Goal: Transaction & Acquisition: Purchase product/service

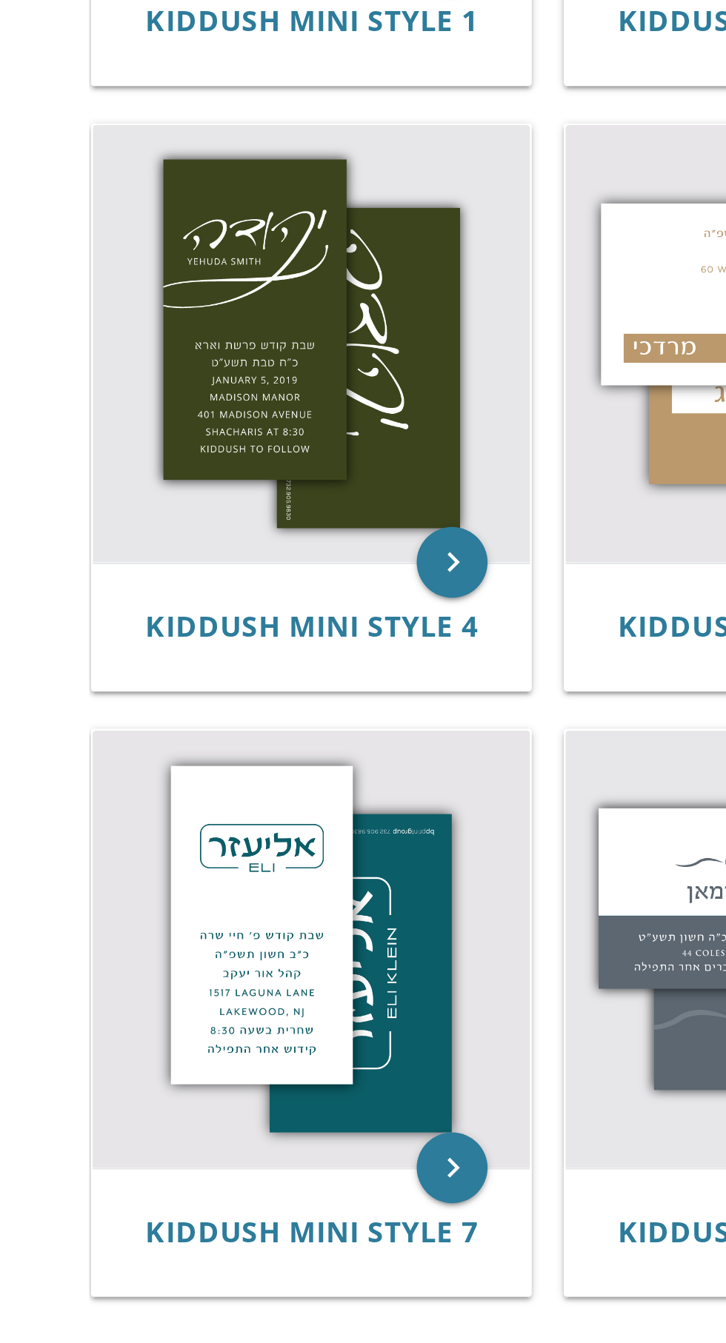
scroll to position [75, 0]
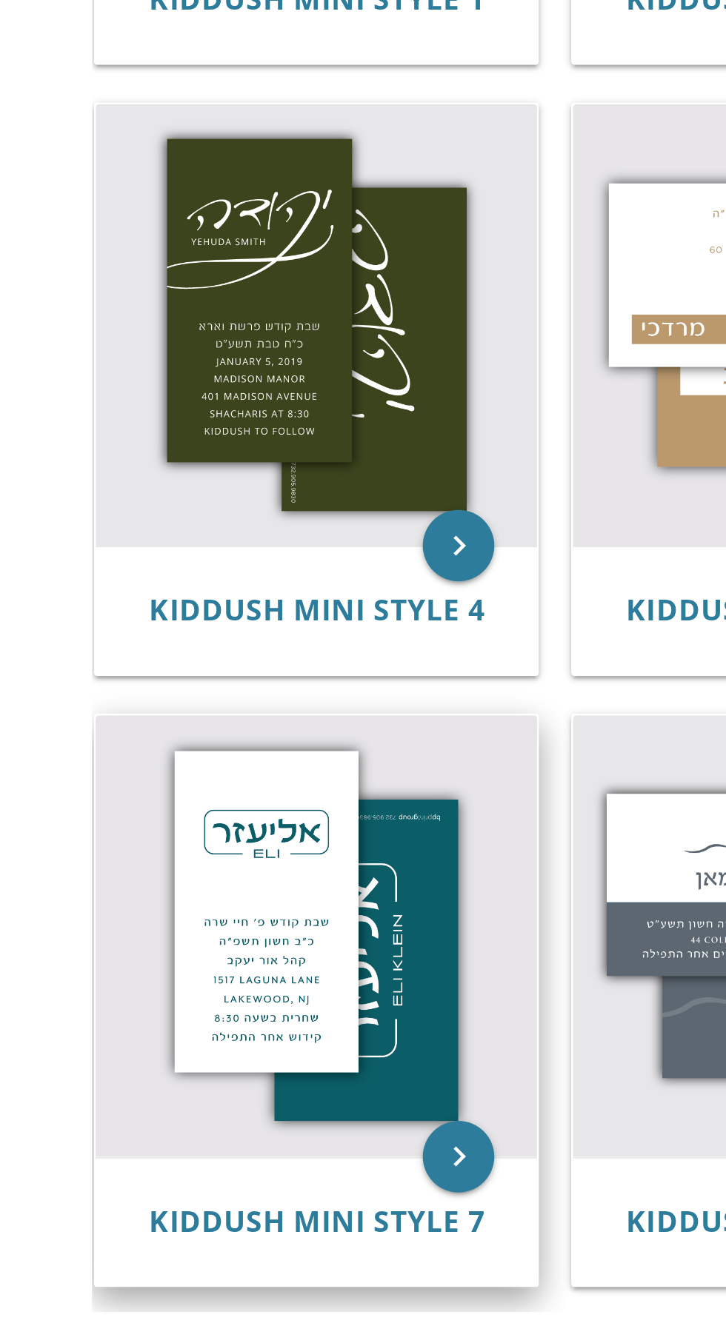
click at [142, 891] on img at bounding box center [159, 917] width 183 height 183
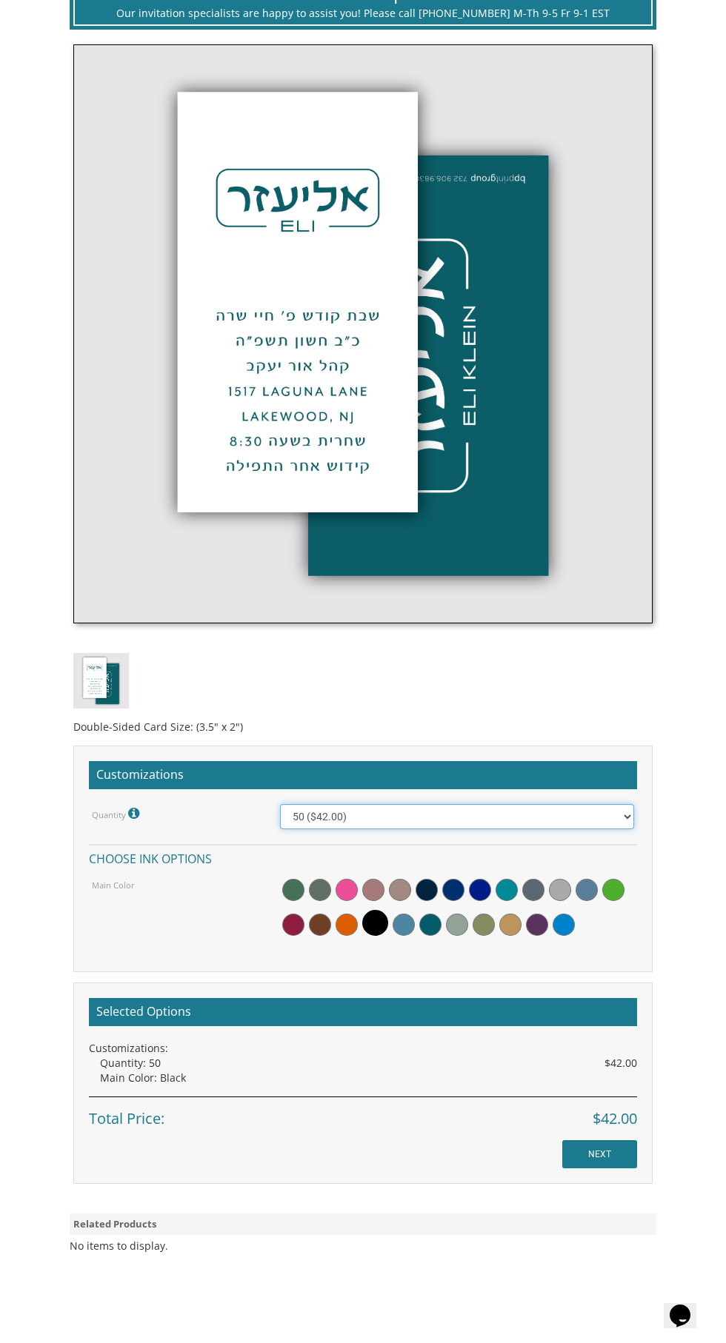
click at [526, 816] on select "50 ($42.00) 100 ($48.00) 150 ($54.00) 200 ($60.00) 250 ($66.00) 300 ($72.00)" at bounding box center [456, 816] width 353 height 25
select select "150"
click at [280, 804] on select "50 ($42.00) 100 ($48.00) 150 ($54.00) 200 ($60.00) 250 ($66.00) 300 ($72.00)" at bounding box center [456, 816] width 353 height 25
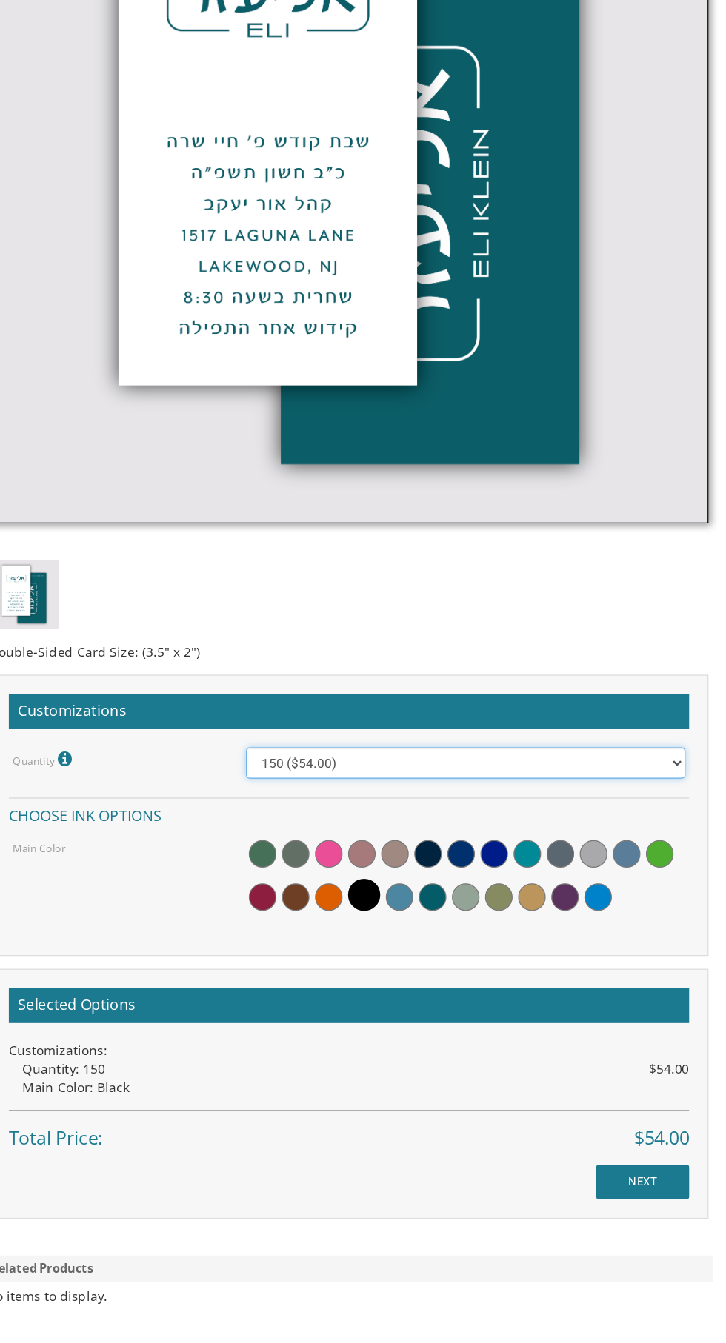
scroll to position [532, 0]
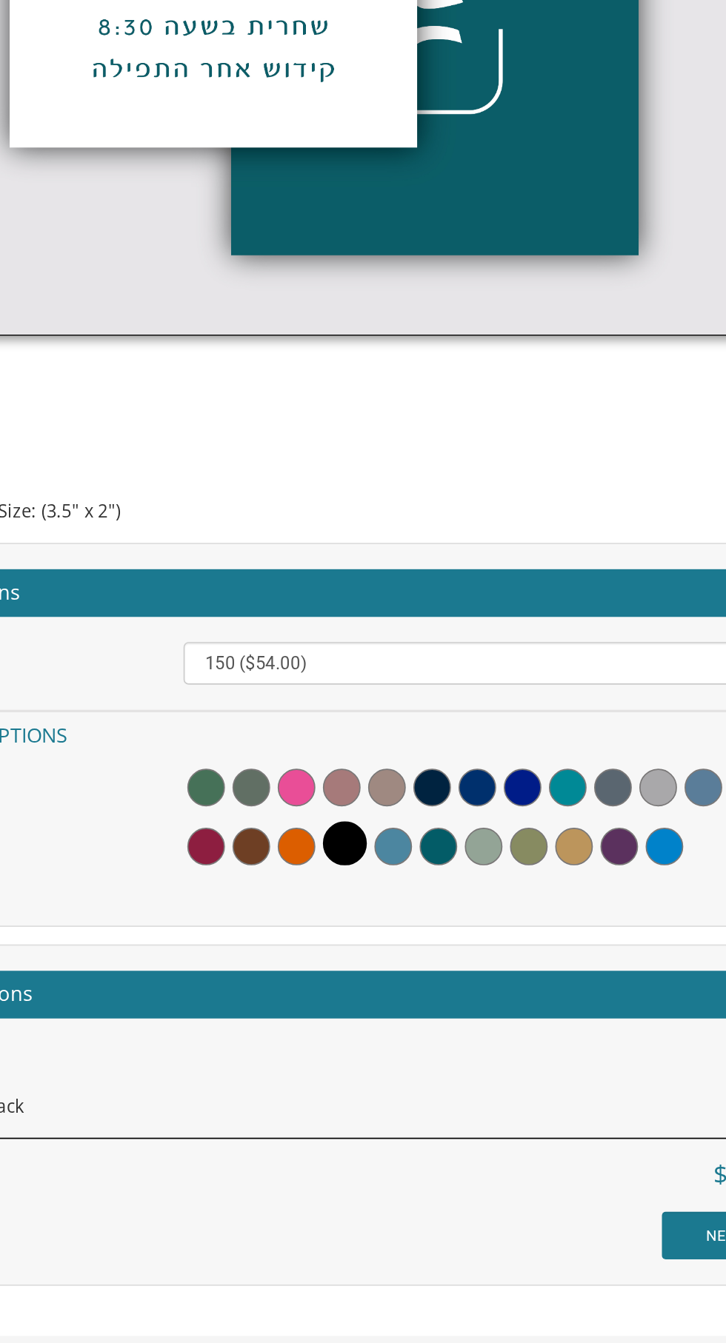
click at [408, 925] on span at bounding box center [403, 924] width 22 height 22
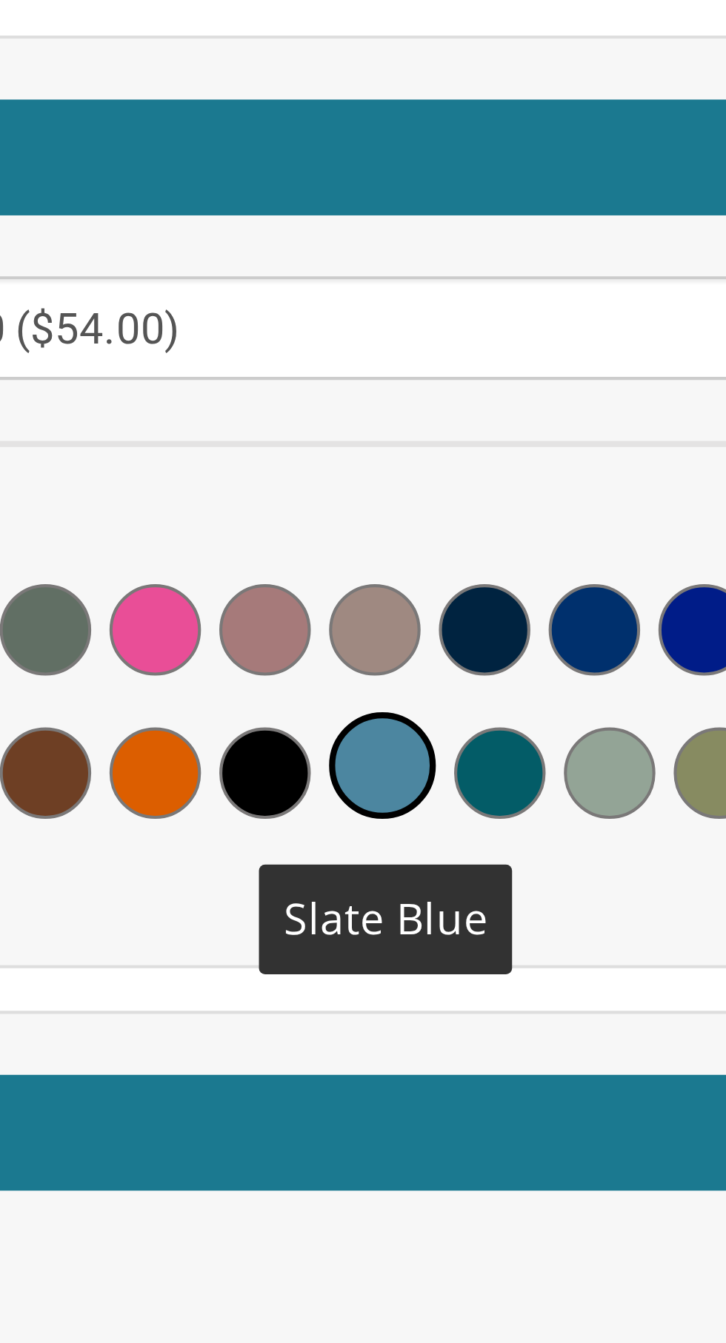
scroll to position [523, 0]
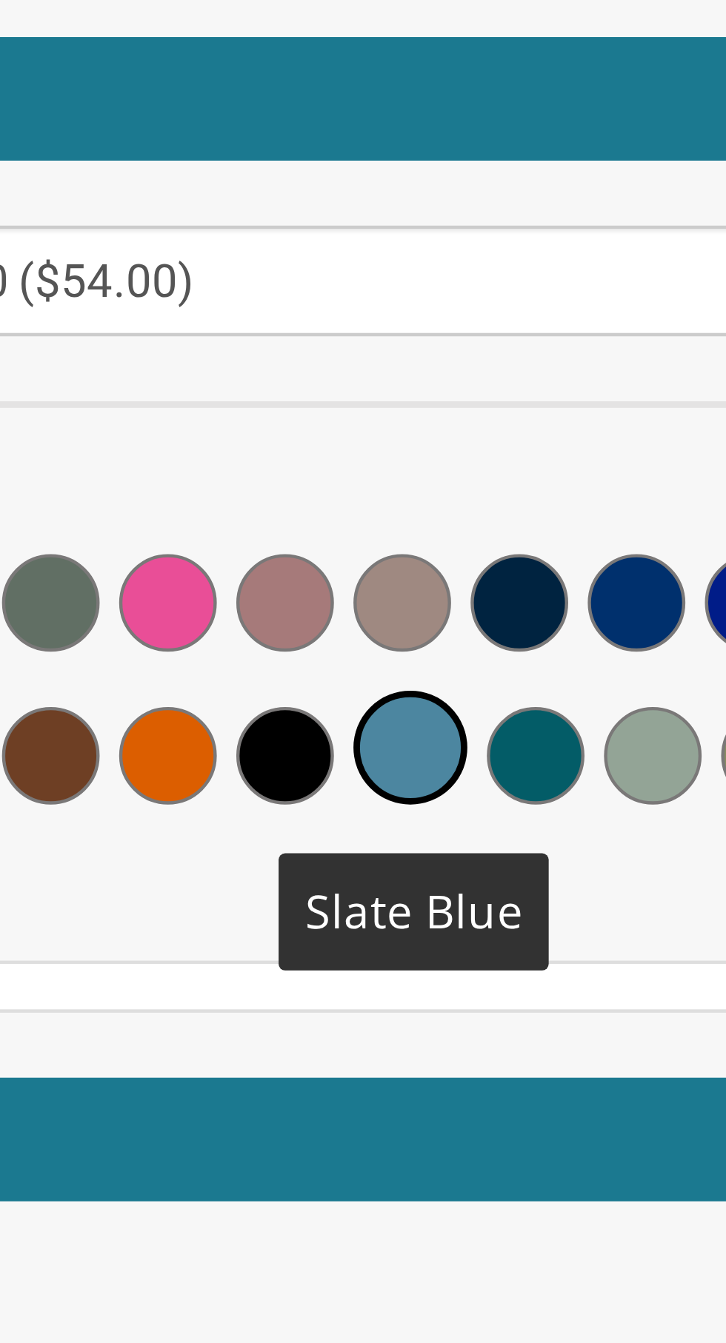
click at [436, 942] on div at bounding box center [456, 917] width 353 height 65
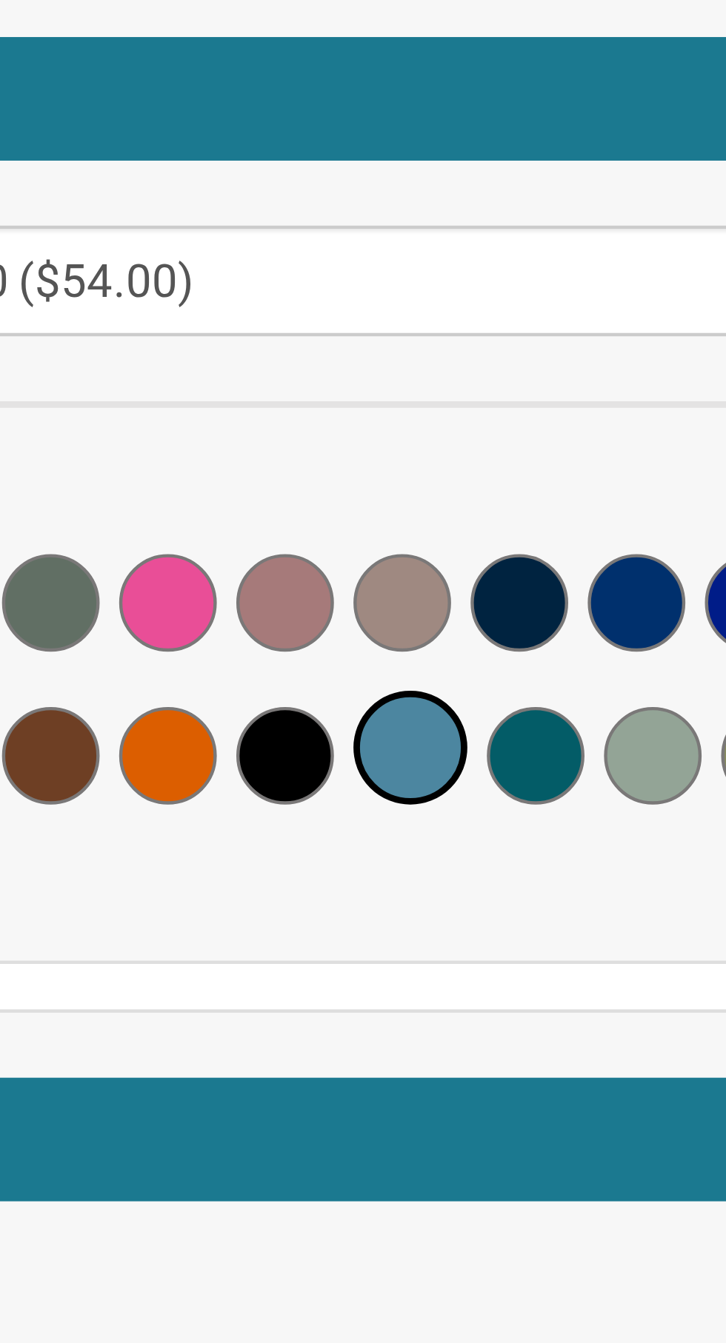
click at [425, 933] on span at bounding box center [430, 933] width 22 height 22
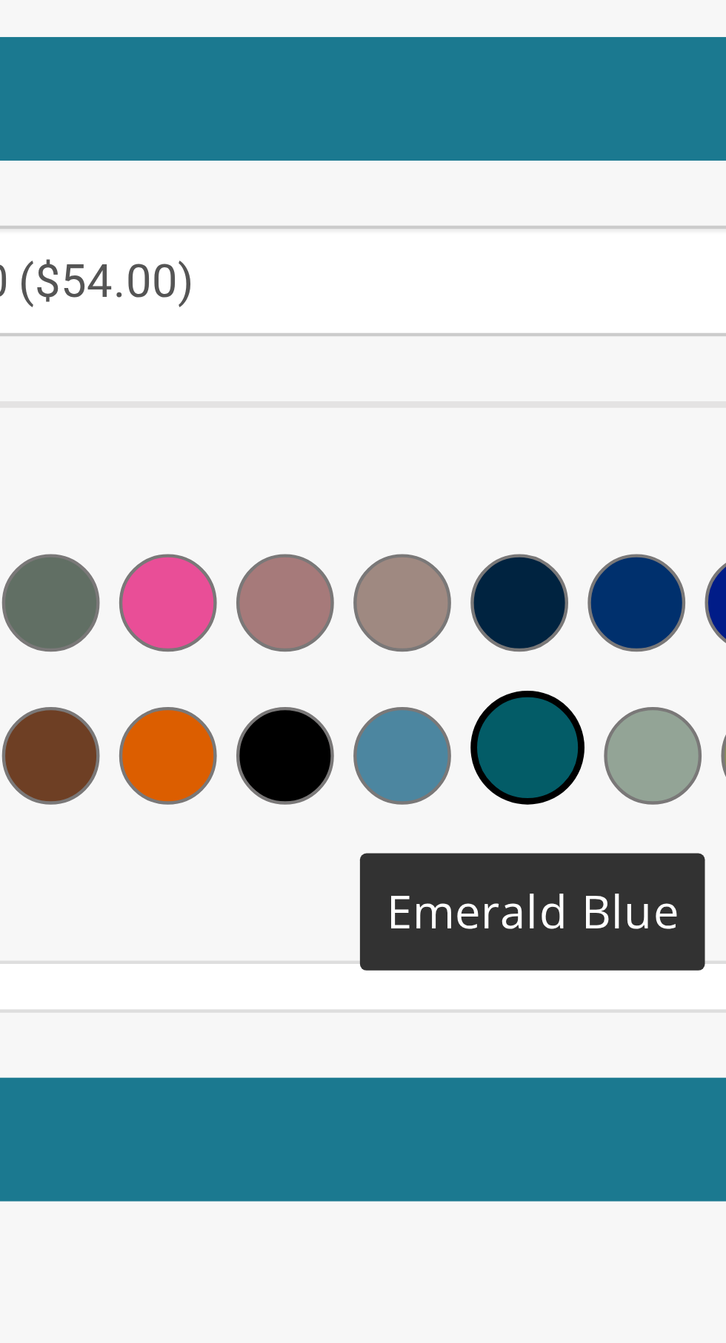
click at [395, 928] on span at bounding box center [400, 933] width 22 height 22
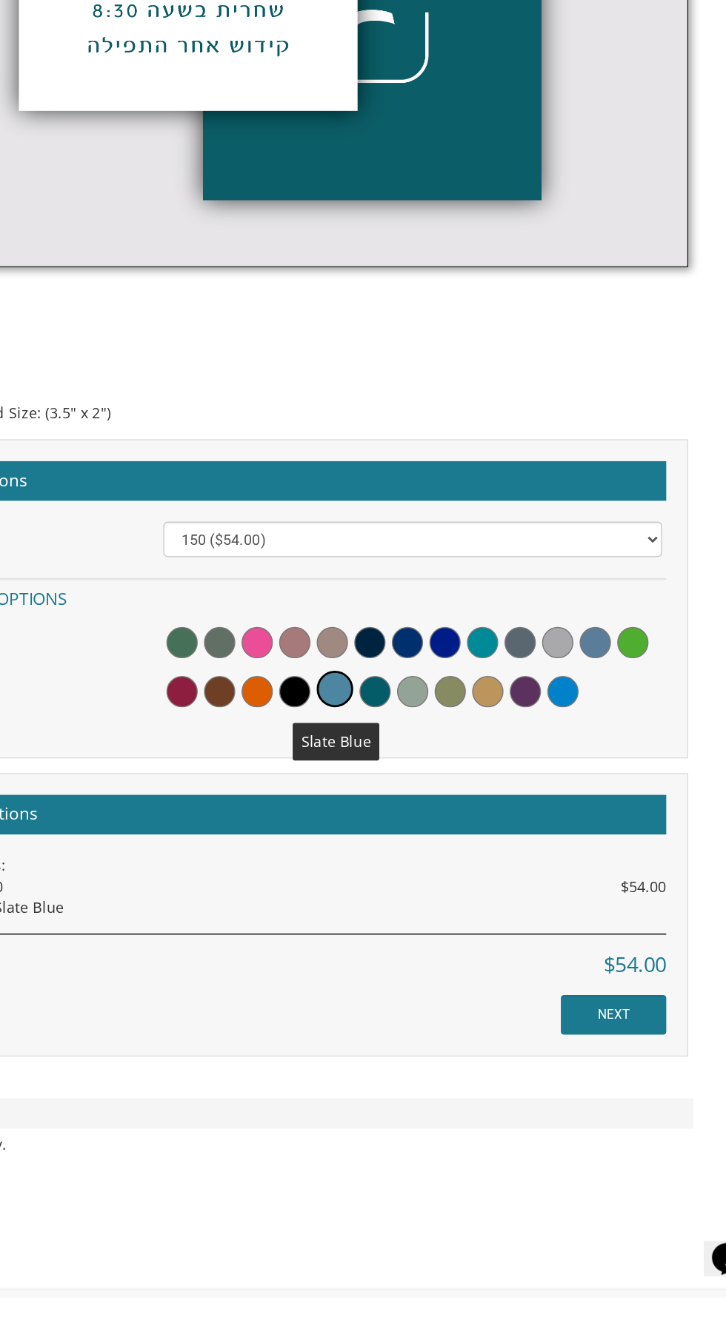
scroll to position [556, 0]
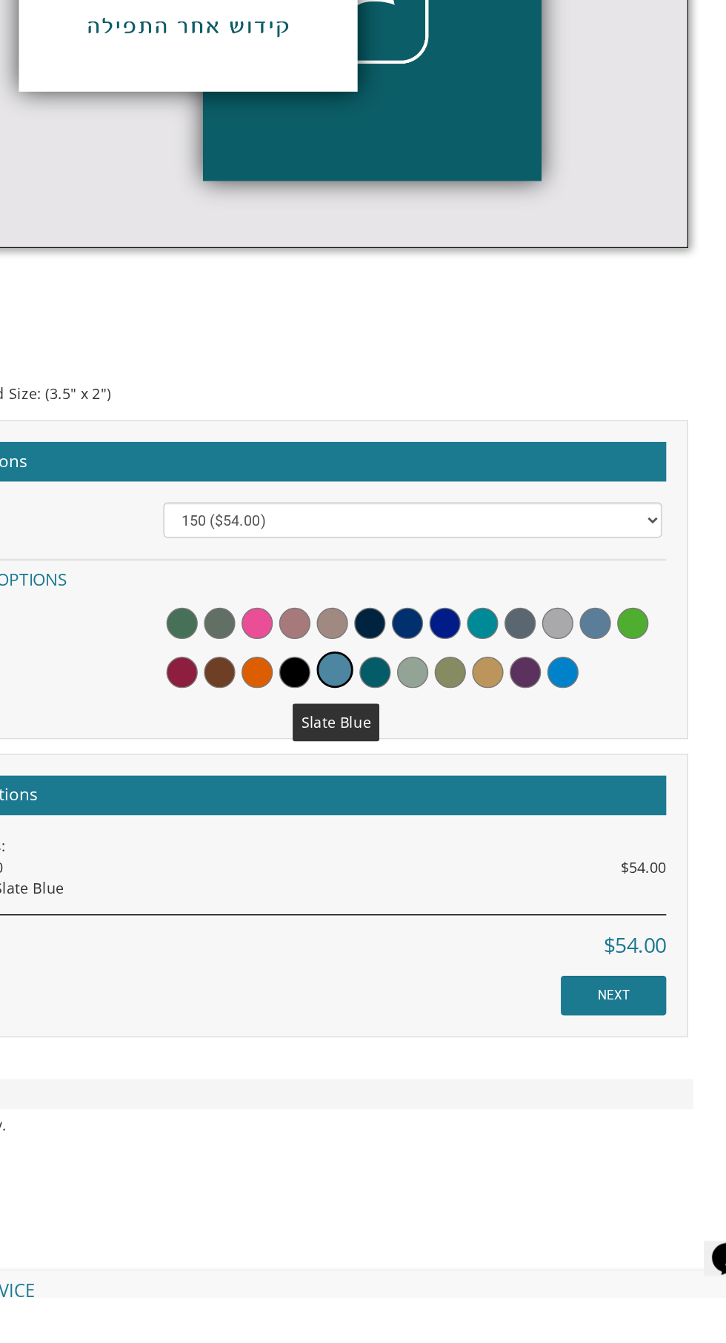
click at [418, 910] on div at bounding box center [456, 883] width 353 height 65
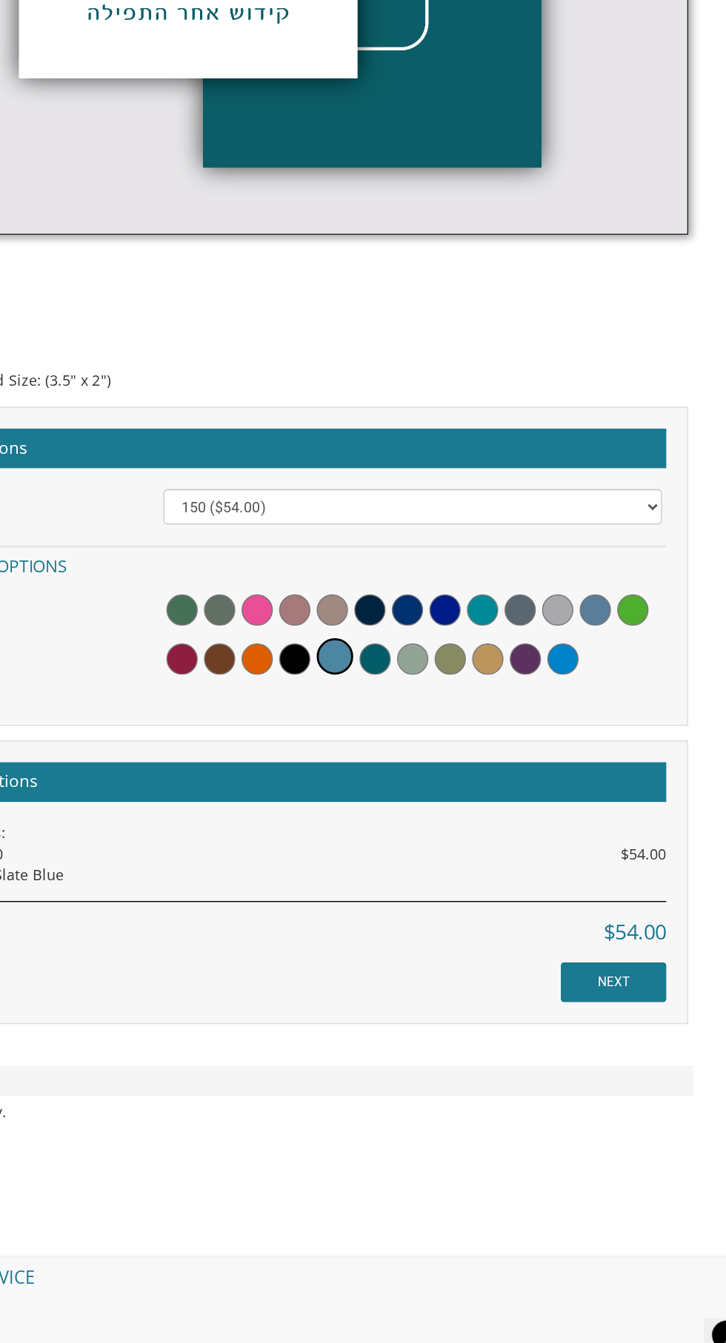
scroll to position [620, 0]
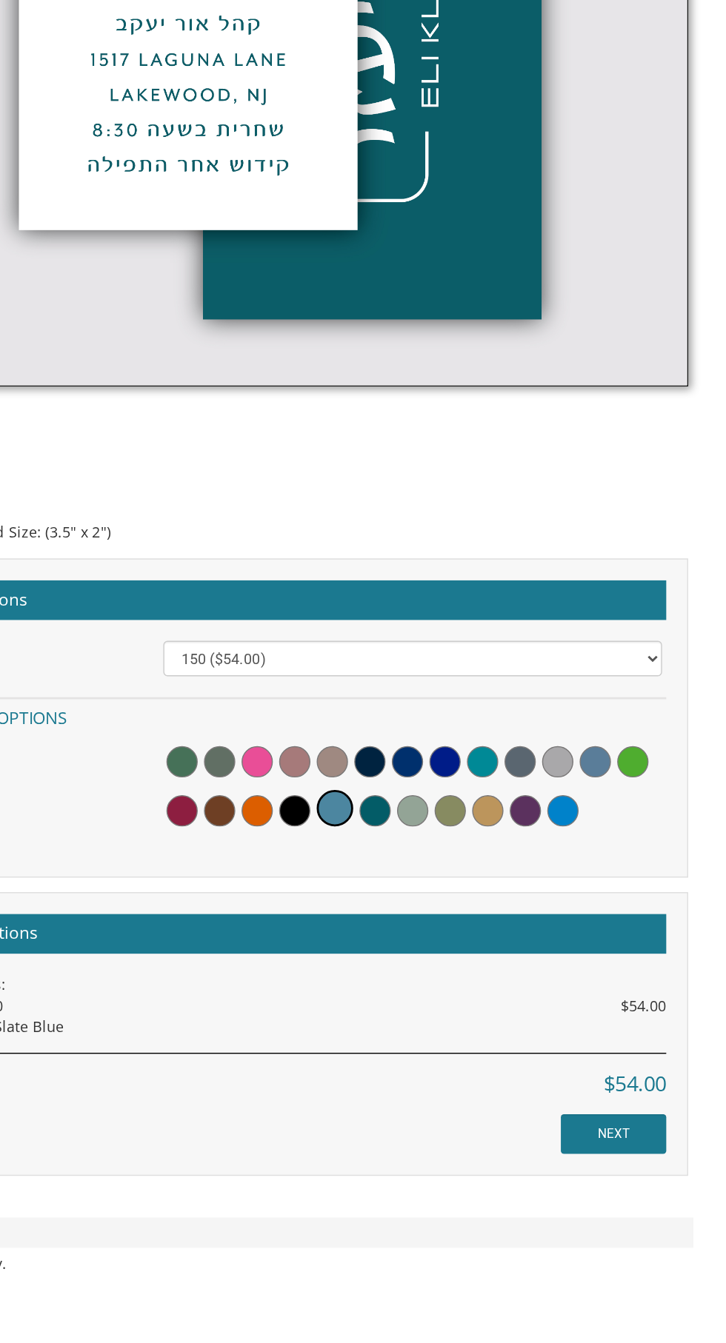
click at [430, 851] on div at bounding box center [456, 819] width 353 height 65
click at [438, 830] on span at bounding box center [430, 835] width 22 height 22
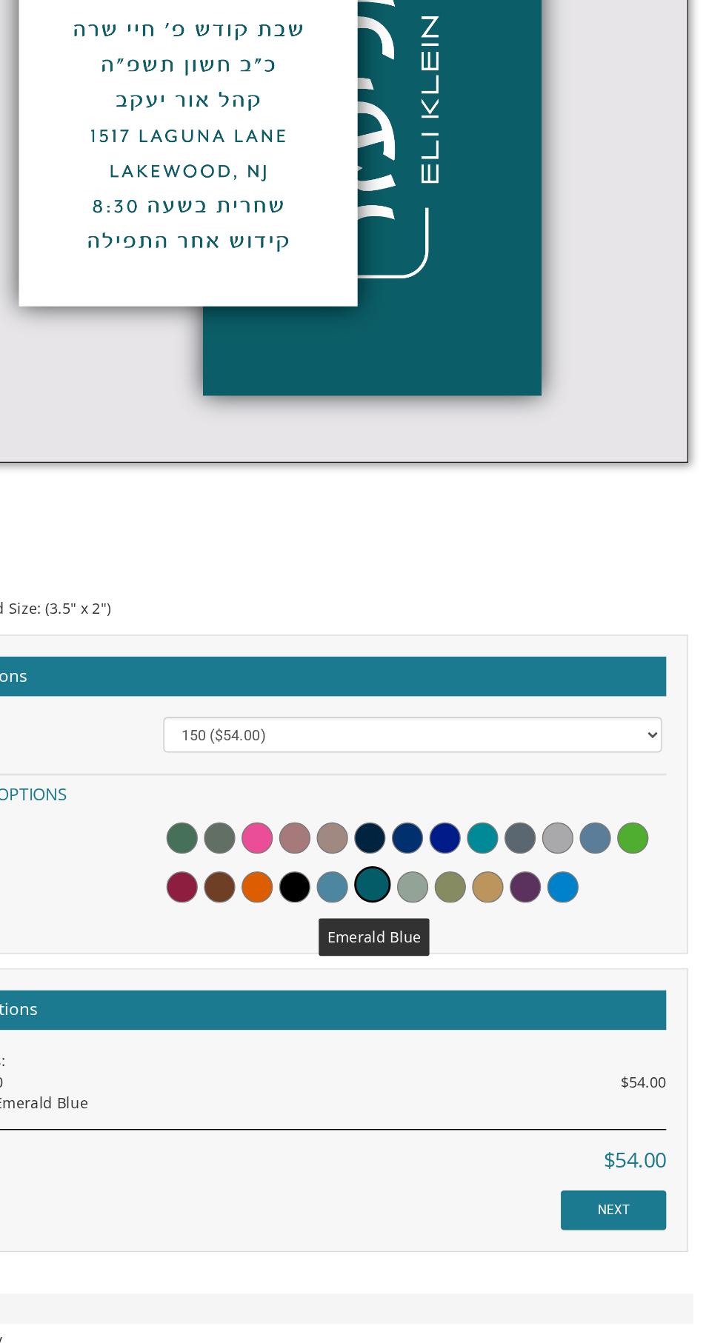
click at [515, 802] on span at bounding box center [506, 800] width 22 height 22
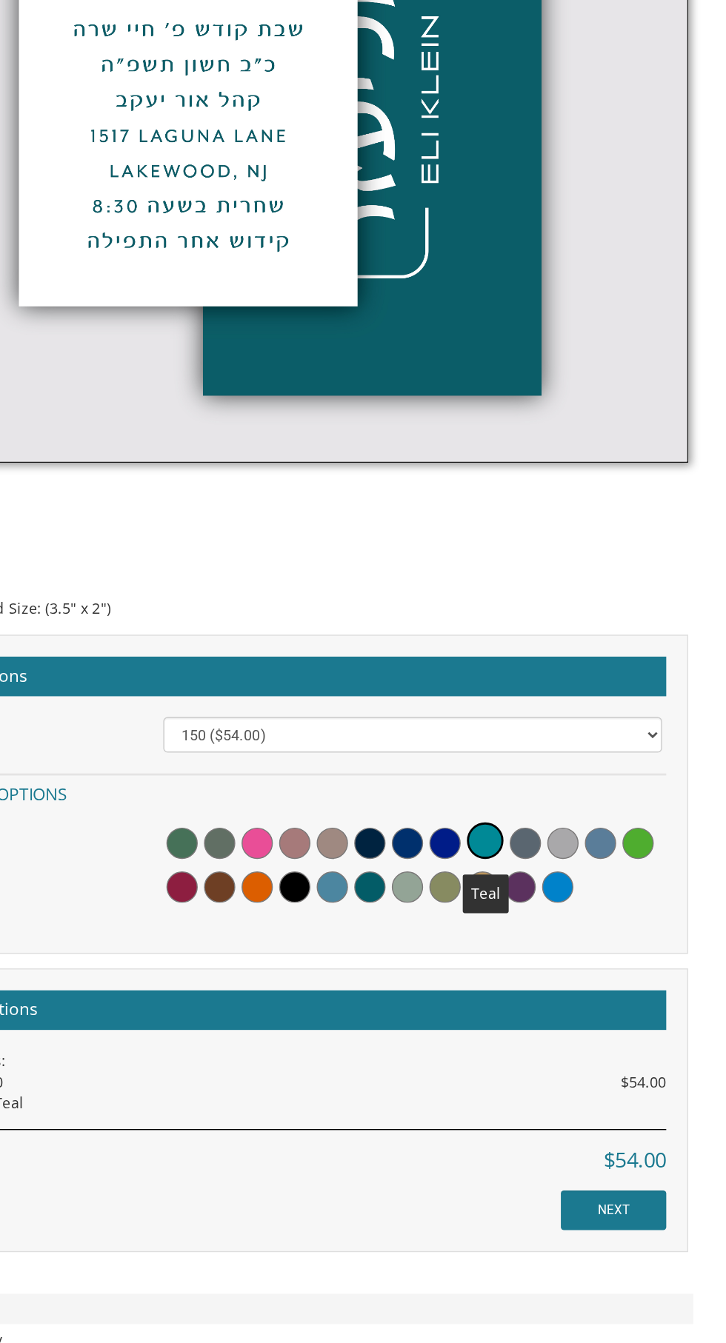
click at [418, 838] on span at bounding box center [426, 835] width 22 height 22
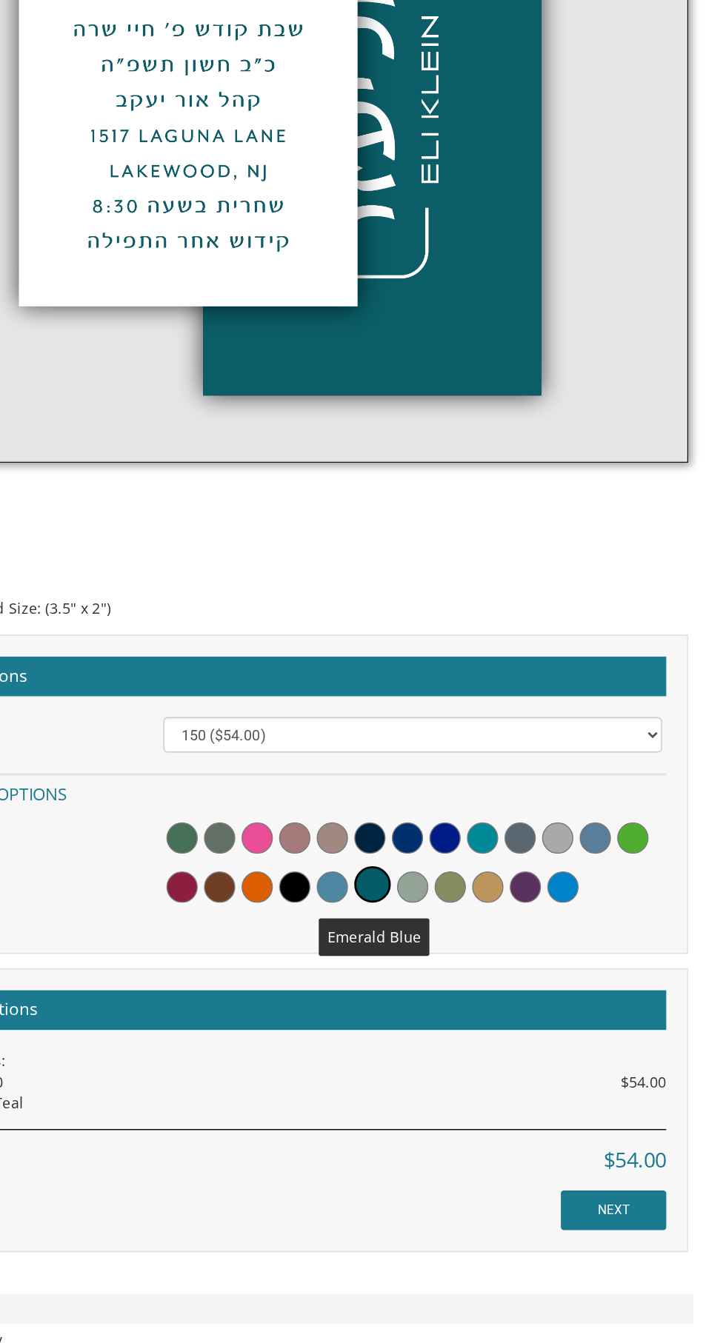
click at [515, 794] on span at bounding box center [506, 800] width 22 height 22
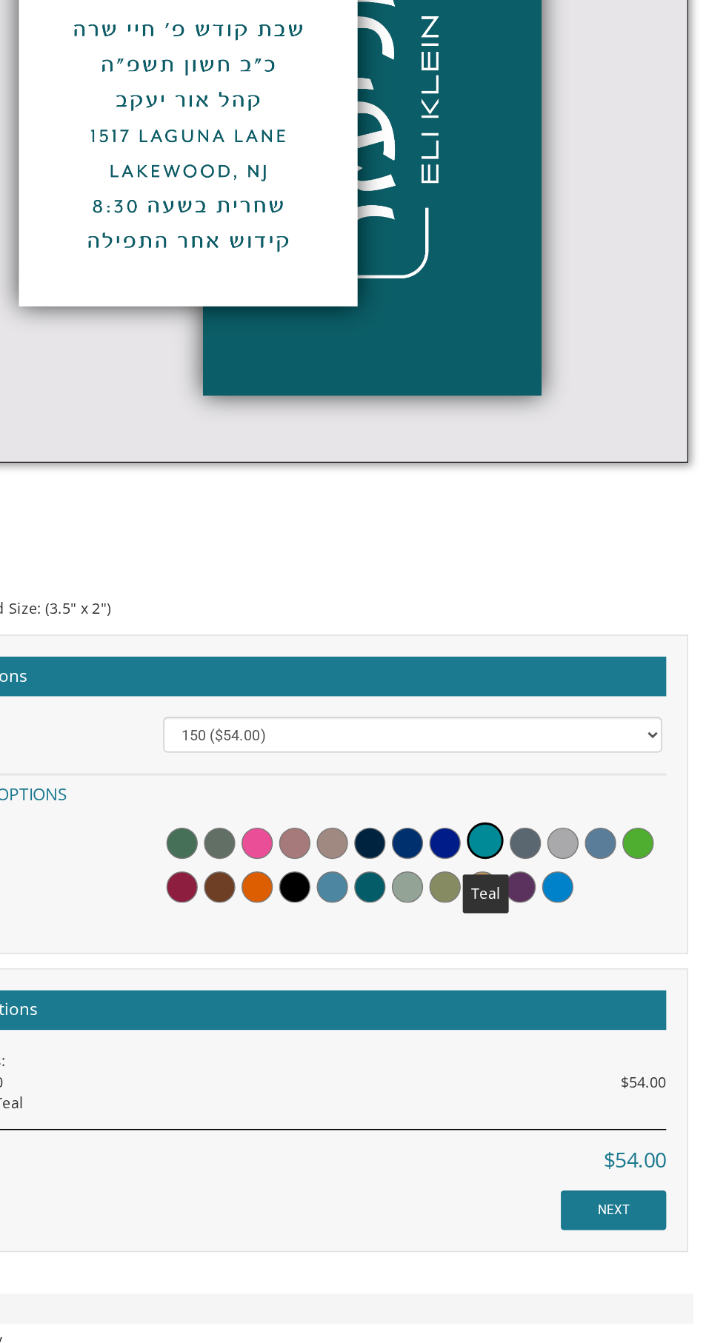
click at [428, 835] on span at bounding box center [426, 835] width 22 height 22
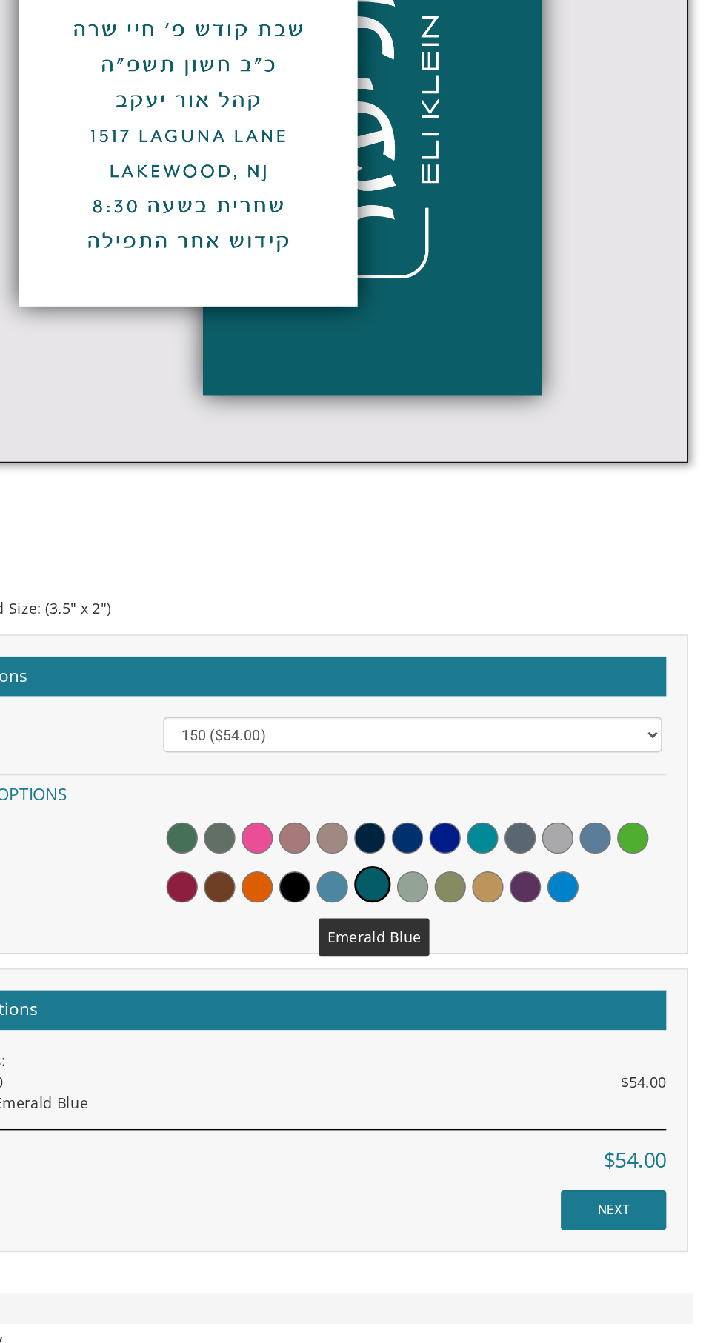
click at [398, 841] on span at bounding box center [400, 835] width 22 height 22
click at [417, 819] on div at bounding box center [456, 819] width 353 height 65
click at [441, 849] on div at bounding box center [456, 819] width 353 height 65
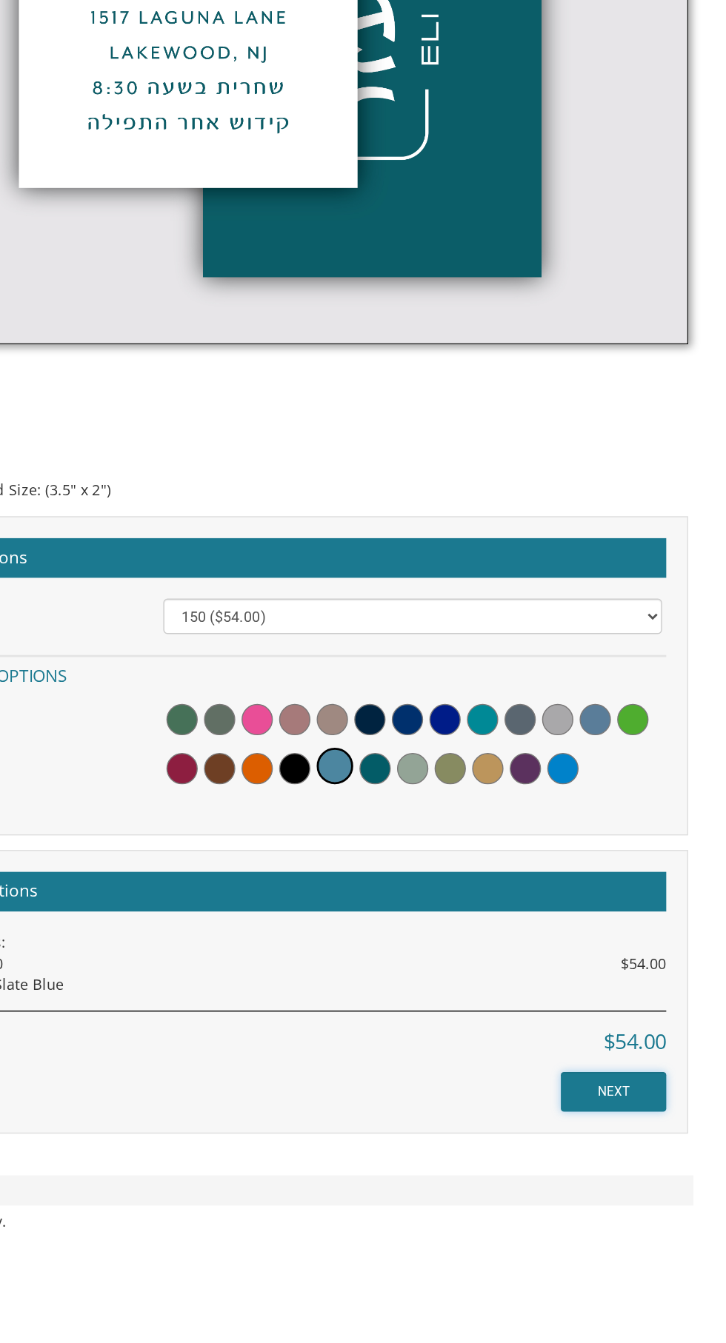
click at [635, 1066] on input "NEXT" at bounding box center [599, 1065] width 75 height 28
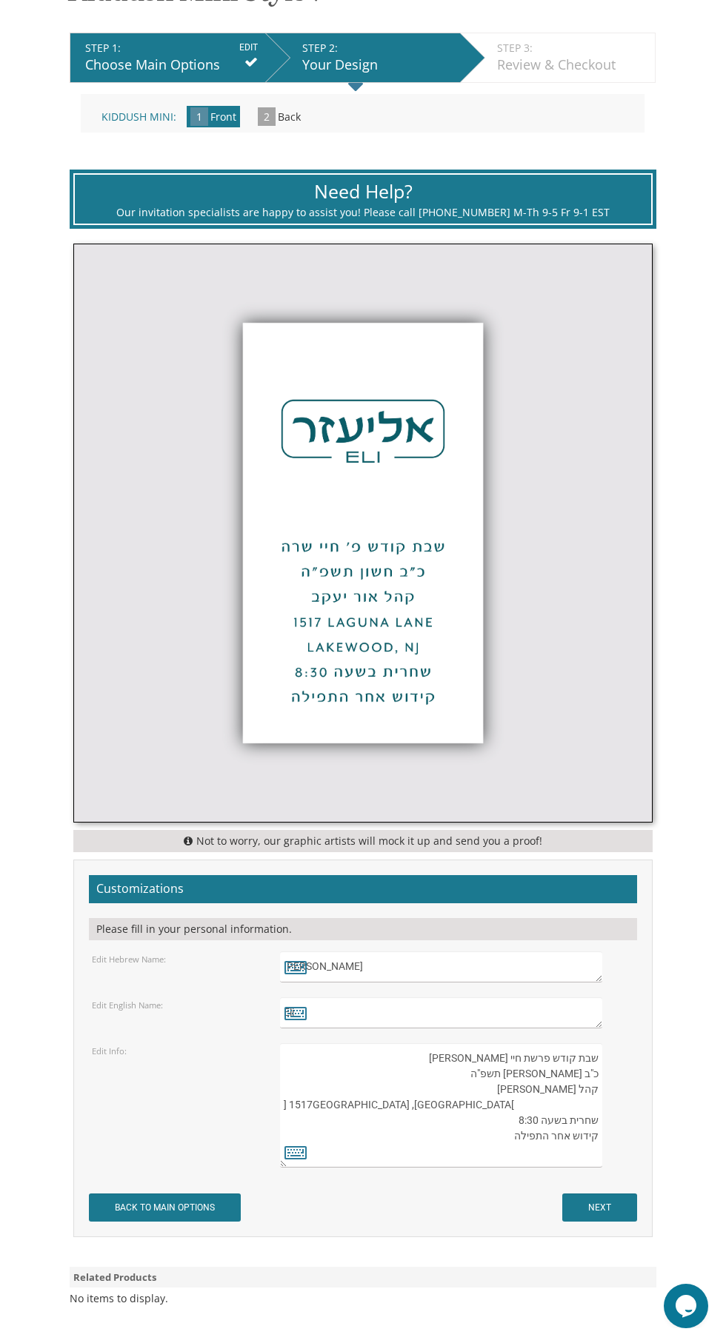
scroll to position [352, 0]
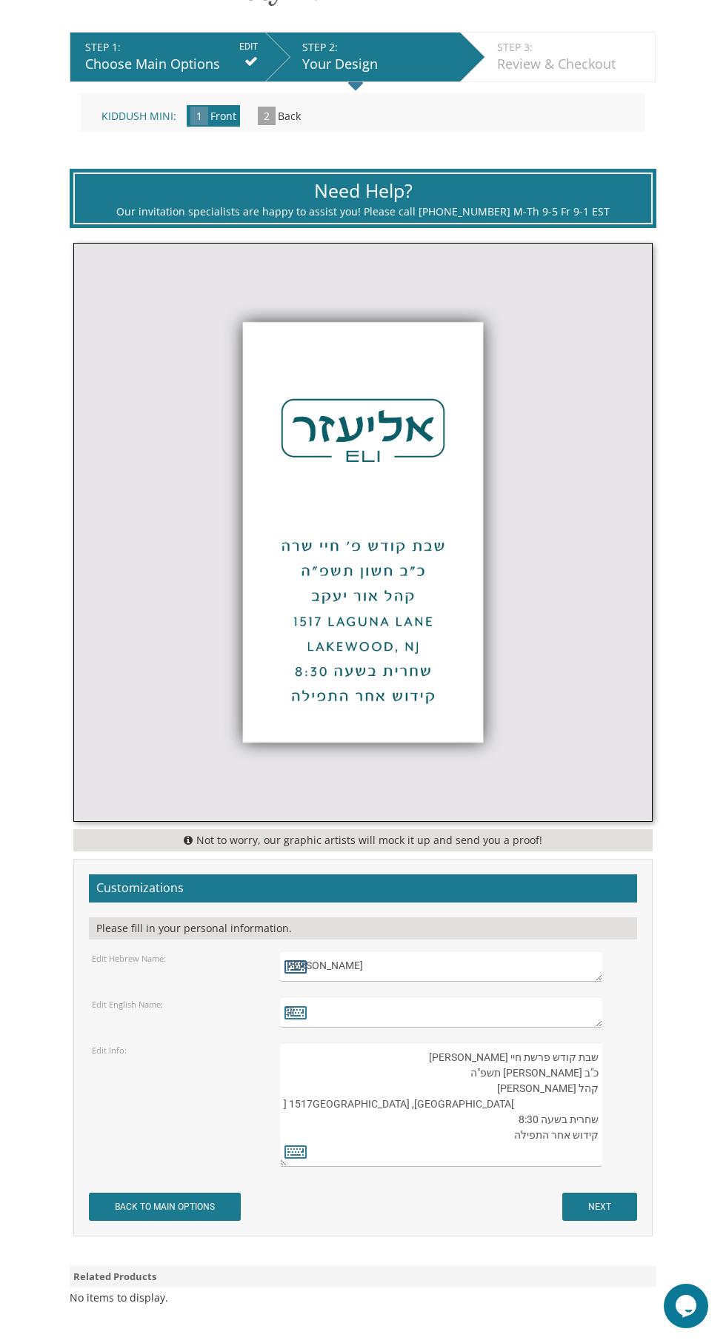
click at [295, 959] on icon at bounding box center [295, 966] width 22 height 21
type textarea "אליעזר"
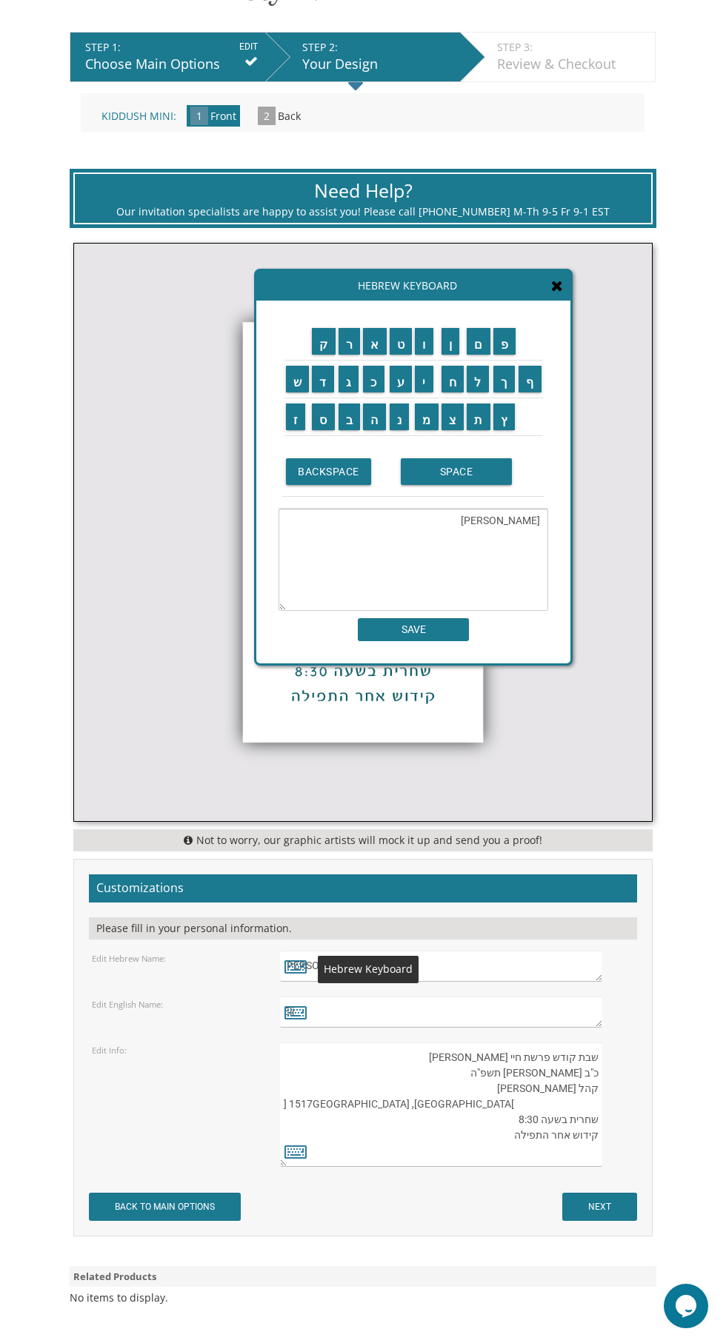
click at [526, 550] on textarea "אליעזר" at bounding box center [412, 560] width 269 height 102
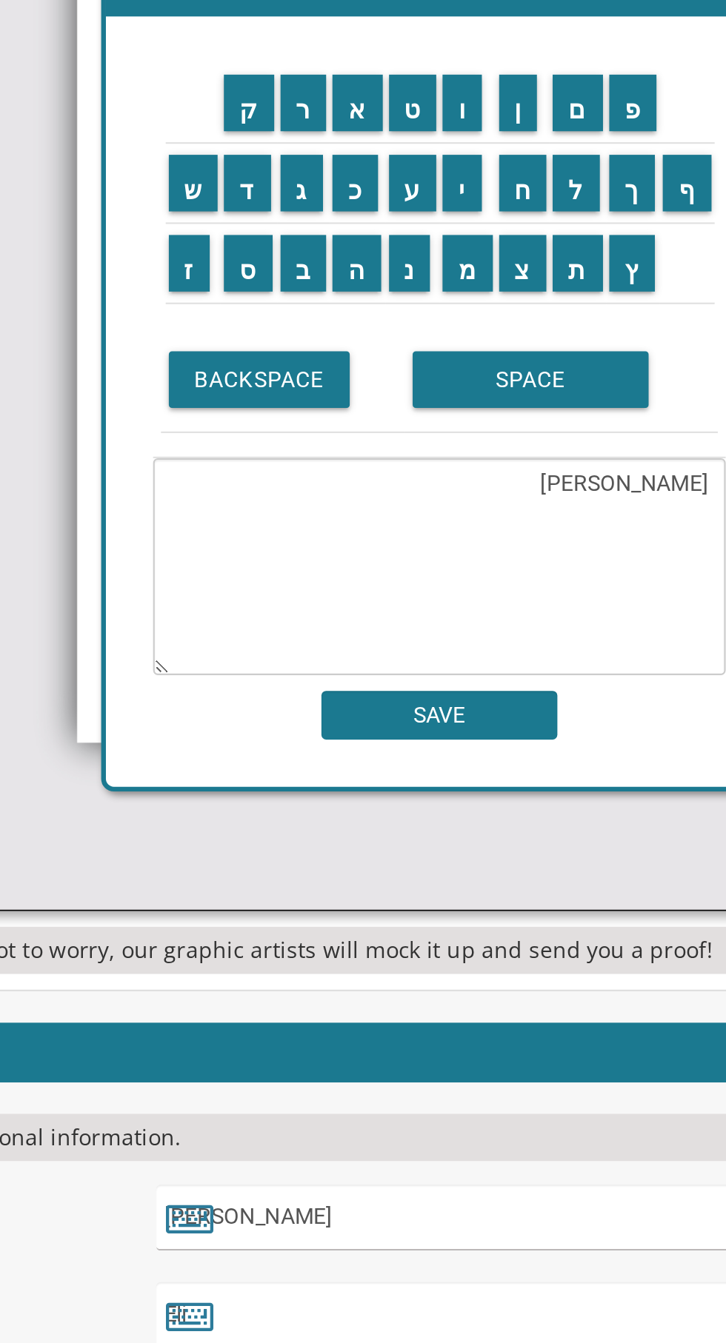
scroll to position [452, 0]
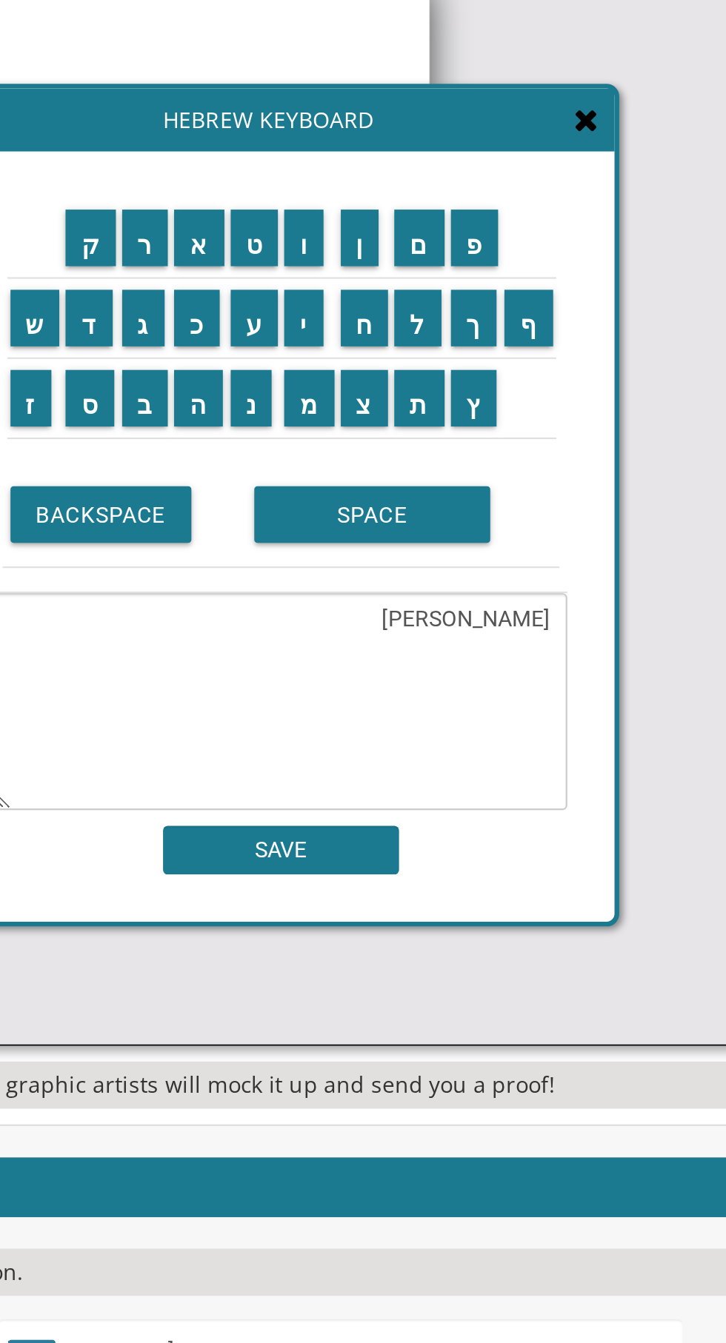
click at [557, 280] on icon at bounding box center [557, 285] width 12 height 15
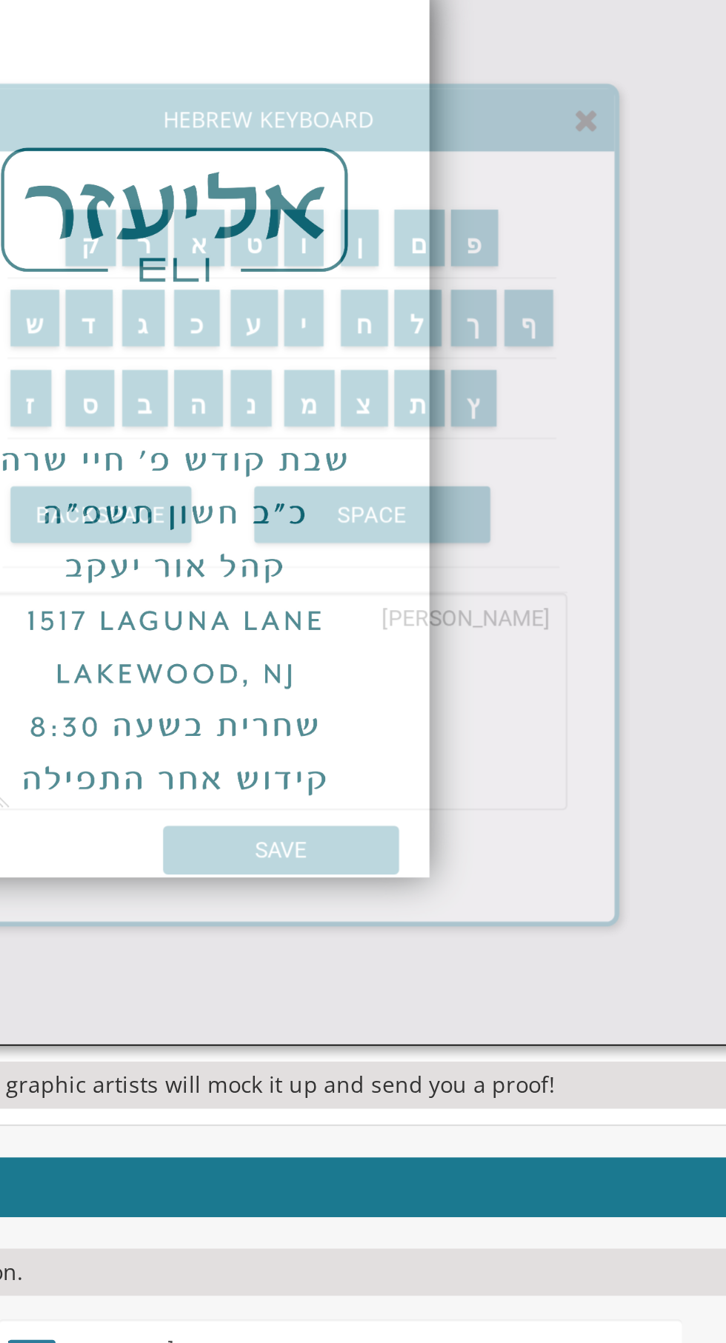
click at [555, 287] on icon at bounding box center [557, 285] width 12 height 15
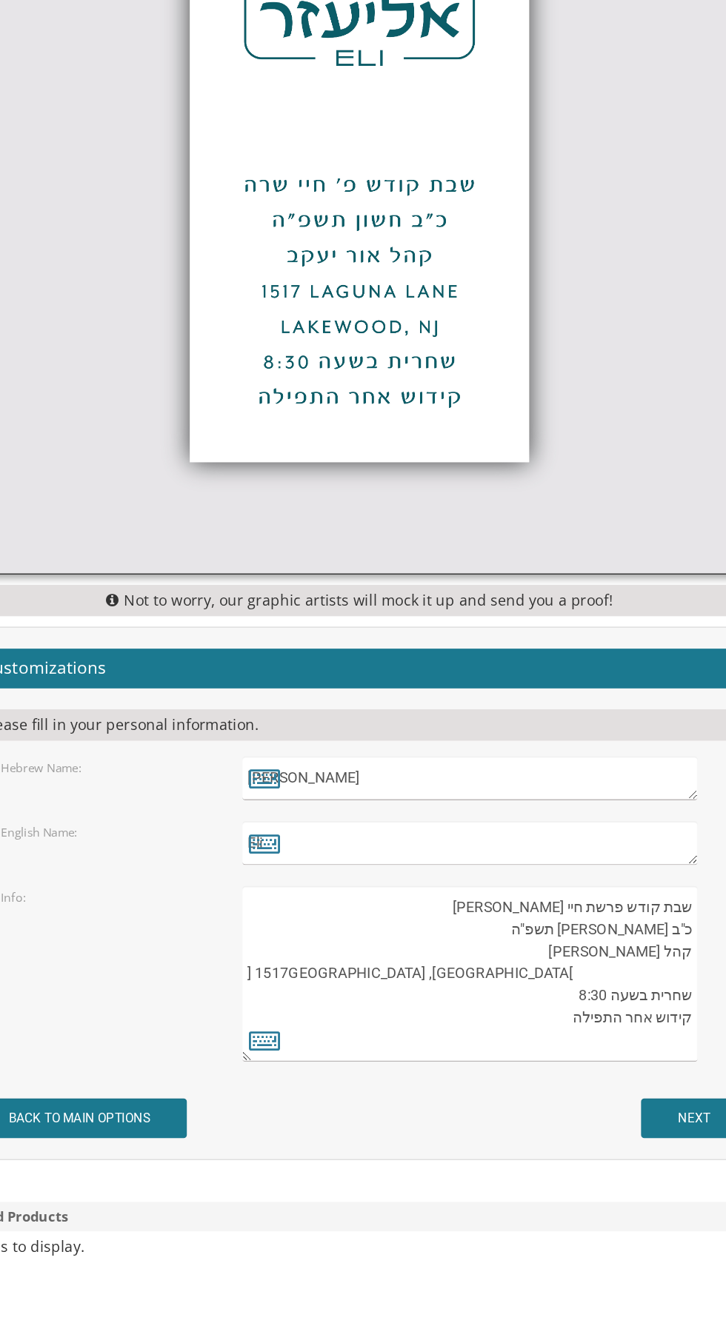
scroll to position [475, 0]
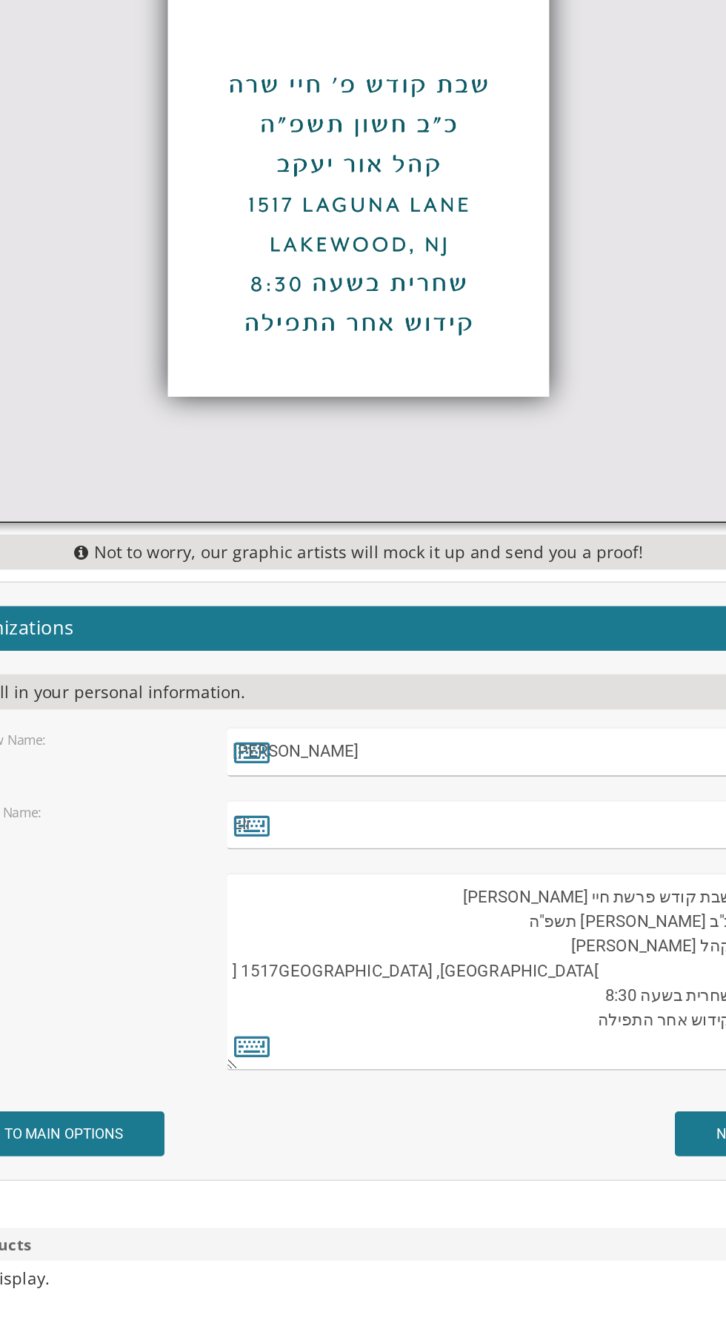
click at [535, 837] on textarea "אליעזר" at bounding box center [440, 843] width 321 height 31
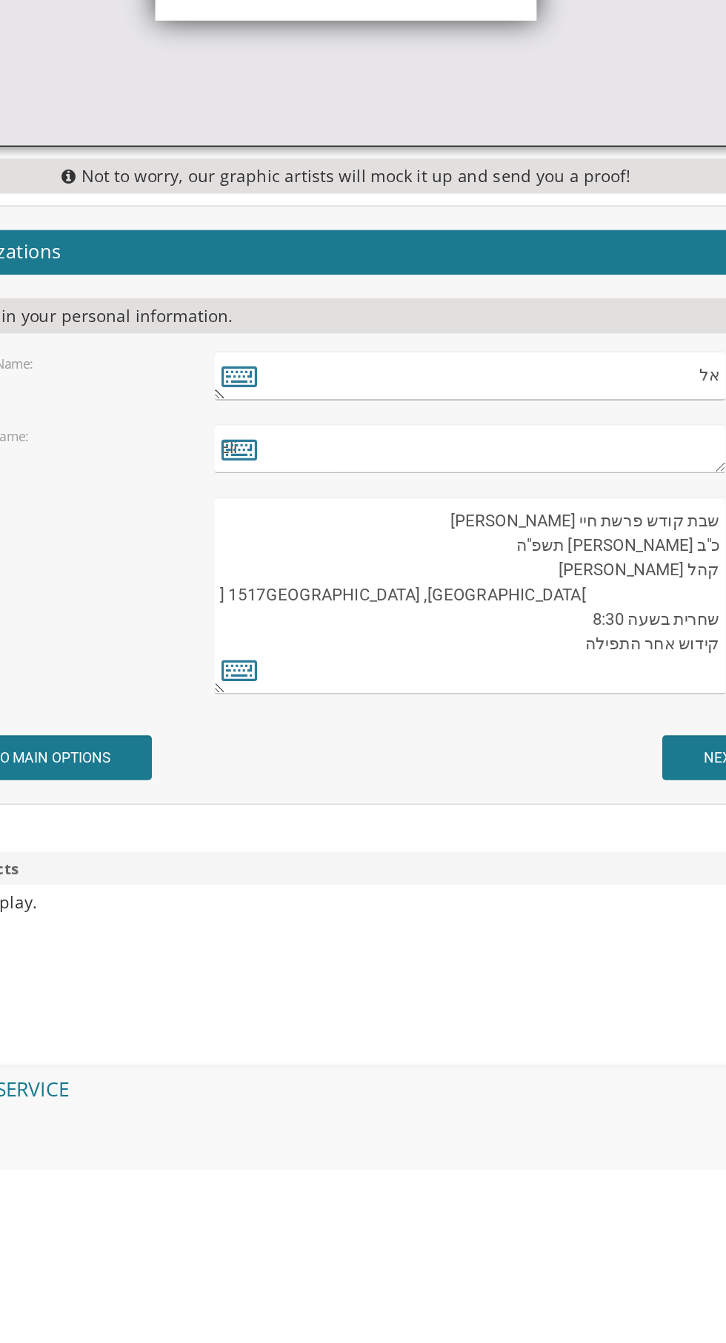
type textarea "א"
type textarea "Yaakov"
click at [335, 890] on textarea "Eli" at bounding box center [440, 889] width 321 height 31
type textarea "E"
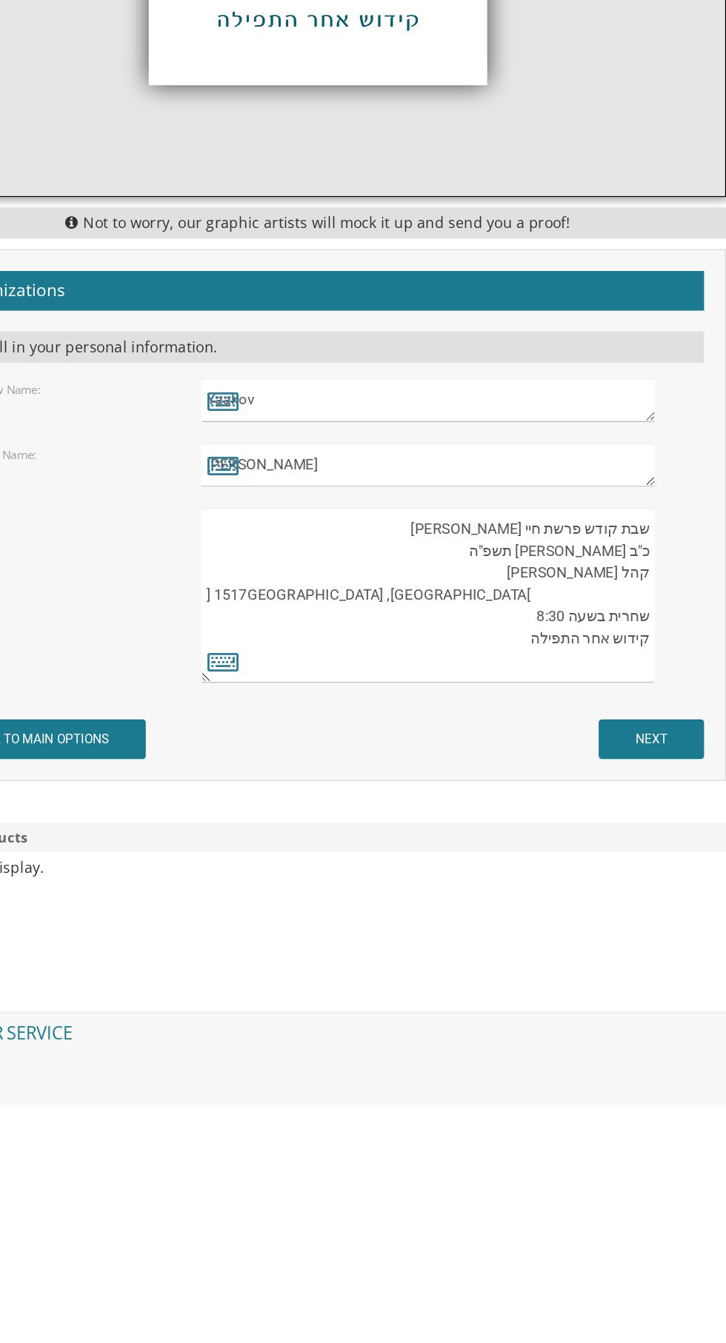
scroll to position [475, 0]
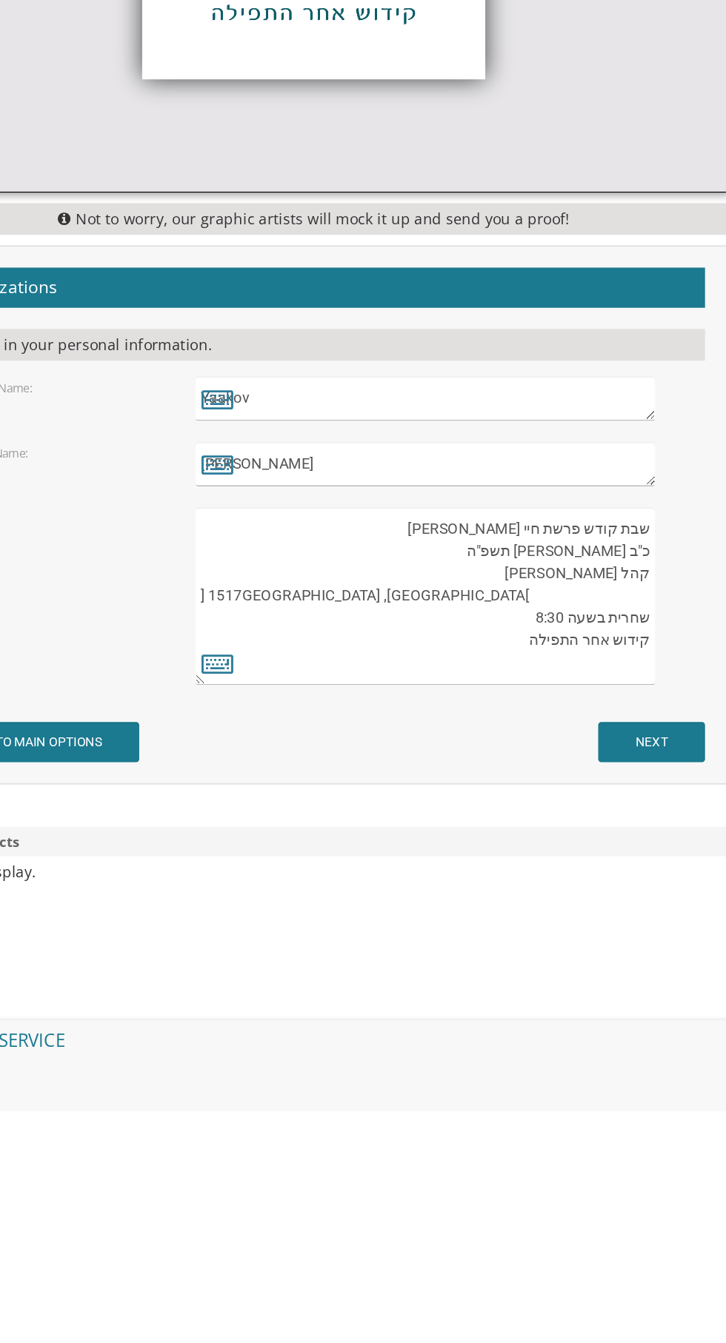
type textarea "[PERSON_NAME]"
click at [541, 944] on textarea "שבת קודש פרשת חיי שרה כ"ב חשון תשפ"ה קהל אור יעקב 1517 Laguna Lane Lakewood, NJ…" at bounding box center [440, 982] width 321 height 124
click at [541, 933] on textarea "שבת קודש פרשת חיי שרה כ"ב חשון תשפ"ה קהל אור יעקב 1517 Laguna Lane Lakewood, NJ…" at bounding box center [440, 982] width 321 height 124
click at [520, 931] on textarea "שבת קודש פרשת חיי שרה כ"ב חשון תשפ"ה קהל אור יעקב 1517 Laguna Lane Lakewood, NJ…" at bounding box center [440, 982] width 321 height 124
click at [489, 928] on textarea "שבת קודש פרשת חיי שרה כ"ב חשון תשפ"ה קהל אור יעקב 1517 Laguna Lane Lakewood, NJ…" at bounding box center [440, 982] width 321 height 124
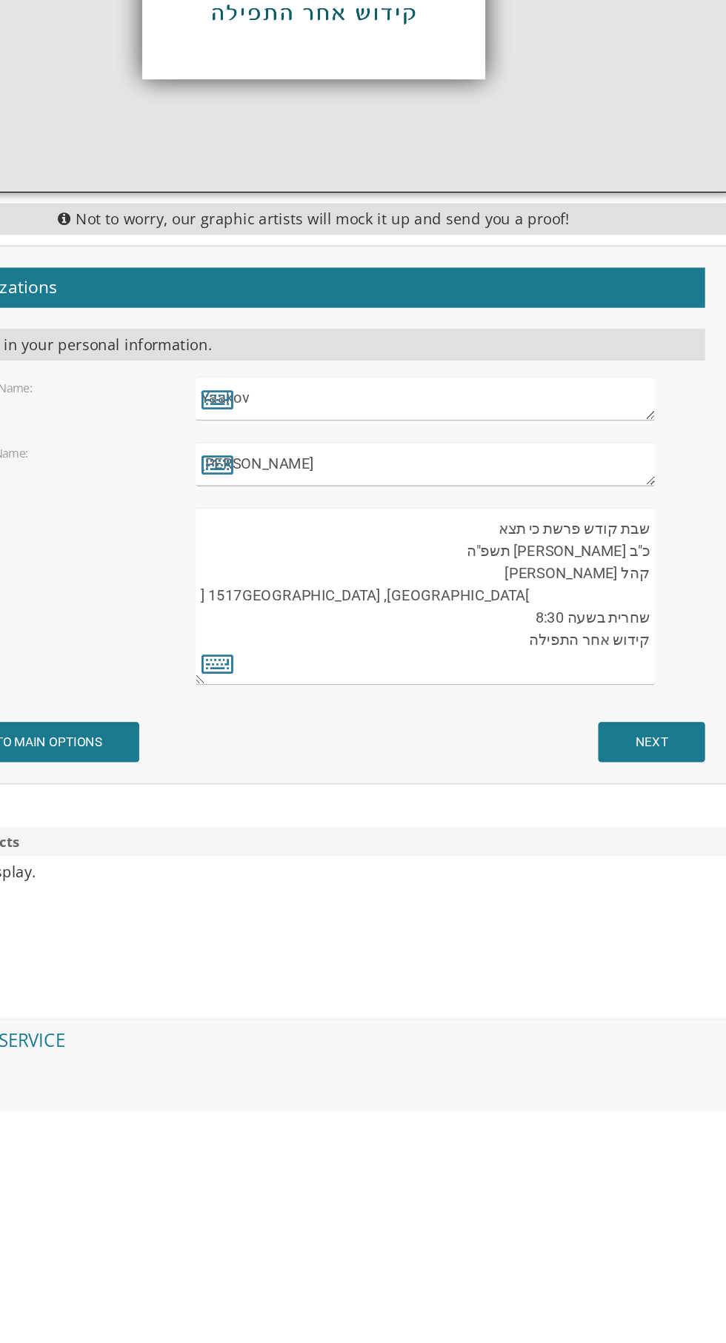
click at [512, 954] on textarea "שבת קודש פרשת חיי שרה כ"ב חשון תשפ"ה קהל אור יעקב 1517 Laguna Lane Lakewood, NJ…" at bounding box center [440, 982] width 321 height 124
click at [556, 948] on textarea "שבת קודש פרשת חיי שרה כ"ב חשון תשפ"ה קהל אור יעקב 1517 Laguna Lane Lakewood, NJ…" at bounding box center [440, 982] width 321 height 124
click at [563, 947] on textarea "שבת קודש פרשת חיי שרה כ"ב חשון תשפ"ה קהל אור יעקב 1517 Laguna Lane Lakewood, NJ…" at bounding box center [440, 982] width 321 height 124
click at [597, 954] on textarea "שבת קודש פרשת חיי שרה כ"ב חשון תשפ"ה קהל אור יעקב 1517 Laguna Lane Lakewood, NJ…" at bounding box center [440, 982] width 321 height 124
click at [592, 953] on textarea "שבת קודש פרשת חיי שרה כ"ב חשון תשפ"ה קהל אור יעקב 1517 Laguna Lane Lakewood, NJ…" at bounding box center [440, 982] width 321 height 124
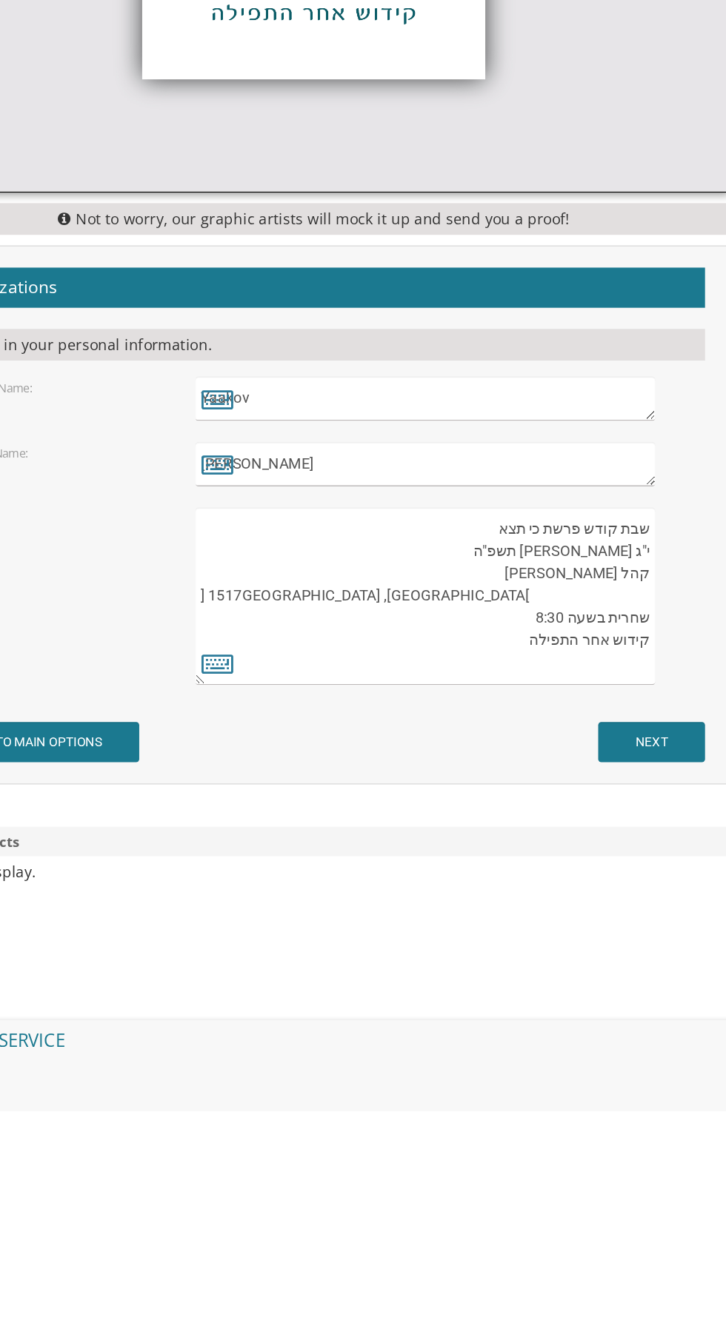
click at [535, 971] on textarea "שבת קודש פרשת חיי שרה כ"ב חשון תשפ"ה קהל אור יעקב 1517 Laguna Lane Lakewood, NJ…" at bounding box center [440, 982] width 321 height 124
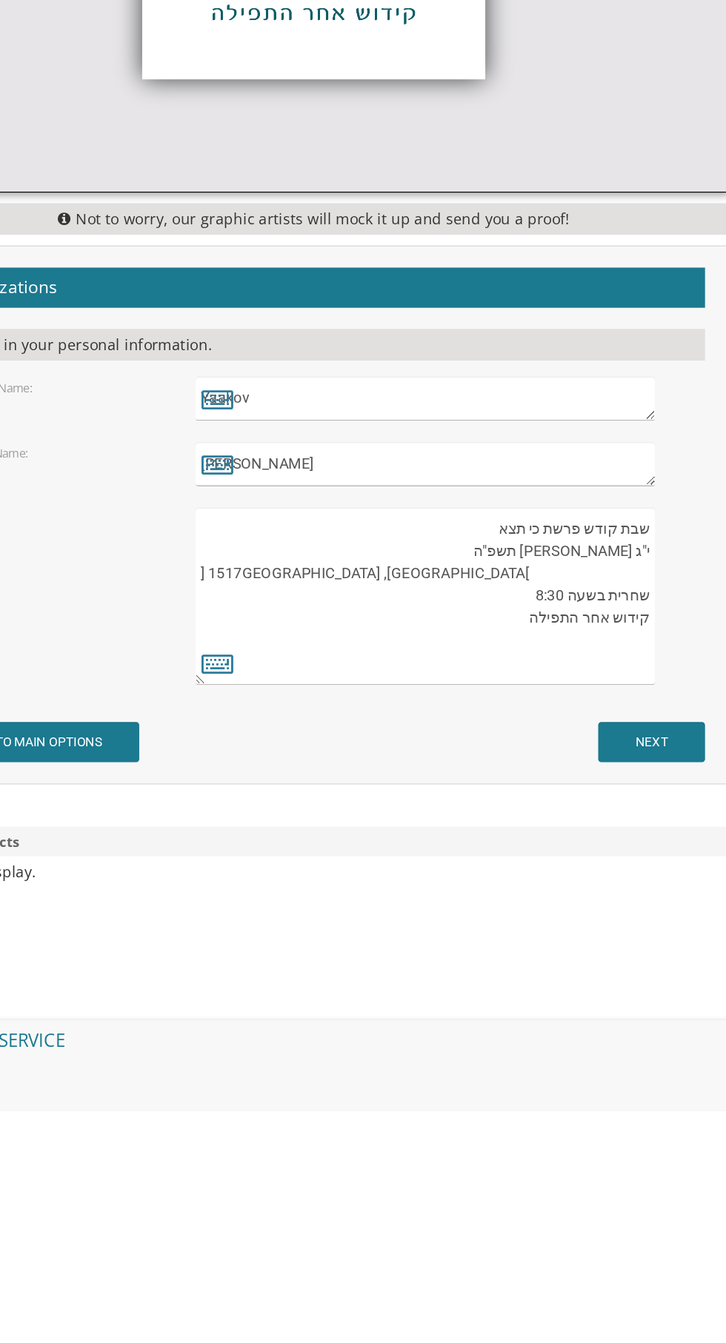
click at [284, 968] on textarea "שבת קודש פרשת חיי שרה כ"ב חשון תשפ"ה קהל אור יעקב 1517 Laguna Lane Lakewood, NJ…" at bounding box center [440, 982] width 321 height 124
click at [289, 962] on textarea "שבת קודש פרשת חיי שרה כ"ב חשון תשפ"ה קהל אור יעקב 1517 Laguna Lane Lakewood, NJ…" at bounding box center [440, 982] width 321 height 124
click at [383, 976] on textarea "שבת קודש פרשת חיי שרה כ"ב חשון תשפ"ה קהל אור יעקב 1517 Laguna Lane Lakewood, NJ…" at bounding box center [440, 982] width 321 height 124
click at [395, 962] on textarea "שבת קודש פרשת חיי שרה כ"ב חשון תשפ"ה קהל אור יעקב 1517 Laguna Lane Lakewood, NJ…" at bounding box center [440, 982] width 321 height 124
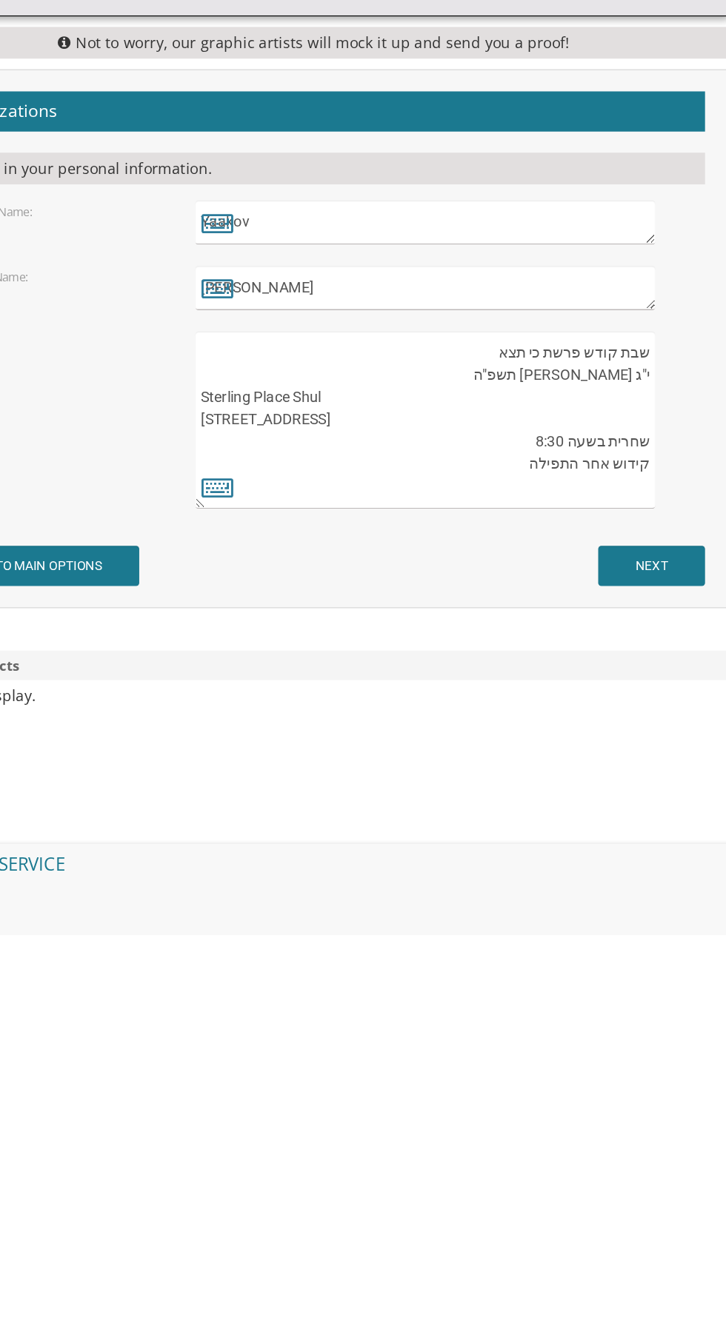
scroll to position [475, 0]
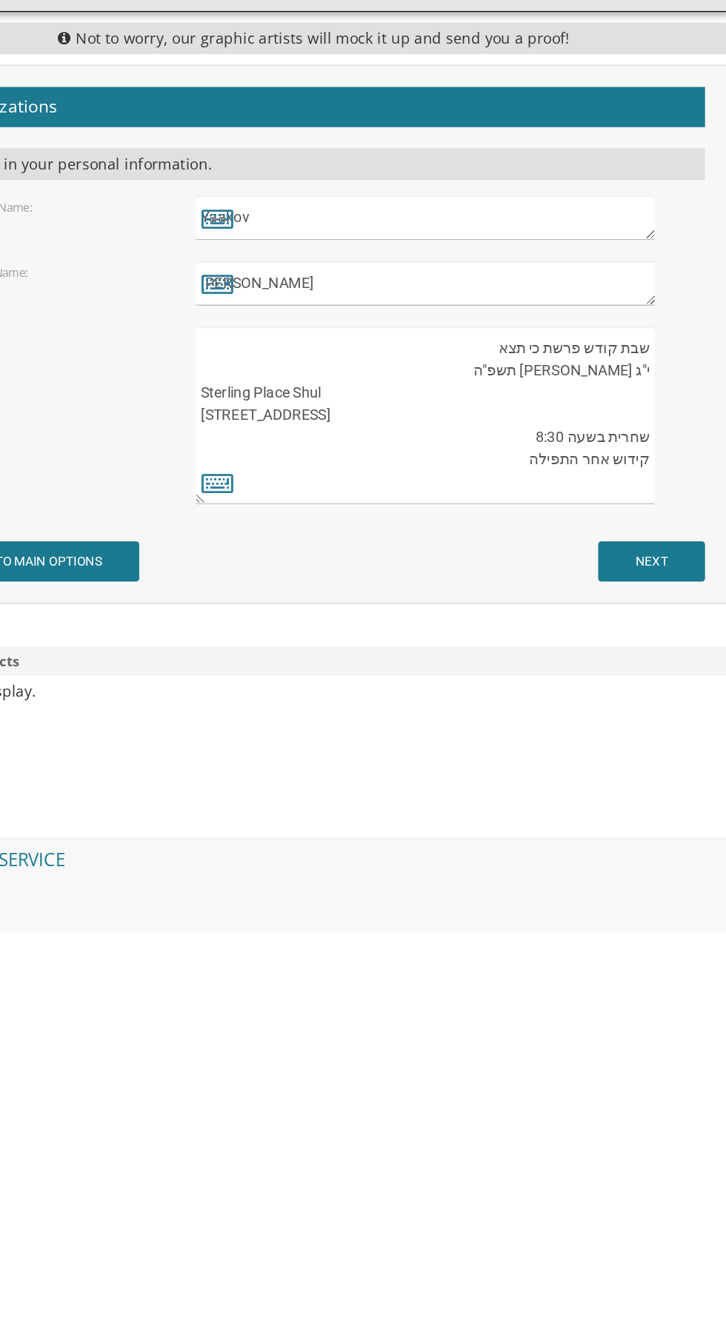
type textarea "שבת קודש פרשת כי תצא י"ג אלול תשפ"ה Sterling Place Shul 1 Gila Place Lakewood, …"
click at [616, 1097] on input "NEXT" at bounding box center [599, 1084] width 75 height 28
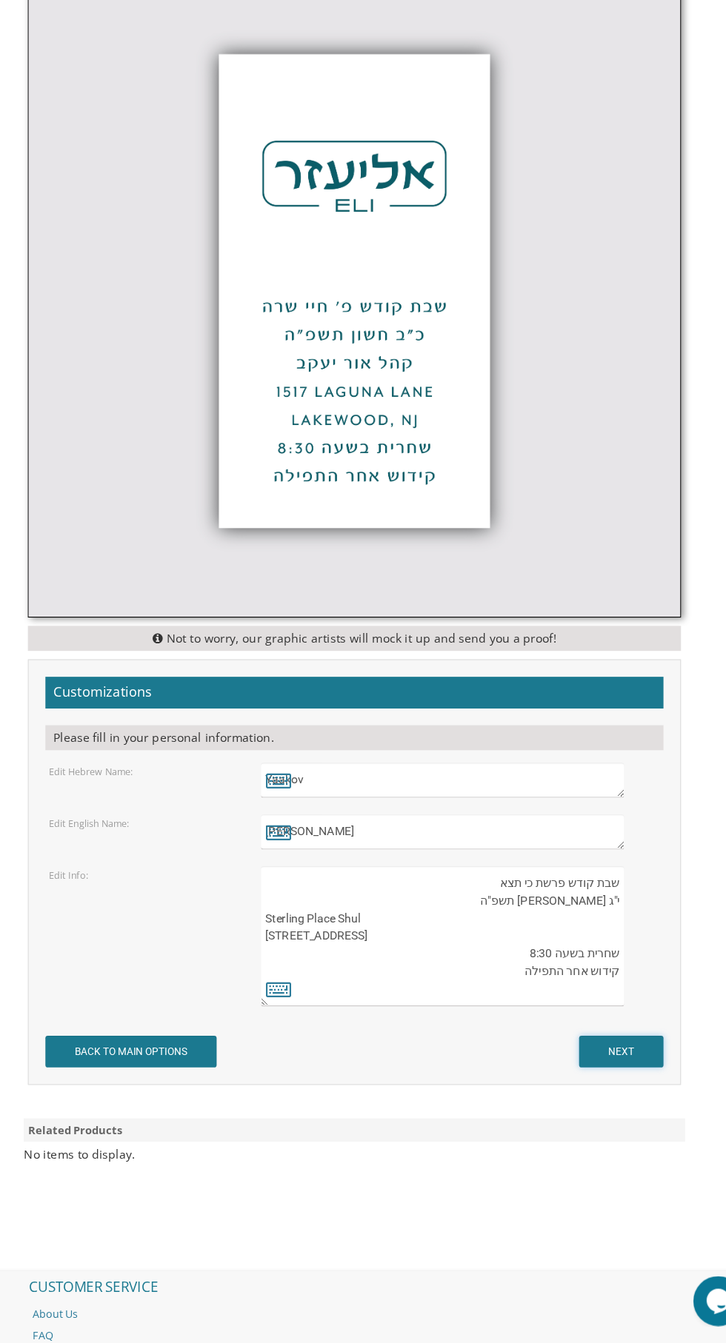
scroll to position [474, 0]
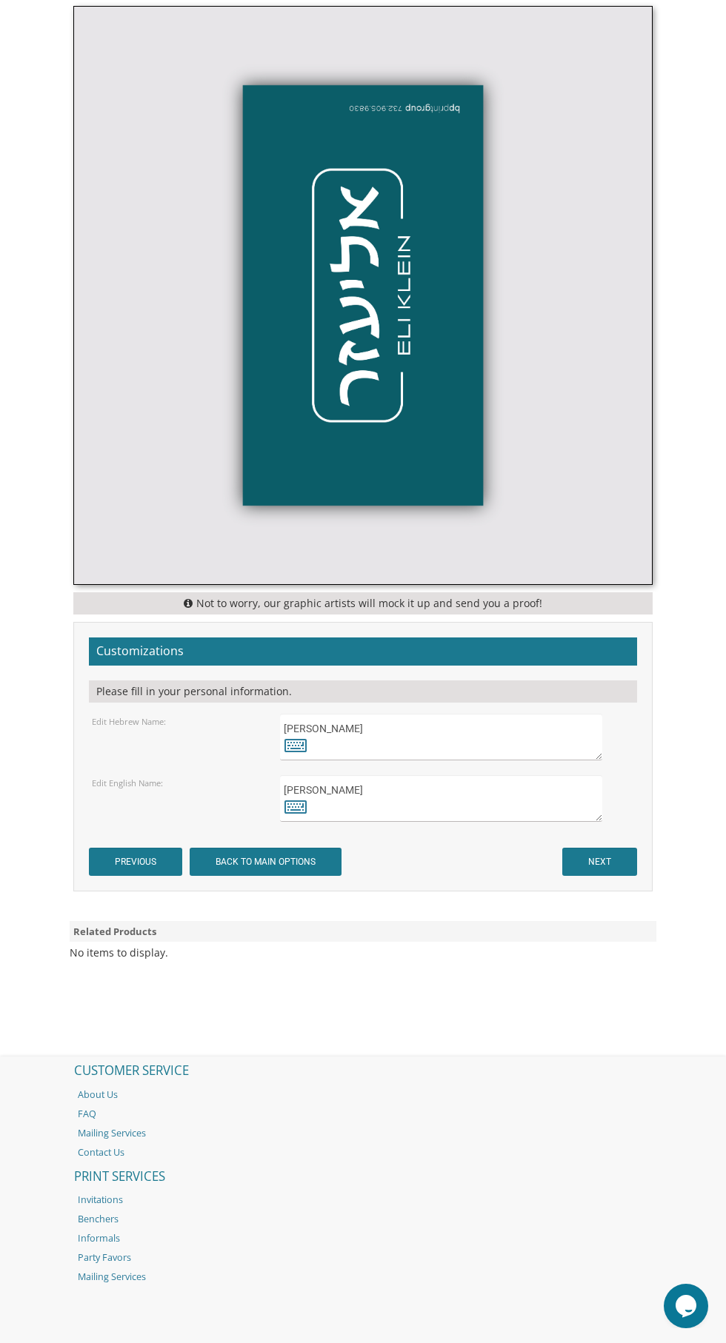
scroll to position [602, 0]
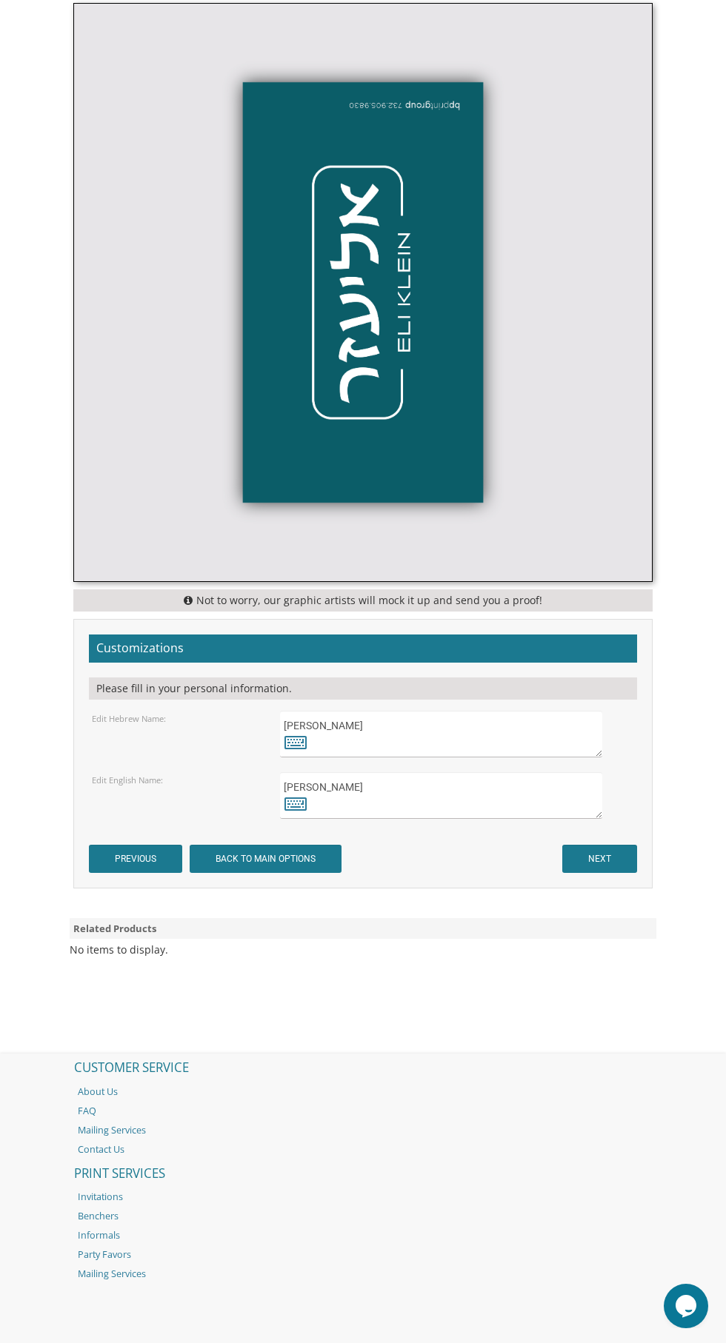
click at [330, 734] on textarea "אליעזר" at bounding box center [440, 734] width 321 height 47
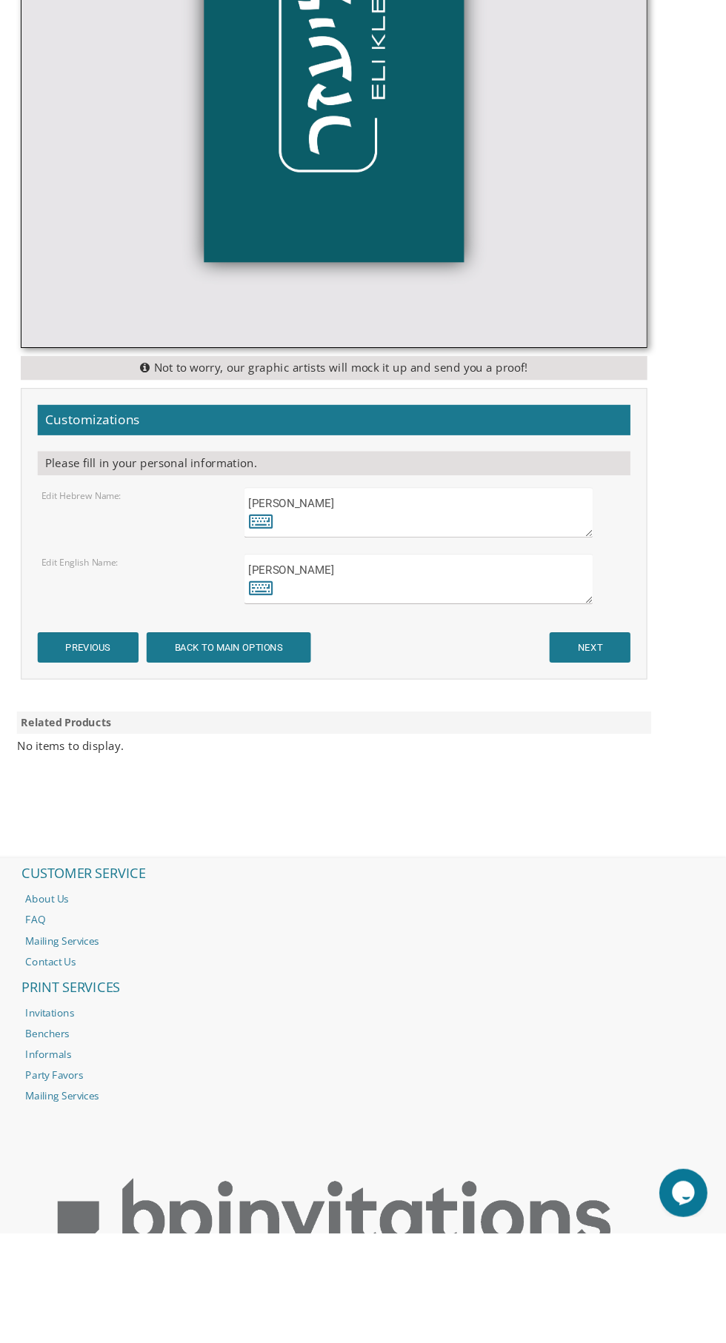
scroll to position [659, 0]
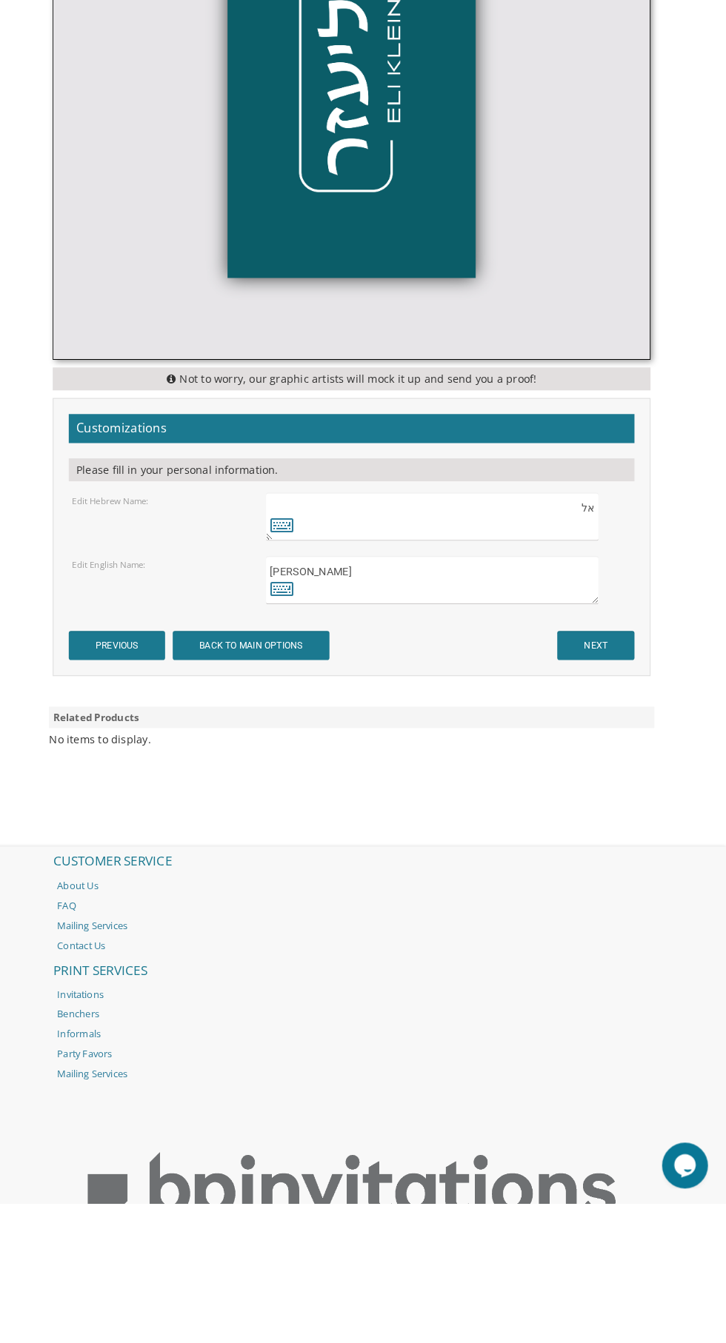
type textarea "א"
type textarea "Yaakov"
click at [448, 724] on textarea "[PERSON_NAME]" at bounding box center [440, 738] width 321 height 47
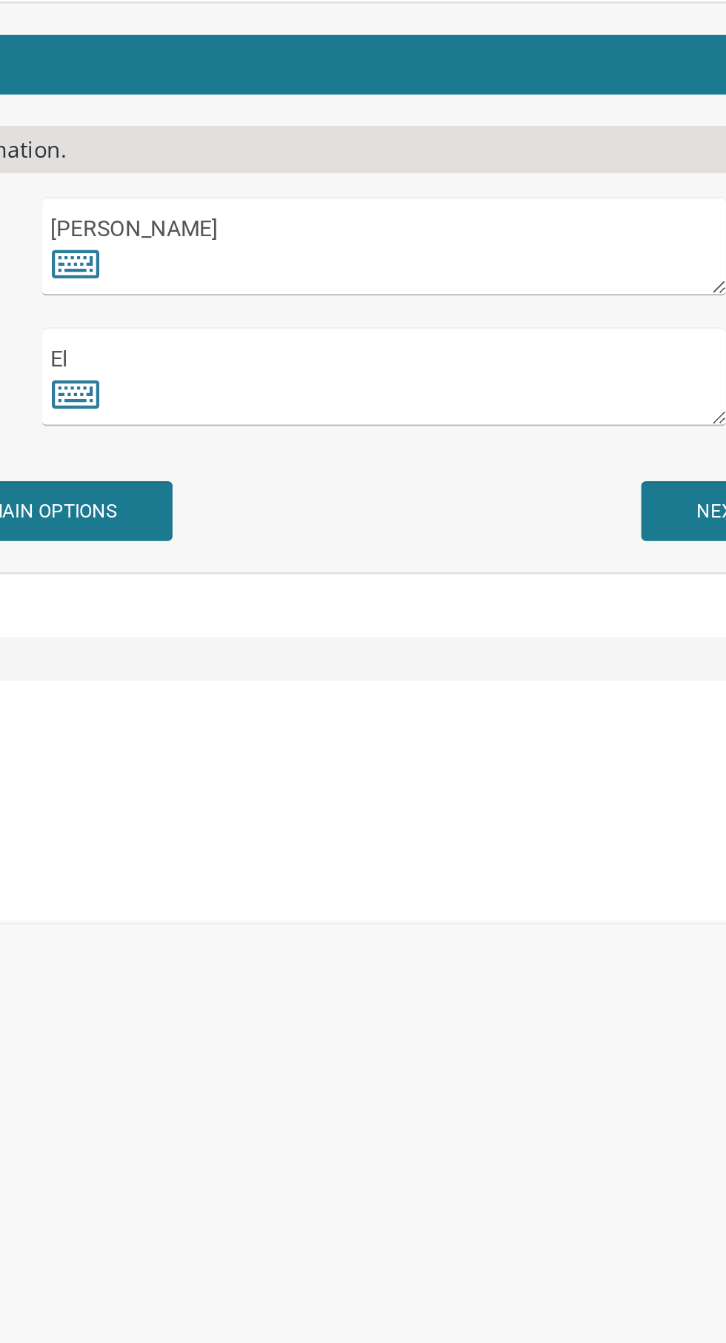
type textarea "E"
type textarea "Y"
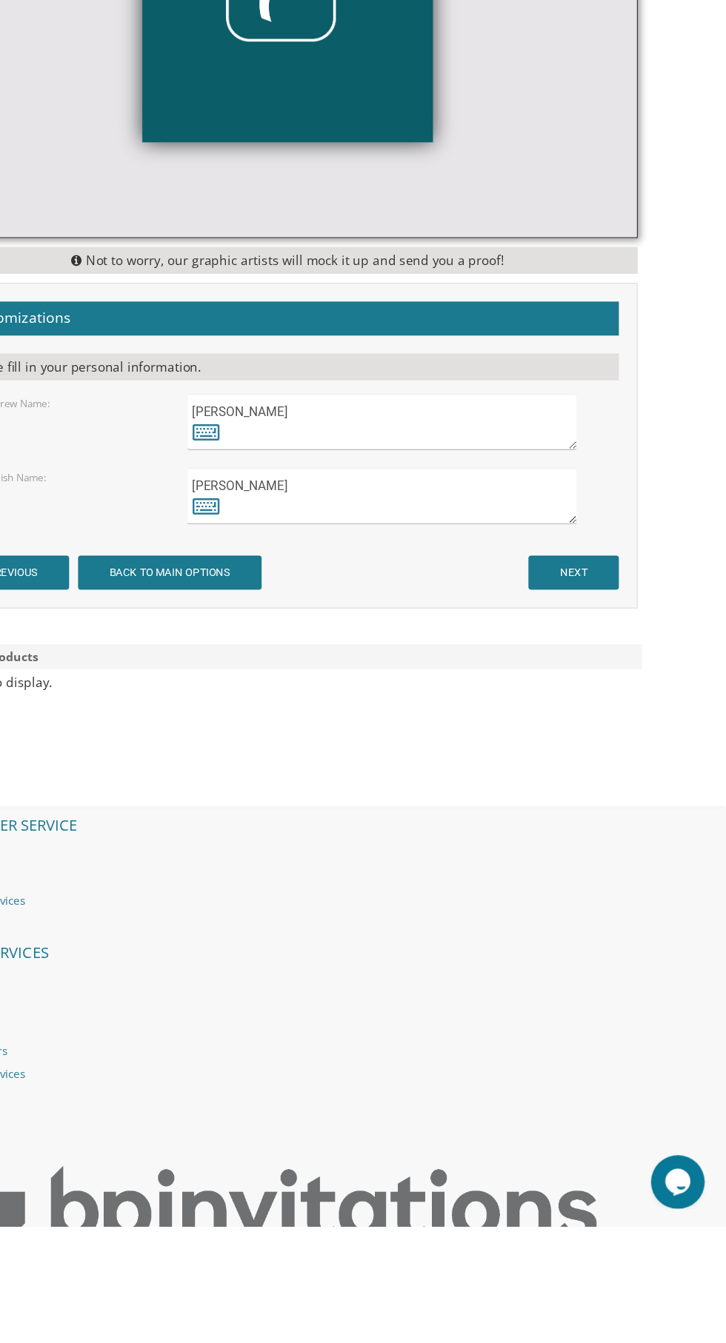
type textarea "[PERSON_NAME]"
click at [633, 797] on input "NEXT" at bounding box center [599, 802] width 75 height 28
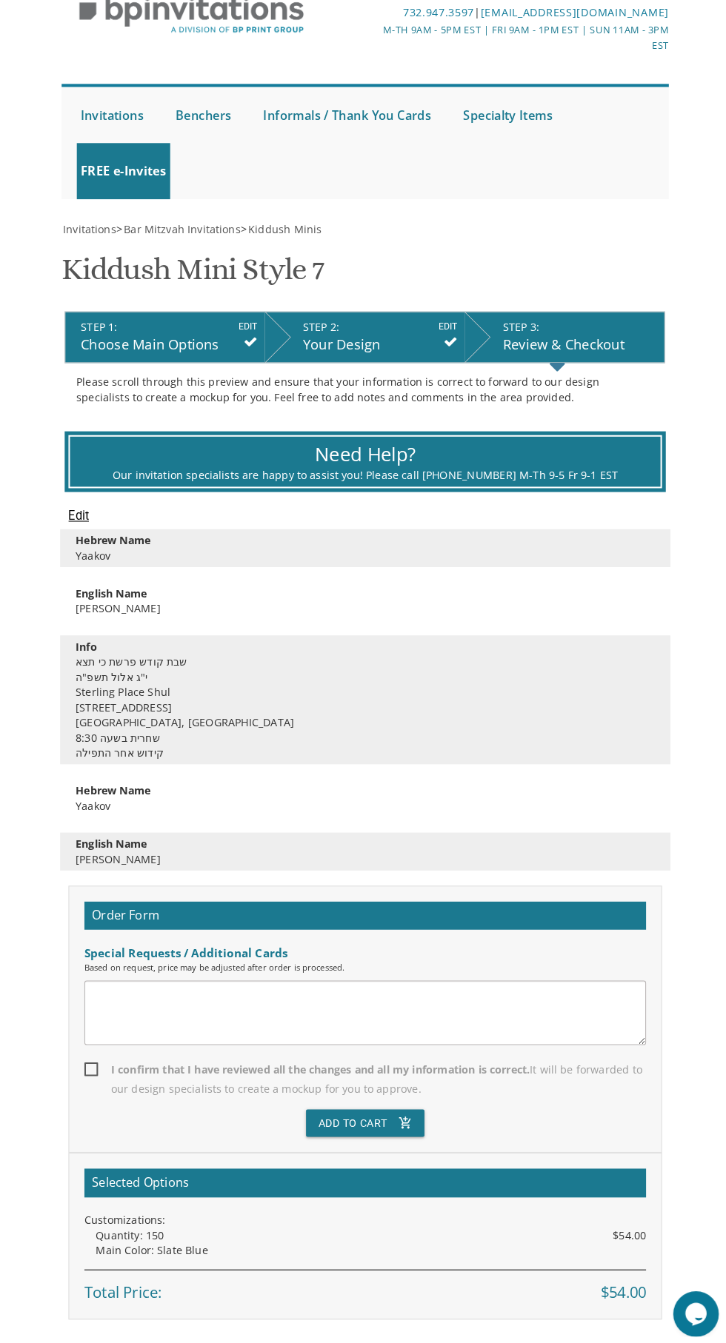
scroll to position [57, 0]
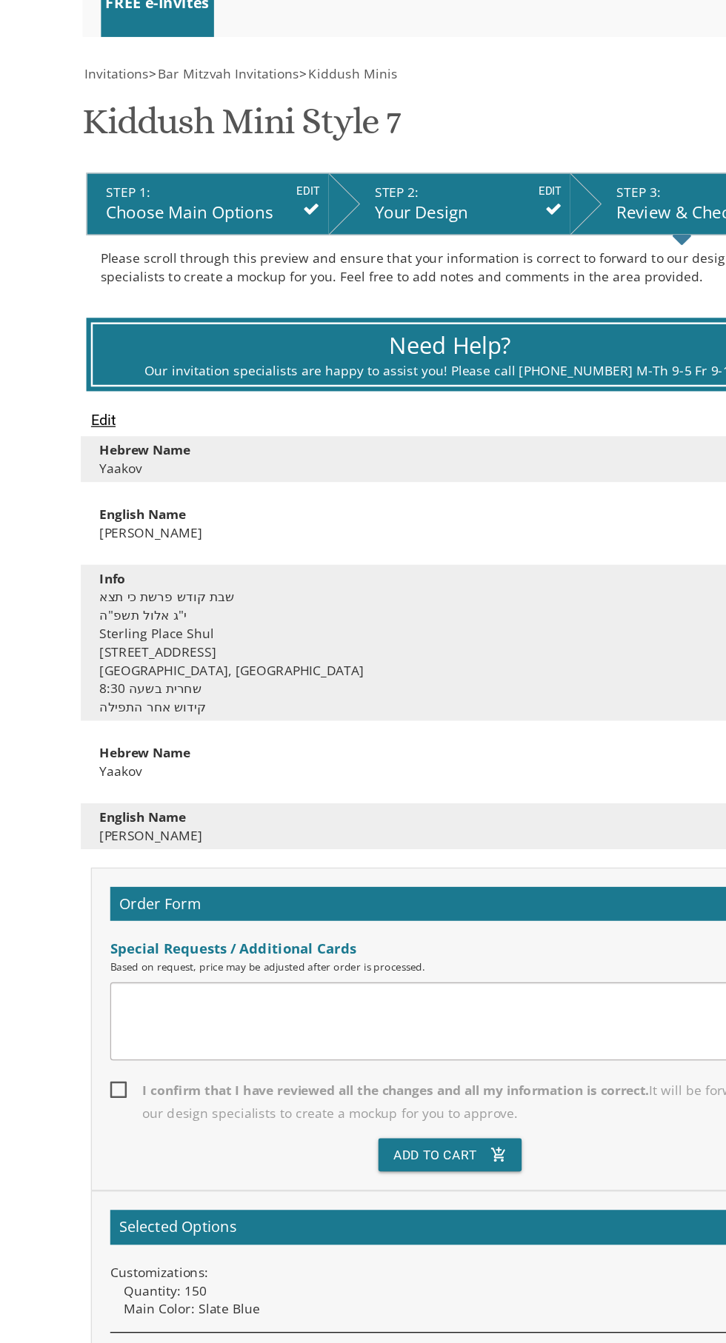
click at [78, 526] on input "Edit" at bounding box center [83, 527] width 20 height 18
click at [83, 519] on input "Edit" at bounding box center [83, 527] width 20 height 18
click at [81, 524] on input "Edit" at bounding box center [83, 527] width 20 height 18
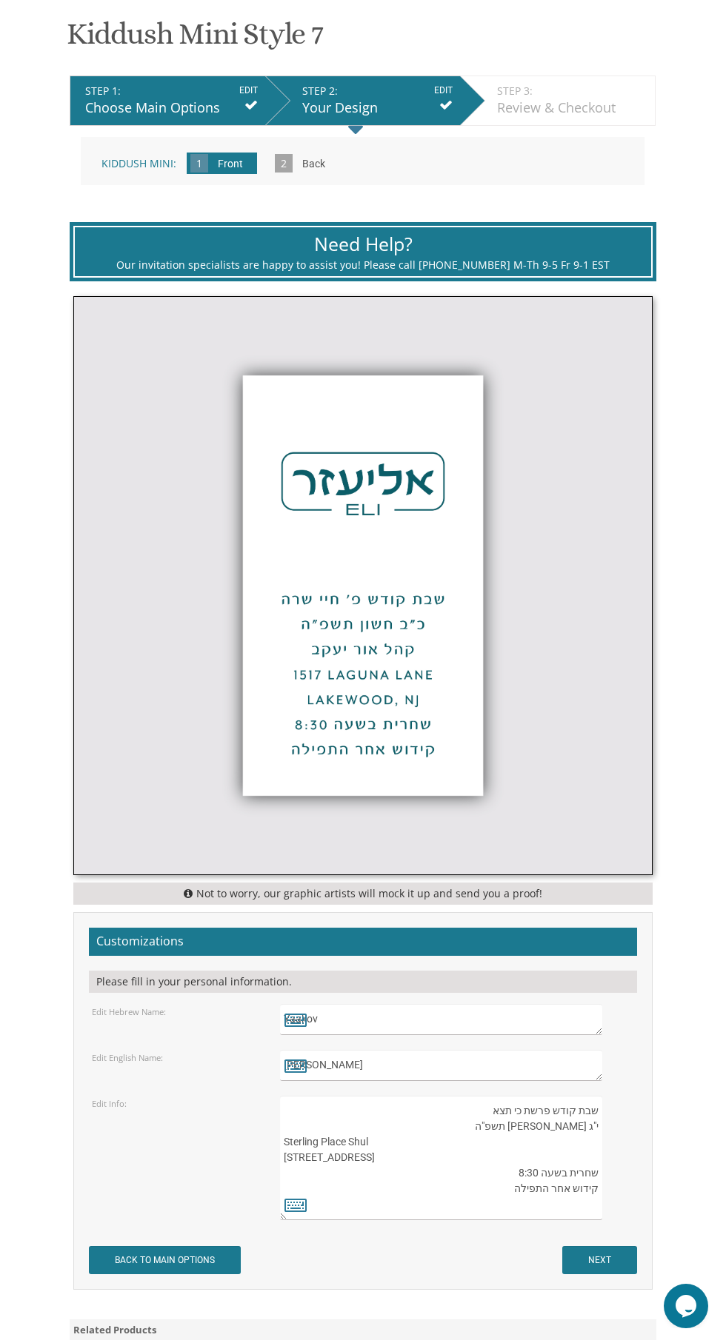
scroll to position [306, 0]
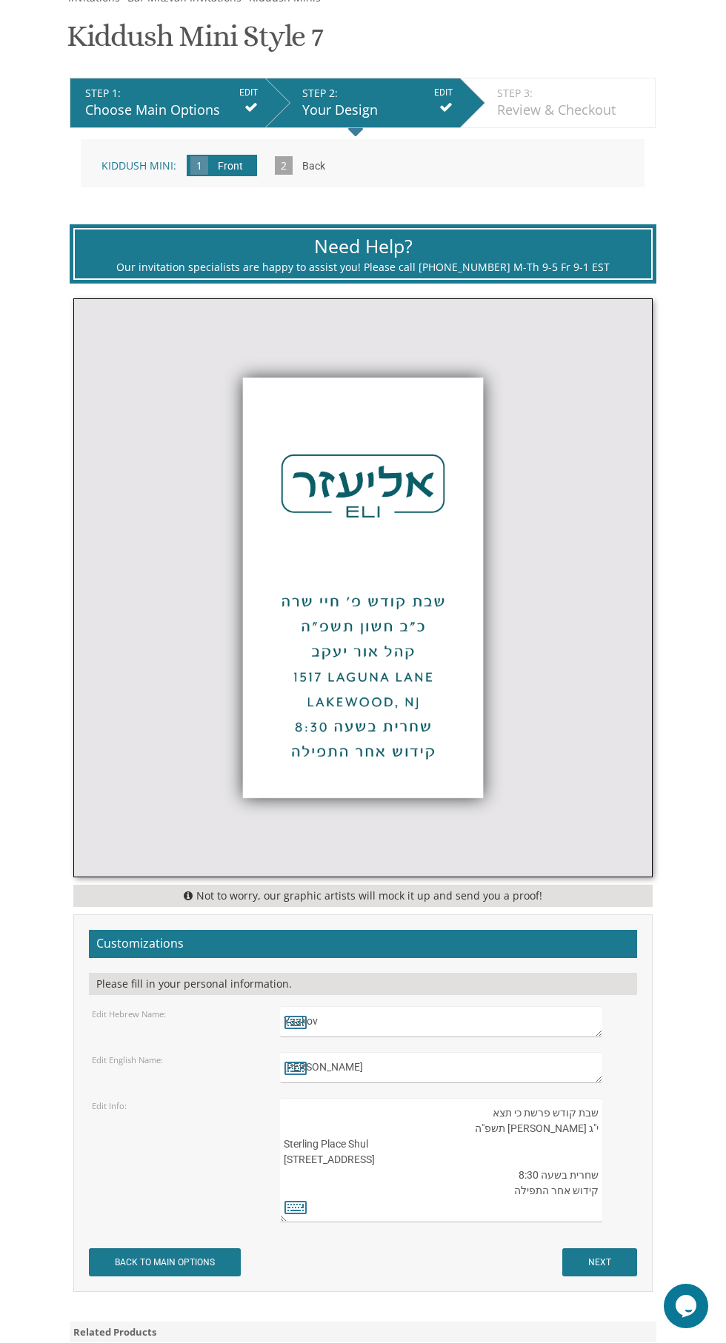
click at [299, 170] on input "Back" at bounding box center [314, 167] width 38 height 41
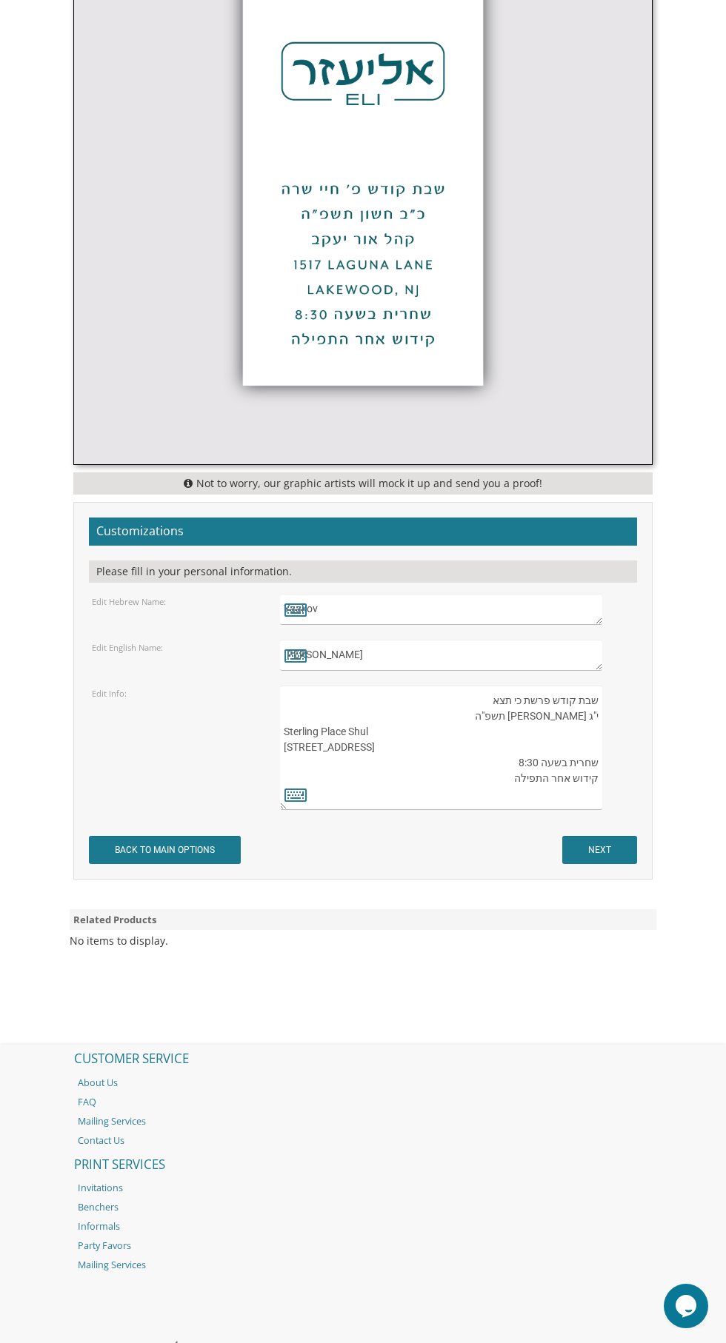
scroll to position [720, 0]
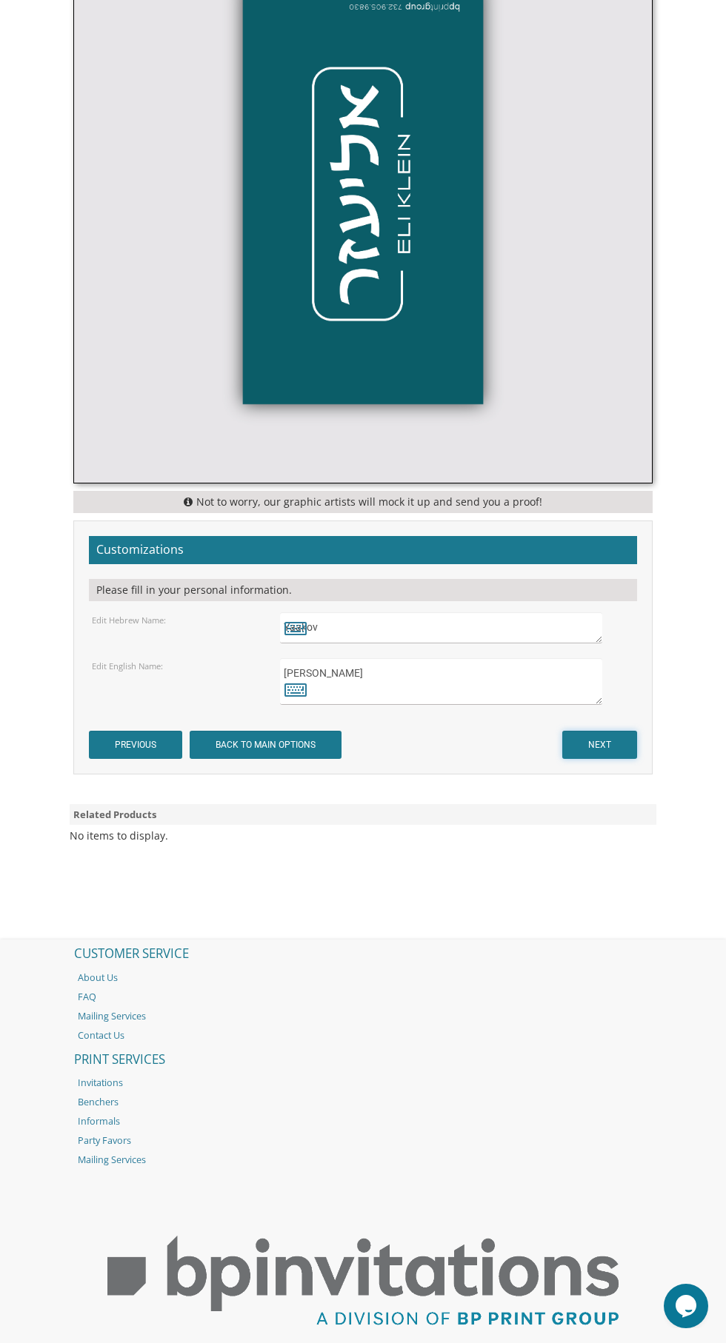
click at [617, 755] on input "NEXT" at bounding box center [599, 745] width 75 height 28
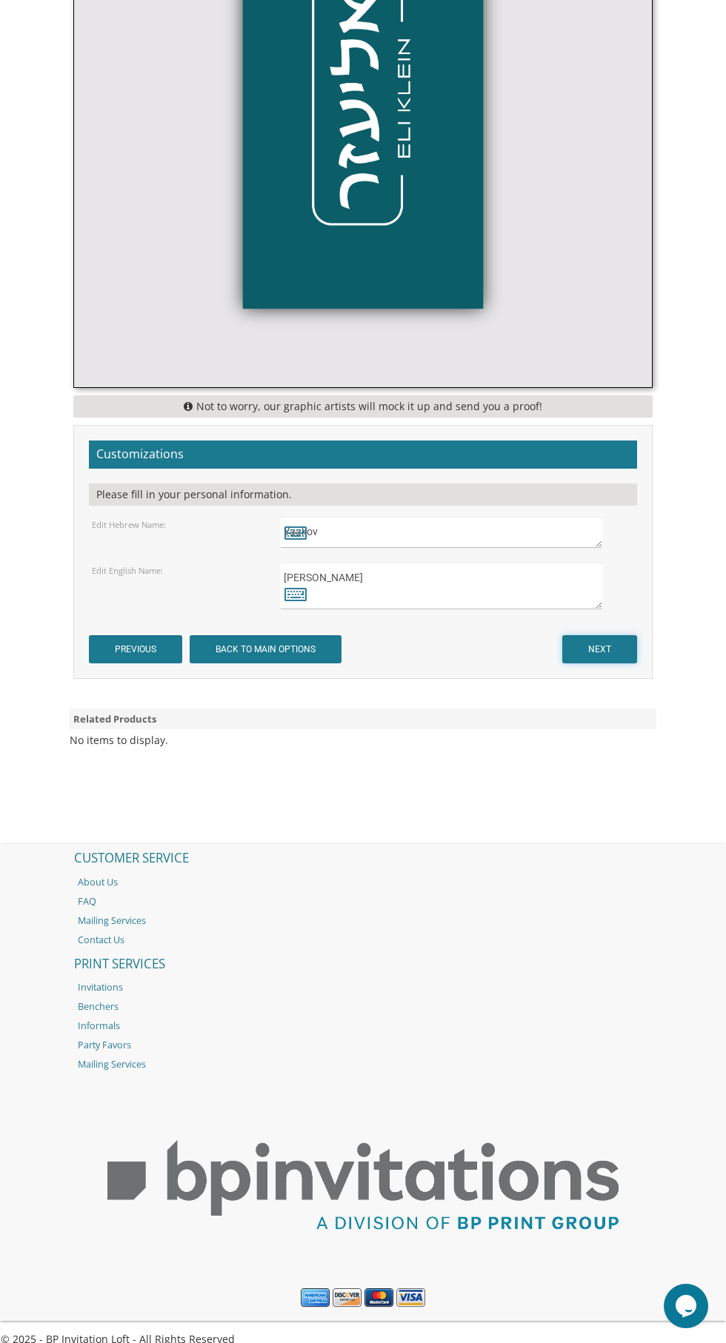
scroll to position [803, 0]
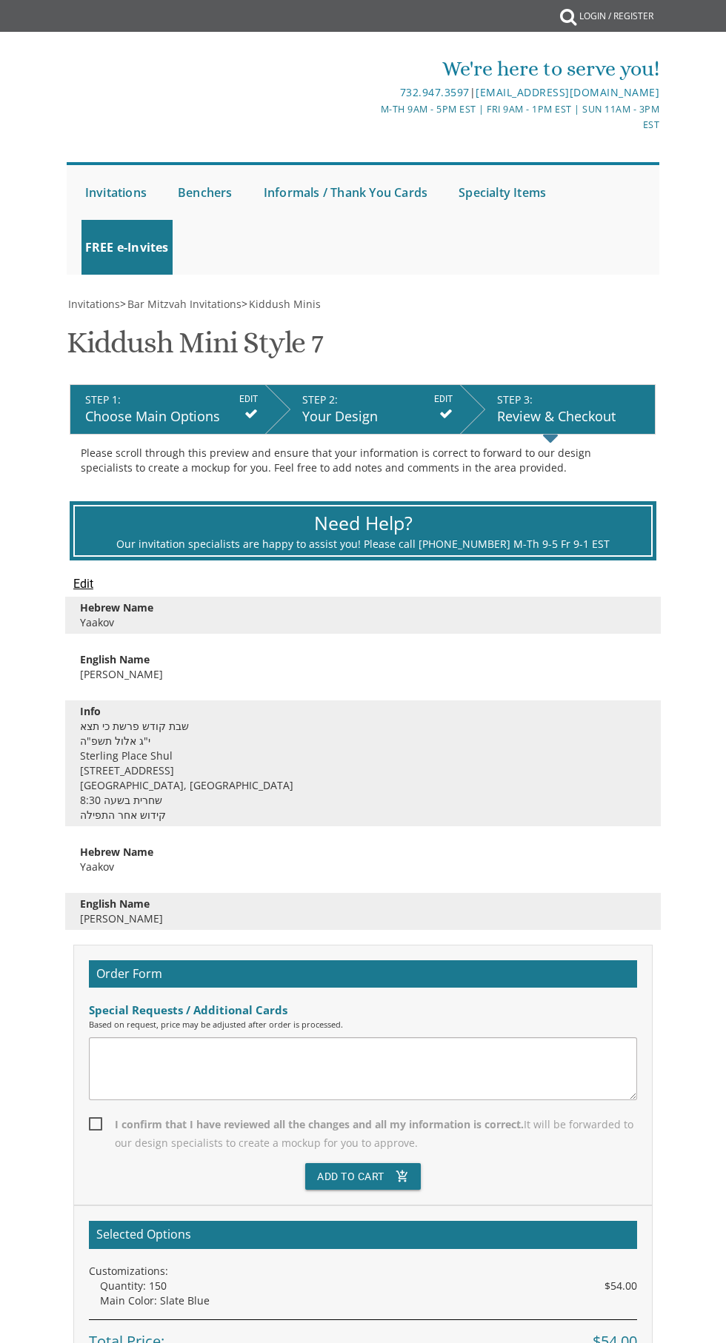
click at [647, 662] on div "English Name" at bounding box center [362, 659] width 587 height 15
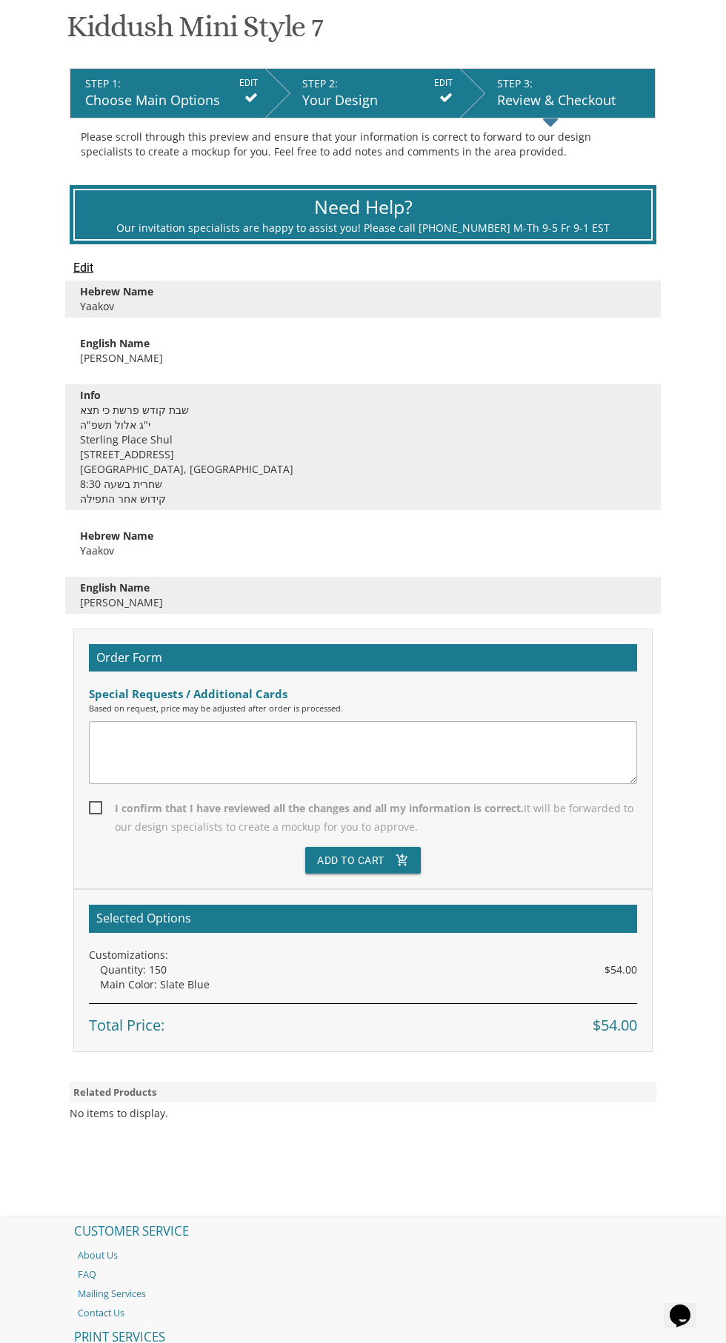
scroll to position [375, 0]
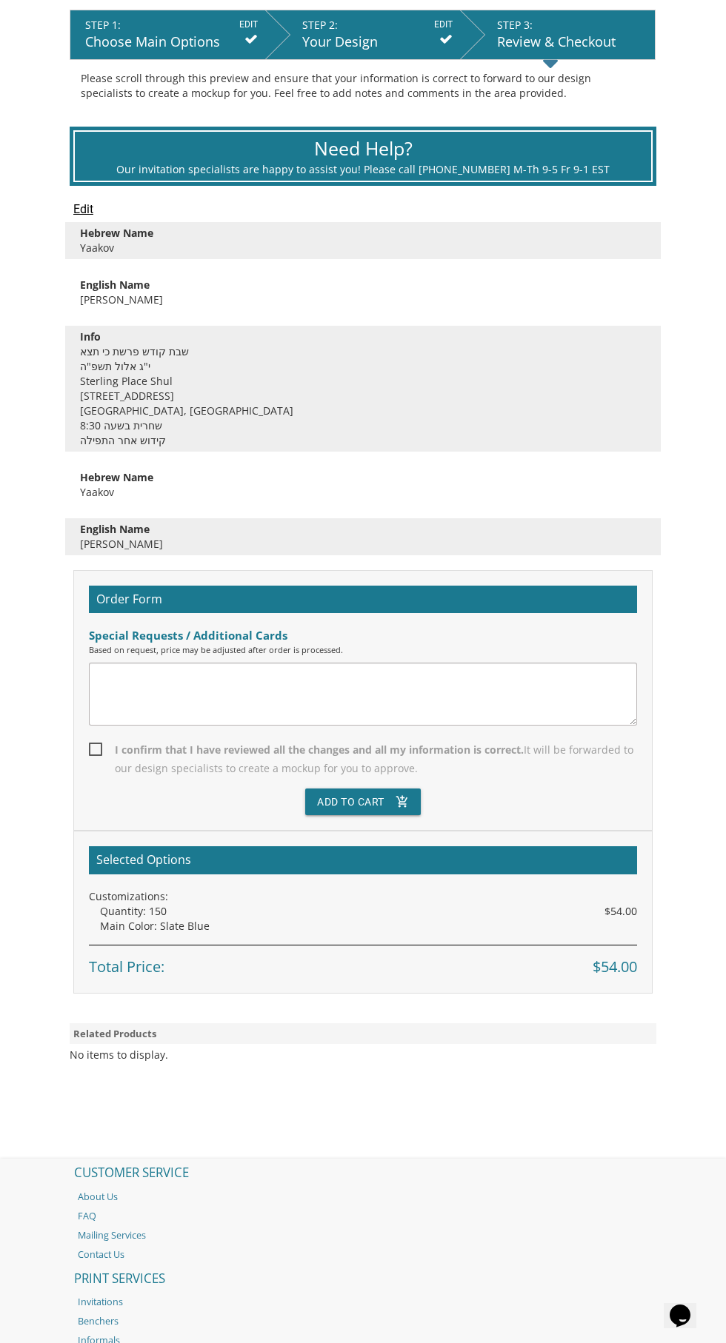
click at [116, 679] on textarea at bounding box center [363, 694] width 548 height 63
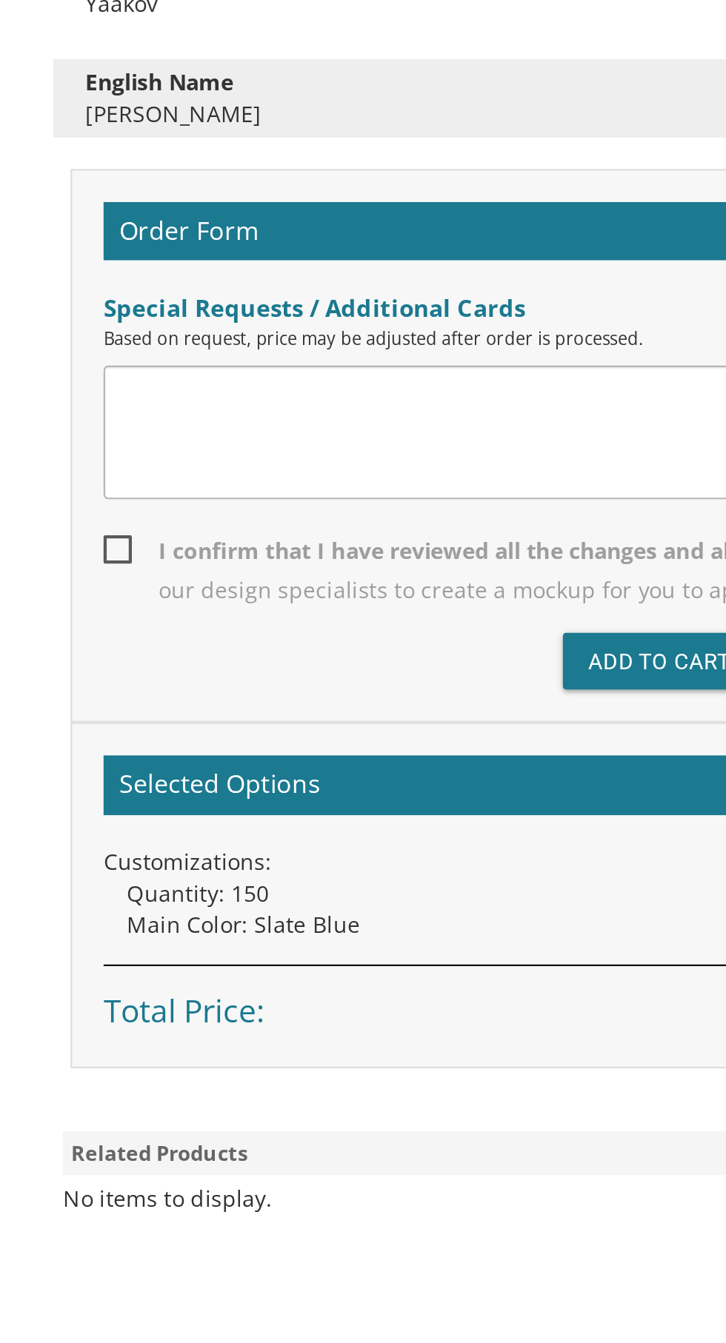
type textarea "I"
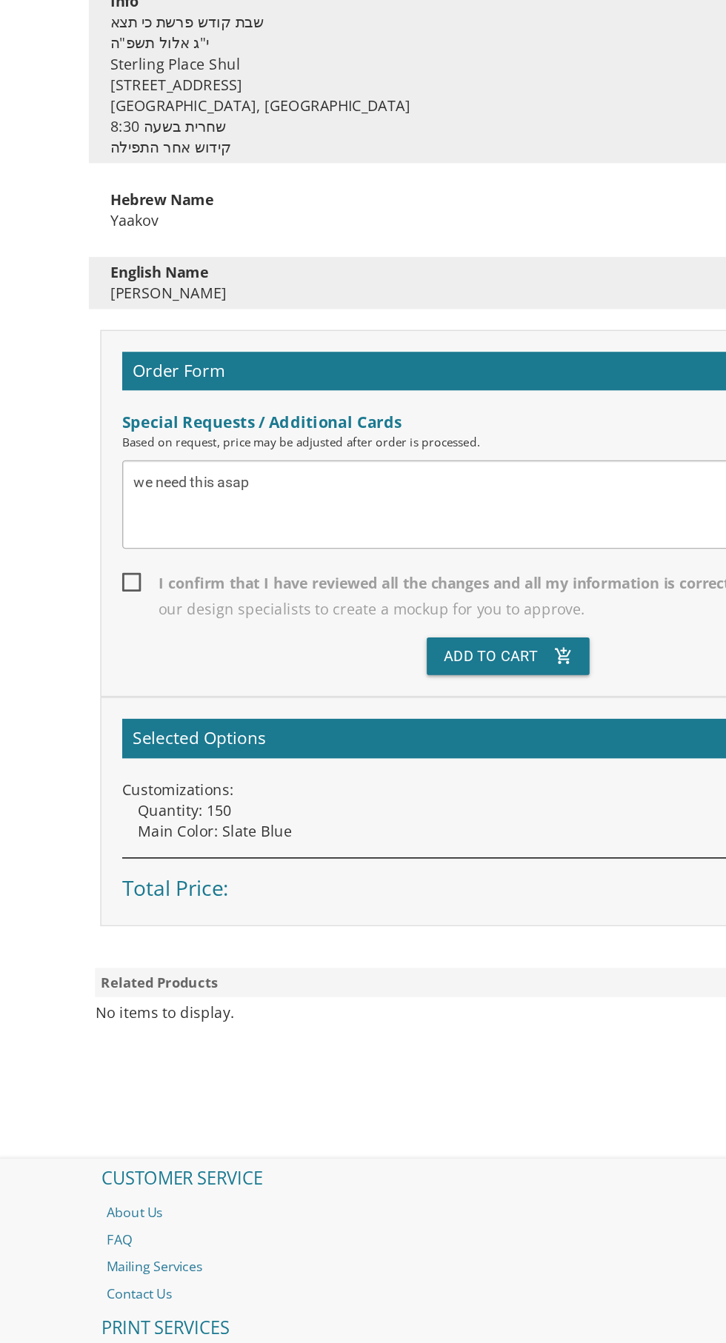
type textarea "we need this asap"
click at [95, 684] on span "I confirm that I have reviewed all the changes and all my information is correc…" at bounding box center [363, 697] width 548 height 37
click at [95, 684] on input "I confirm that I have reviewed all the changes and all my information is correc…" at bounding box center [94, 687] width 10 height 10
checkbox input "true"
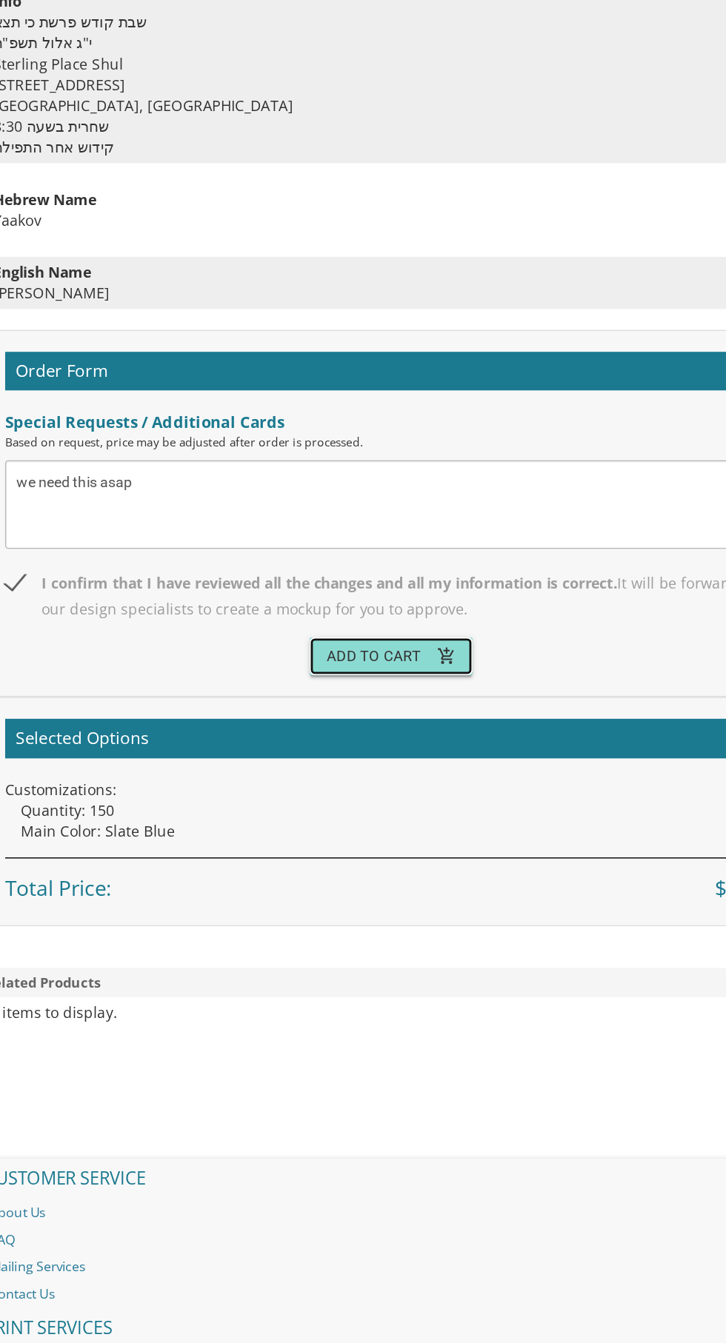
click at [327, 743] on button "Add To Cart add_shopping_cart" at bounding box center [362, 740] width 115 height 27
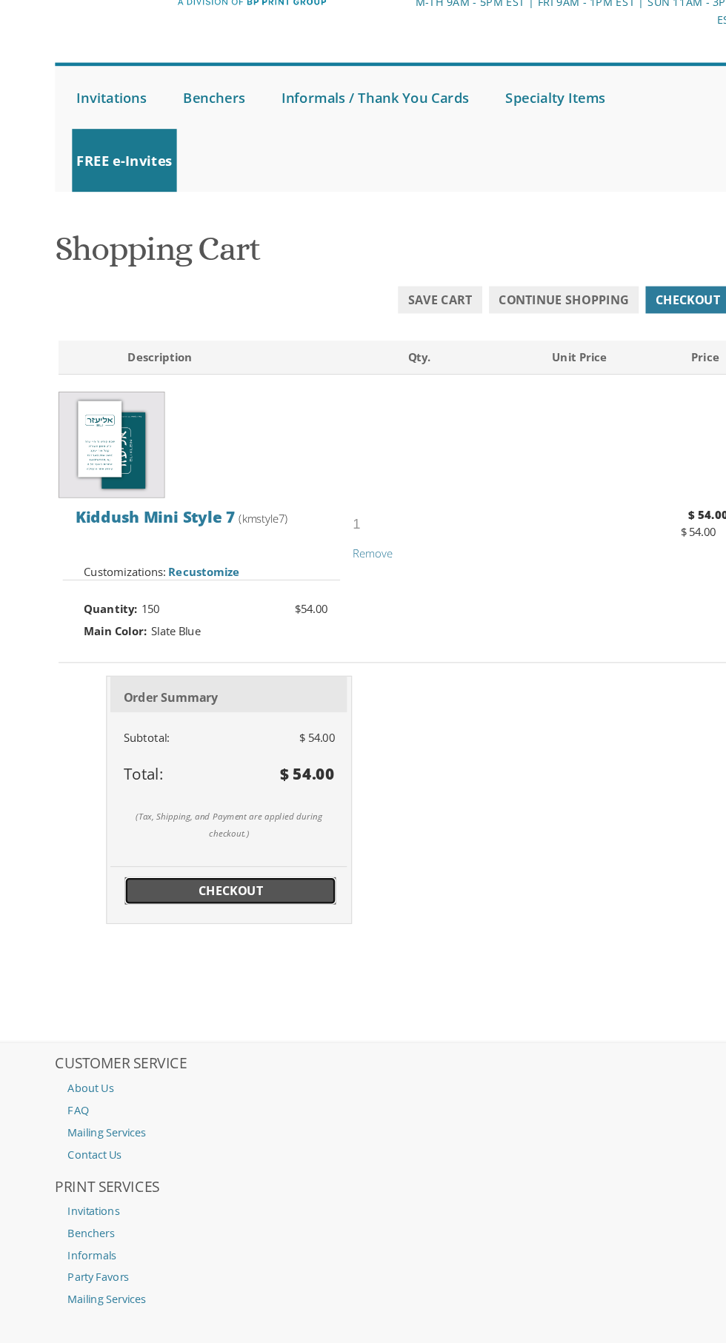
click at [159, 899] on link "Checkout" at bounding box center [219, 889] width 184 height 24
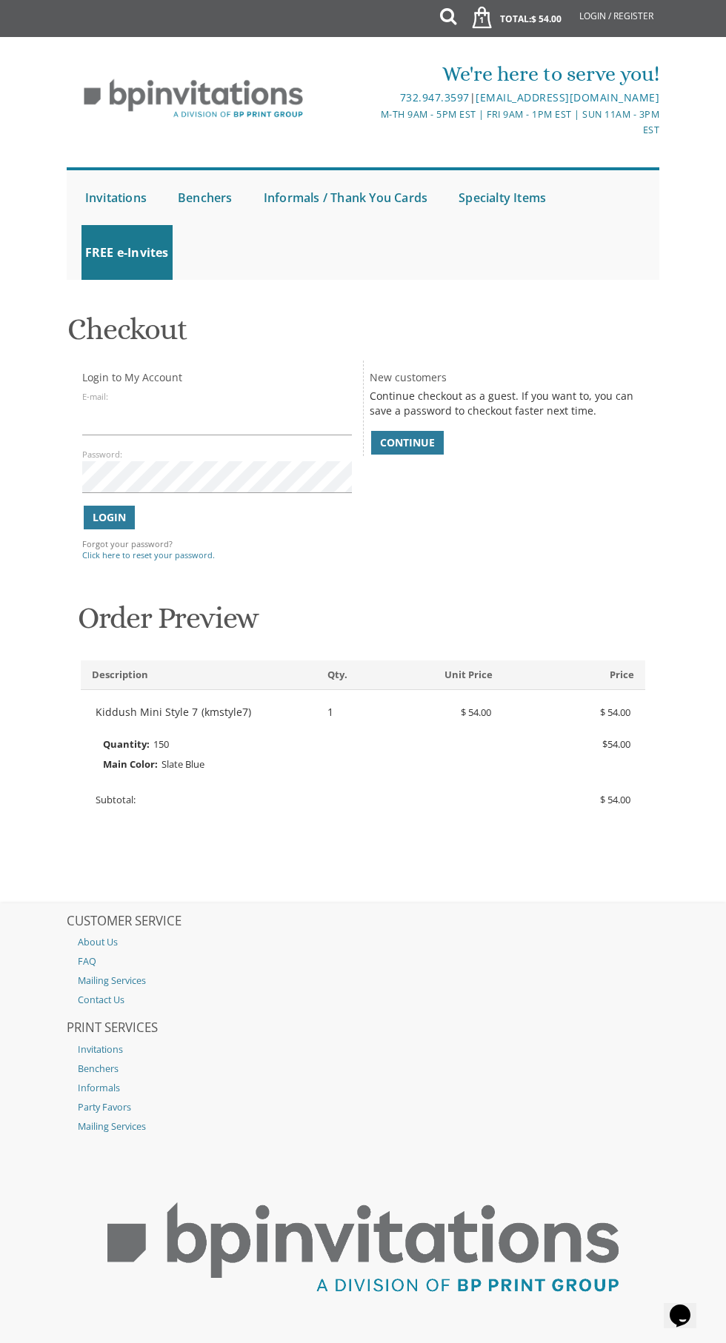
click at [113, 454] on label "Password:" at bounding box center [102, 455] width 40 height 12
type input "chanroth@gmail.com"
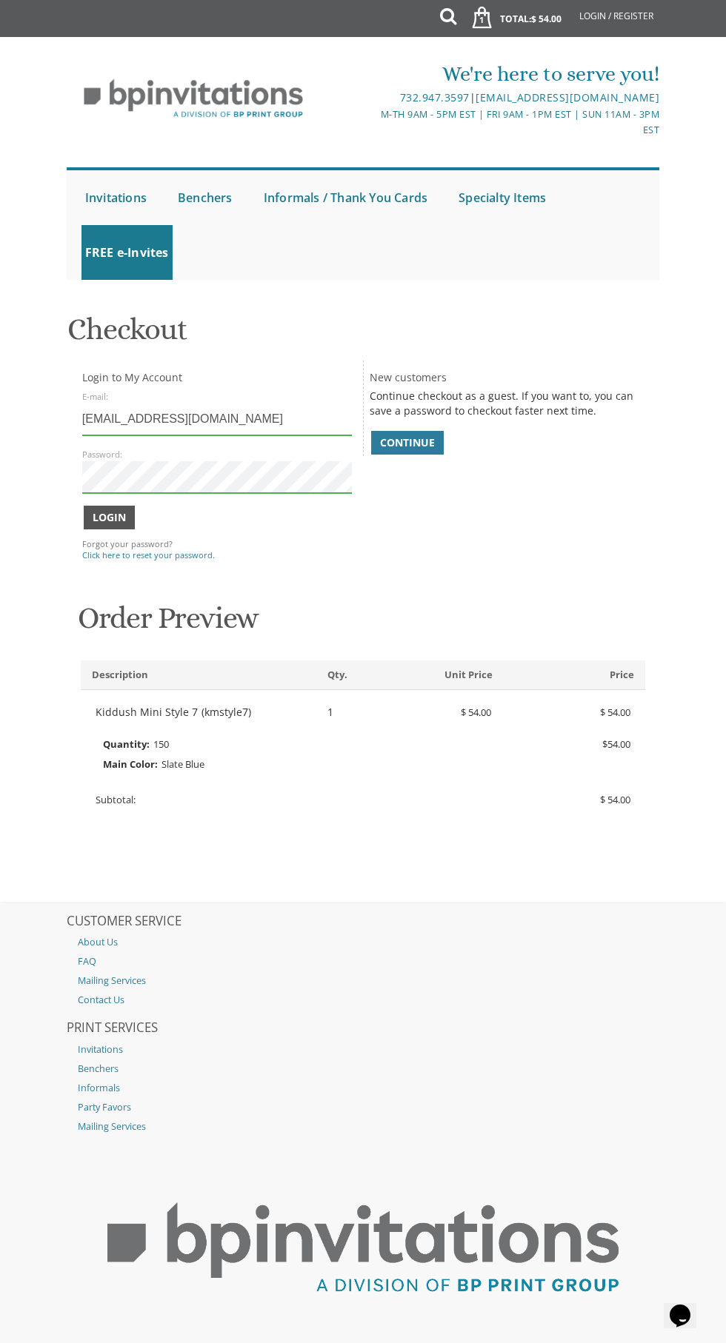
click at [117, 526] on button "Login" at bounding box center [109, 518] width 51 height 24
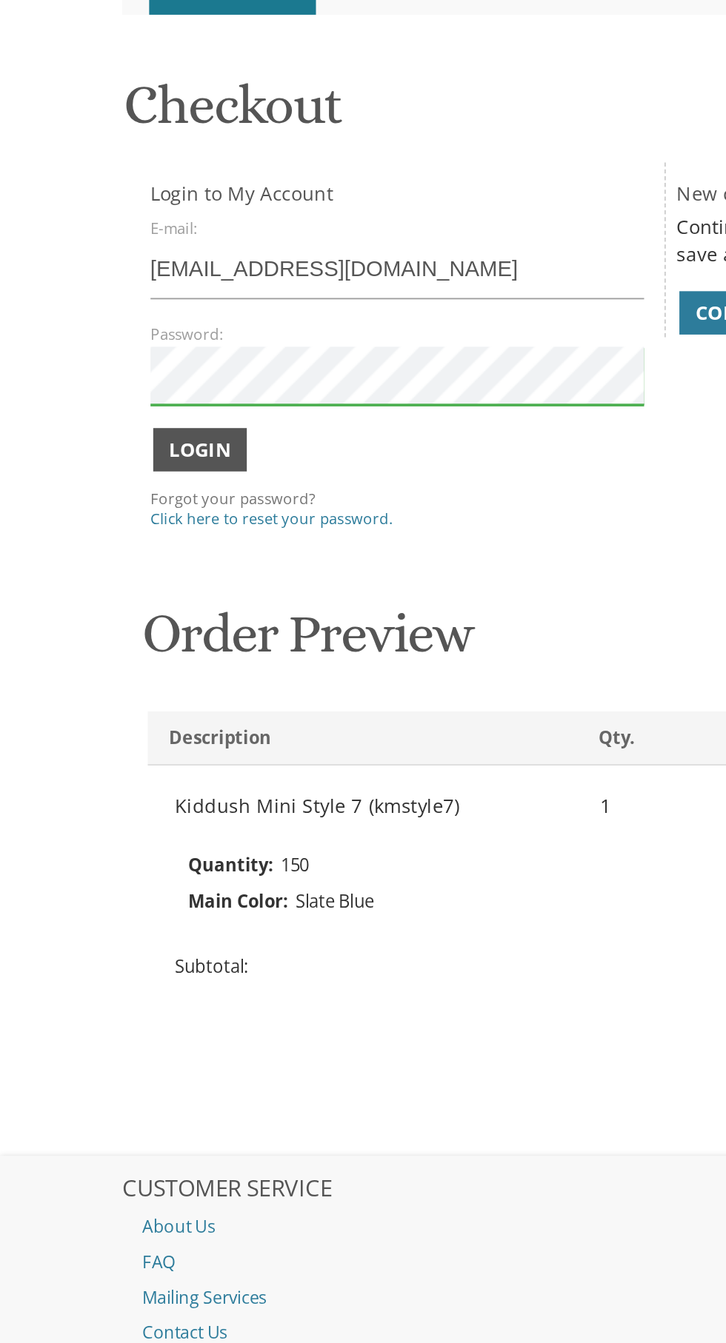
click at [104, 518] on span "Login" at bounding box center [109, 517] width 33 height 15
click at [113, 522] on span "Login" at bounding box center [109, 517] width 33 height 15
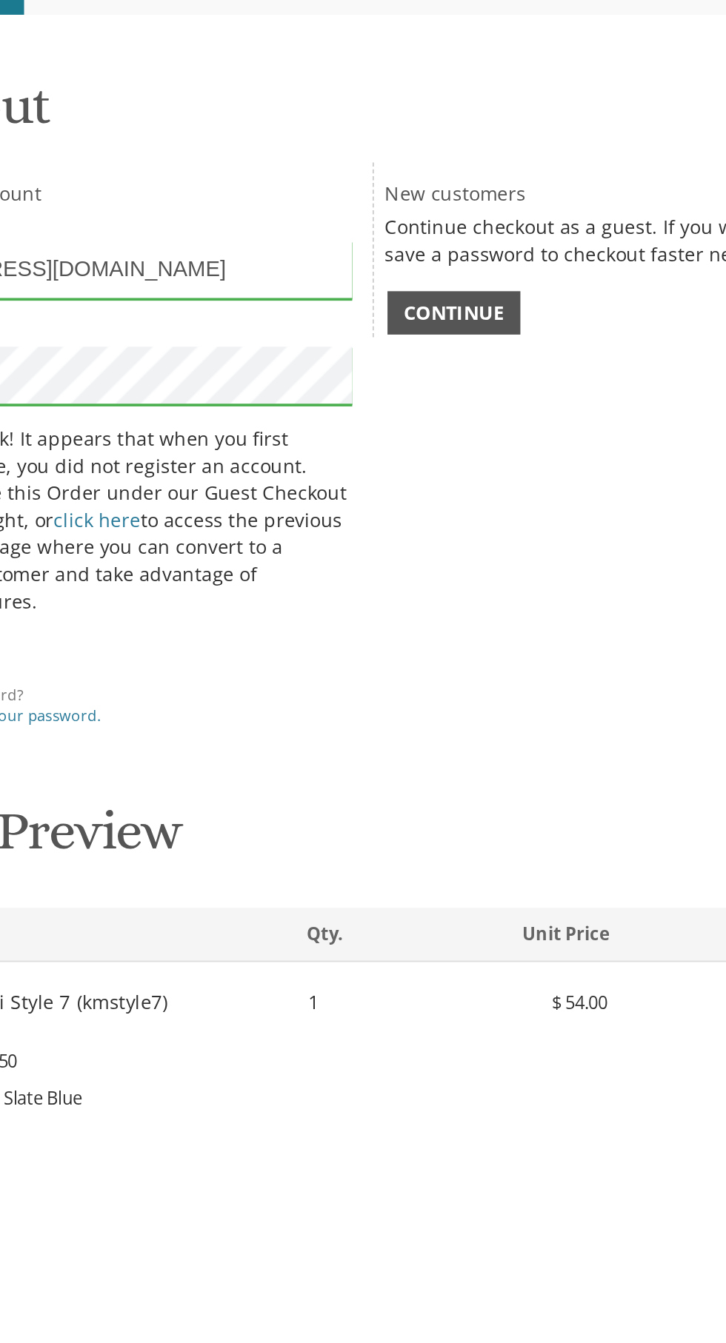
click at [431, 441] on span "Continue" at bounding box center [407, 442] width 55 height 15
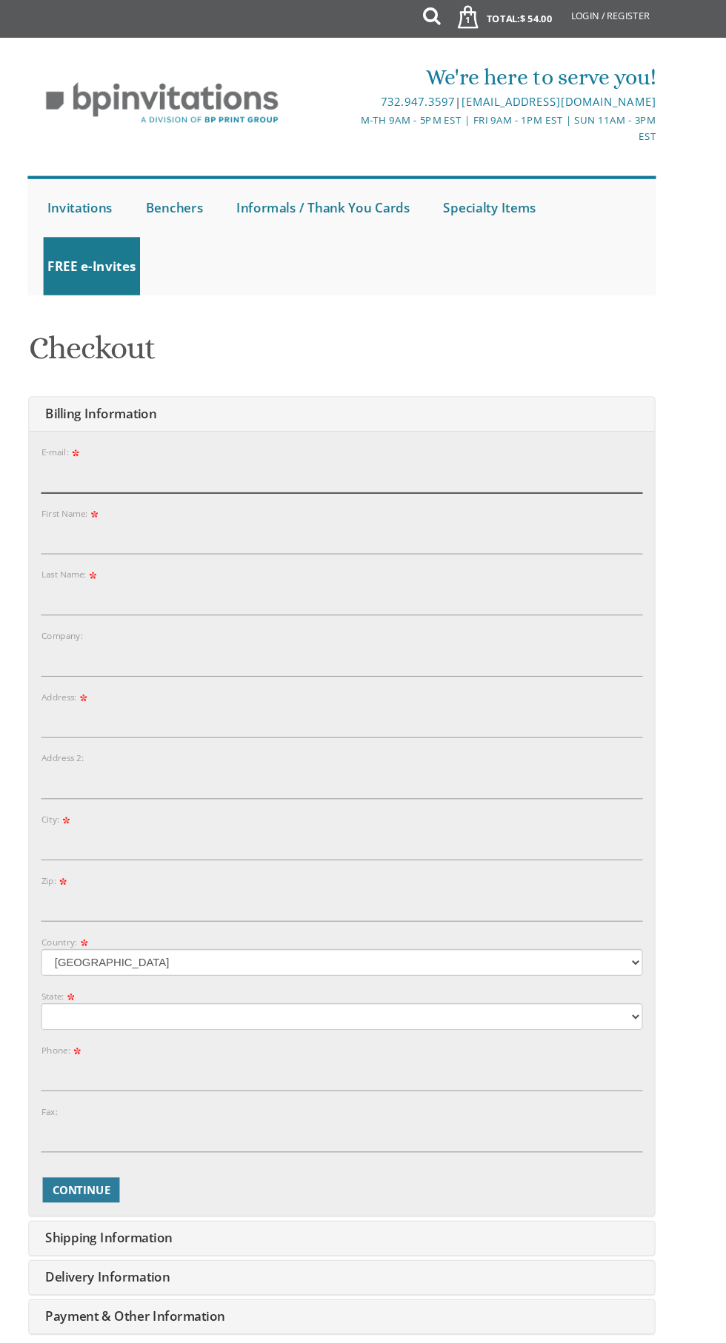
click at [369, 451] on input "E-mail:" at bounding box center [362, 451] width 566 height 32
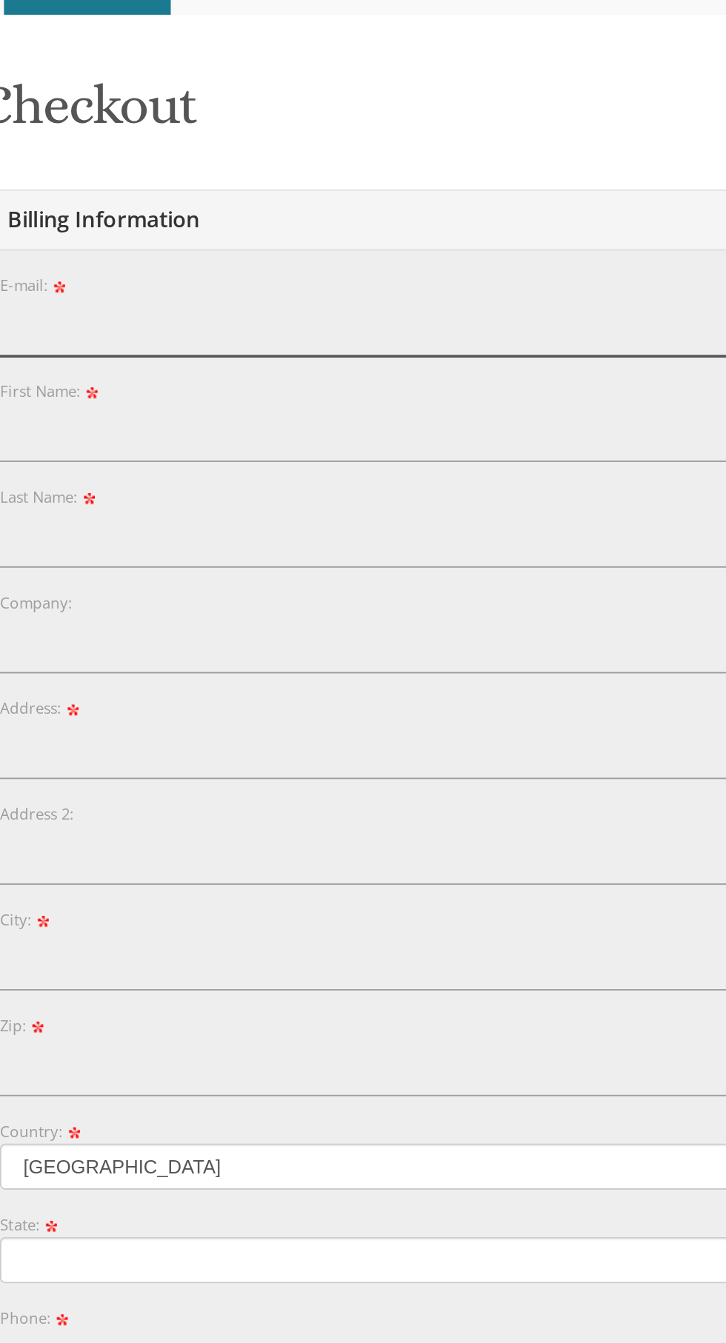
type input "chanroth@gmail.com"
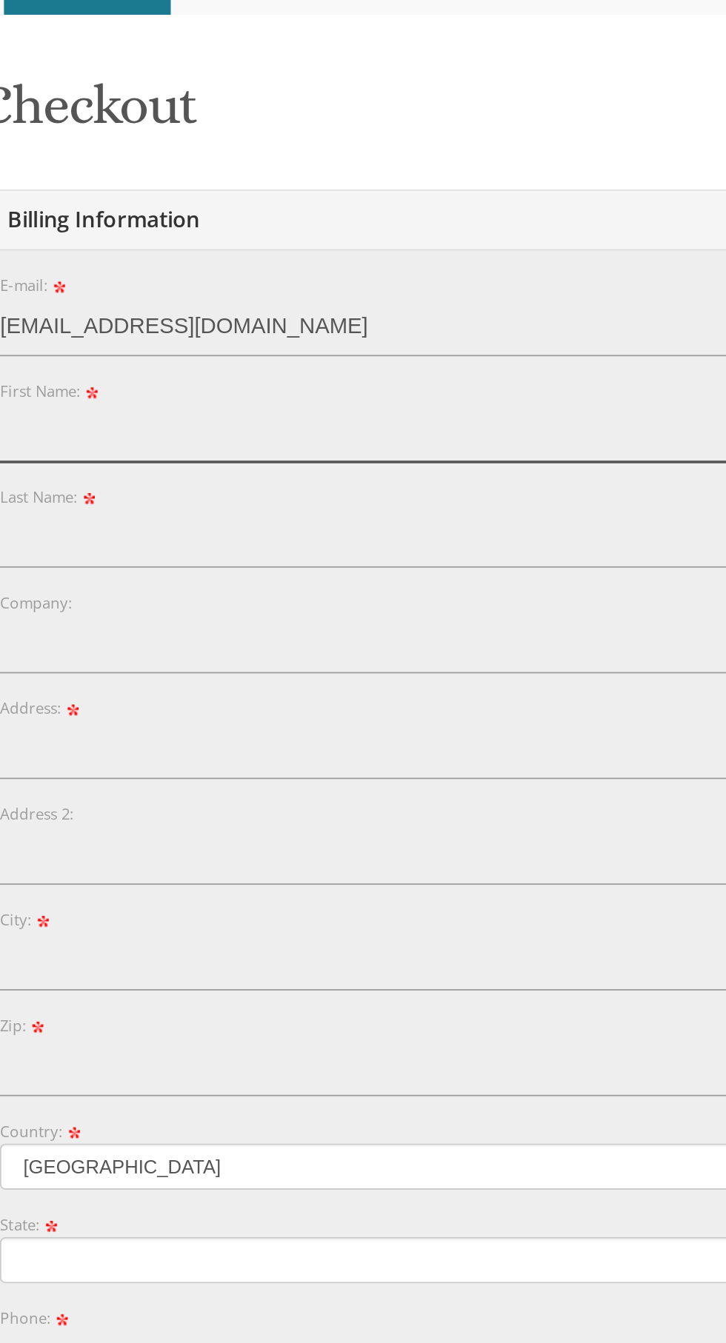
click at [289, 502] on input "First Name:" at bounding box center [362, 508] width 566 height 32
type input "Chana"
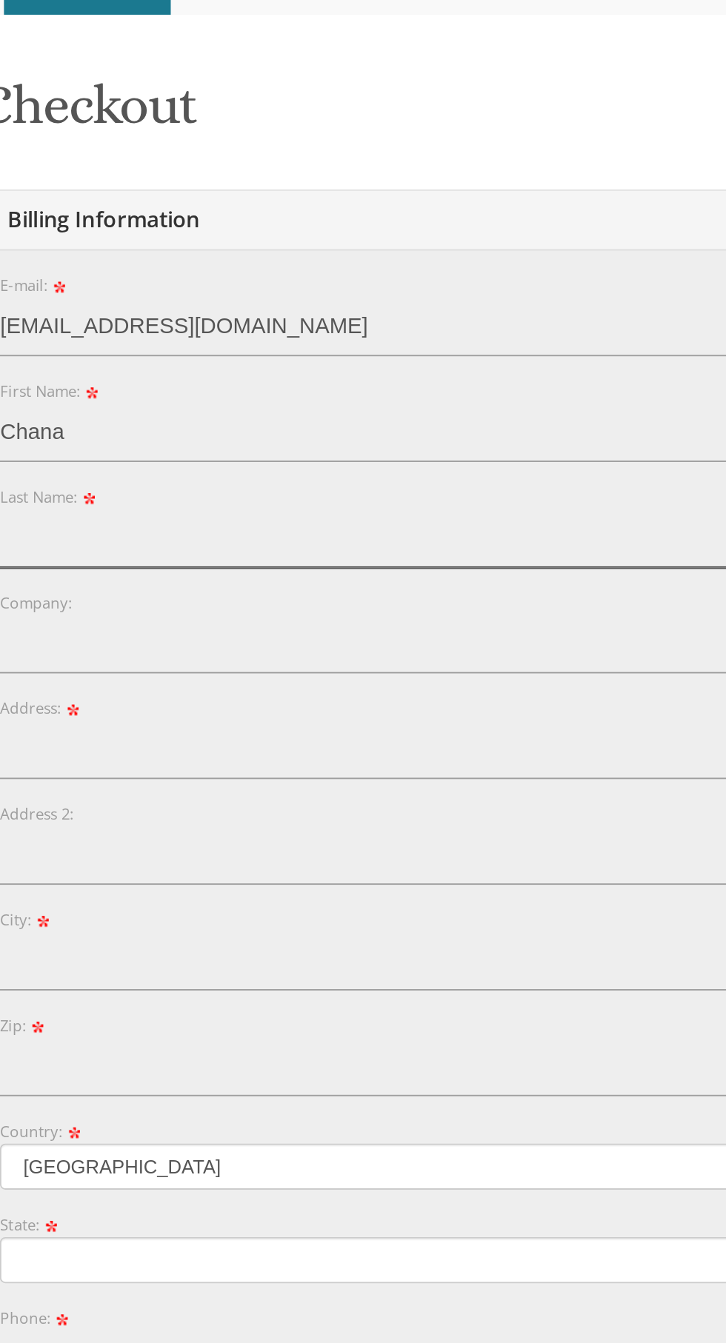
type input "A berkovicz"
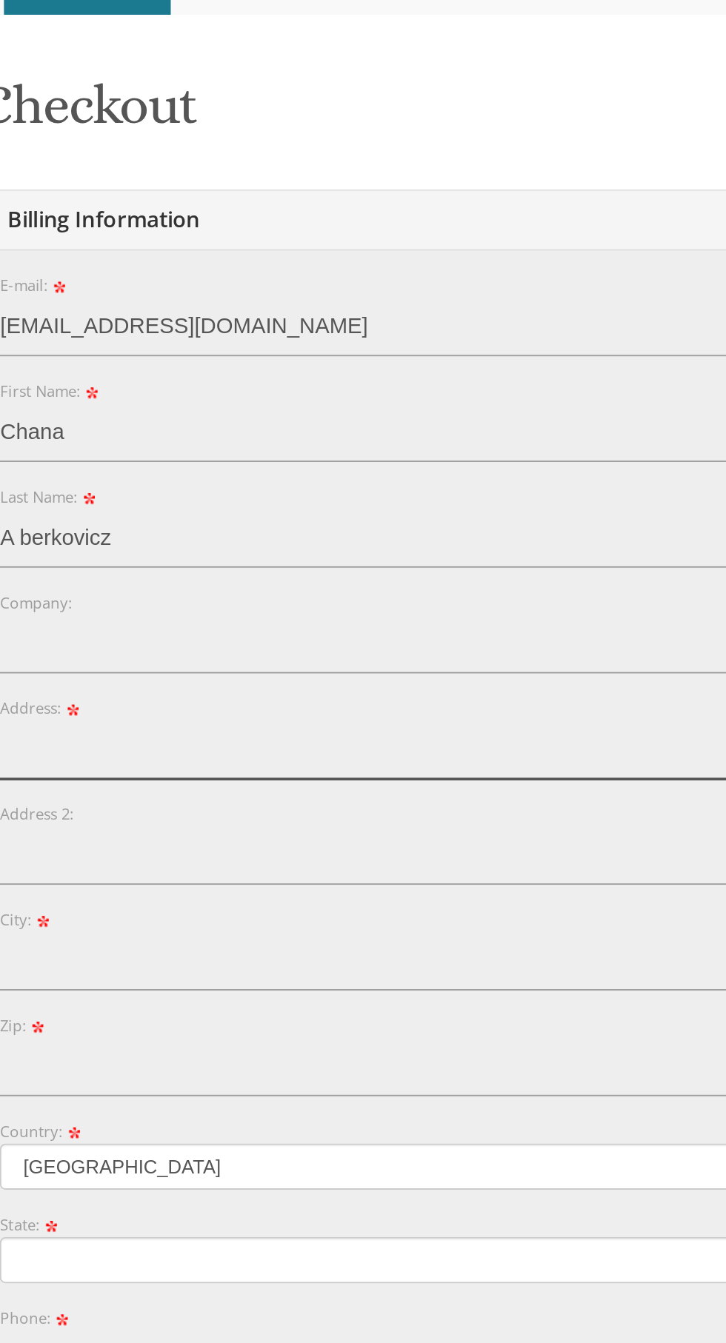
type input "17 [PERSON_NAME] ln"
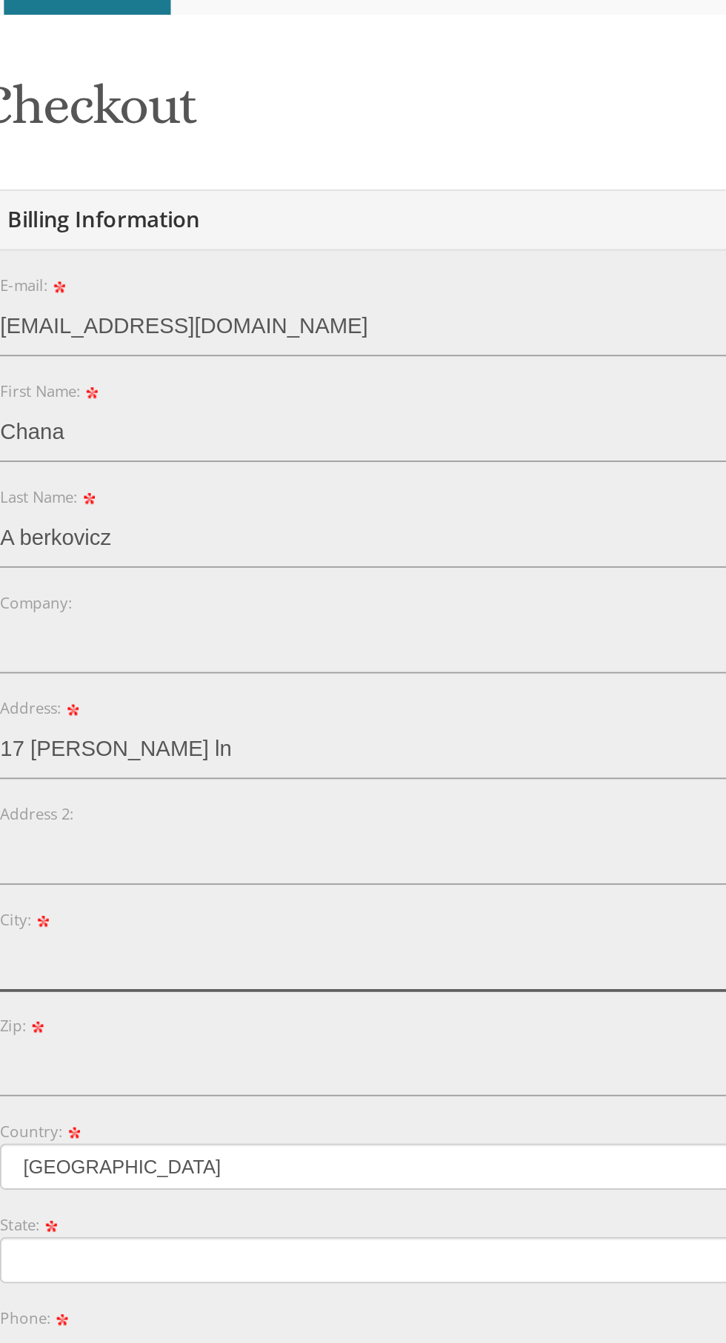
type input "Lakewood"
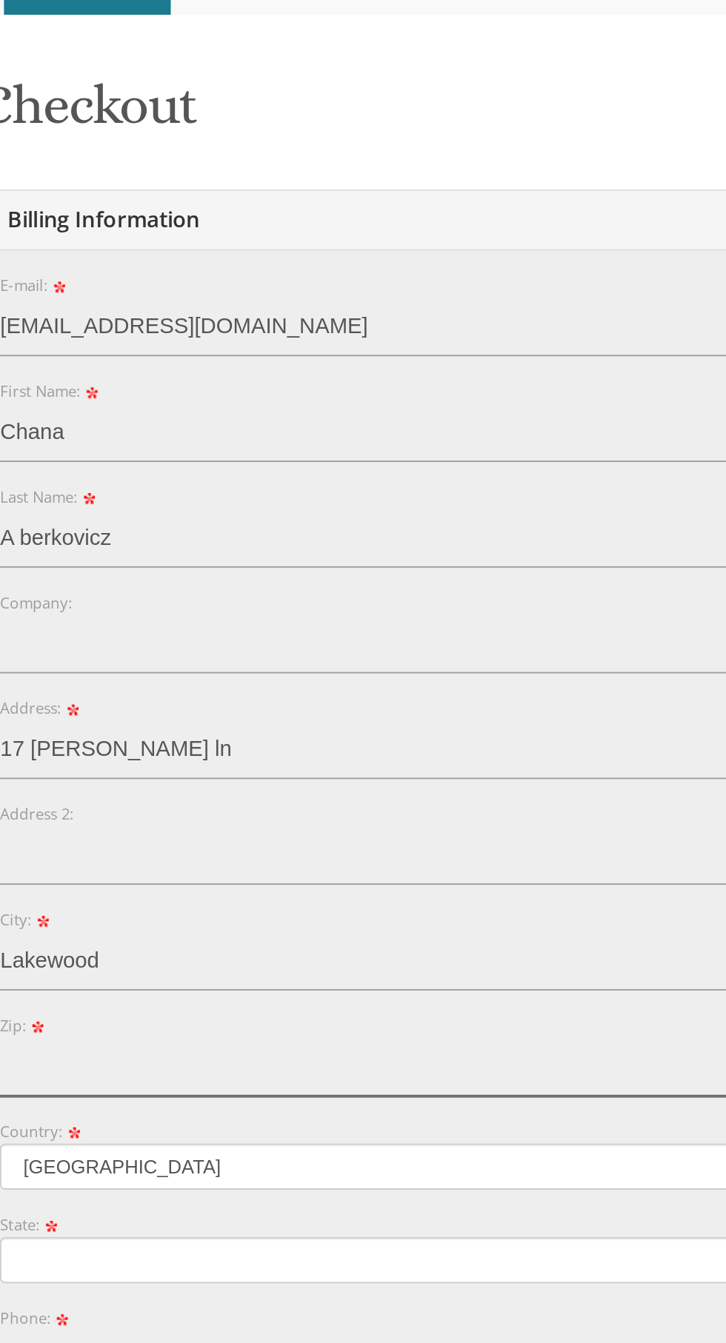
type input "08701"
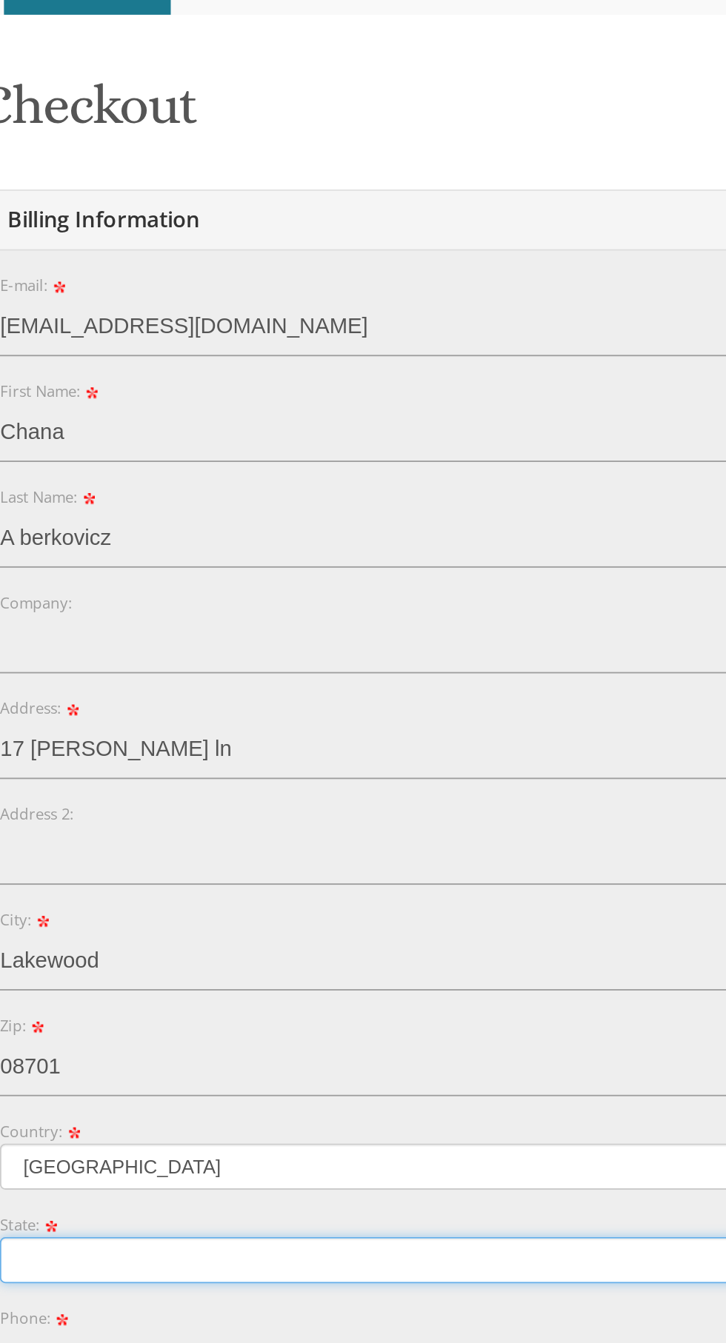
select select "NJ"
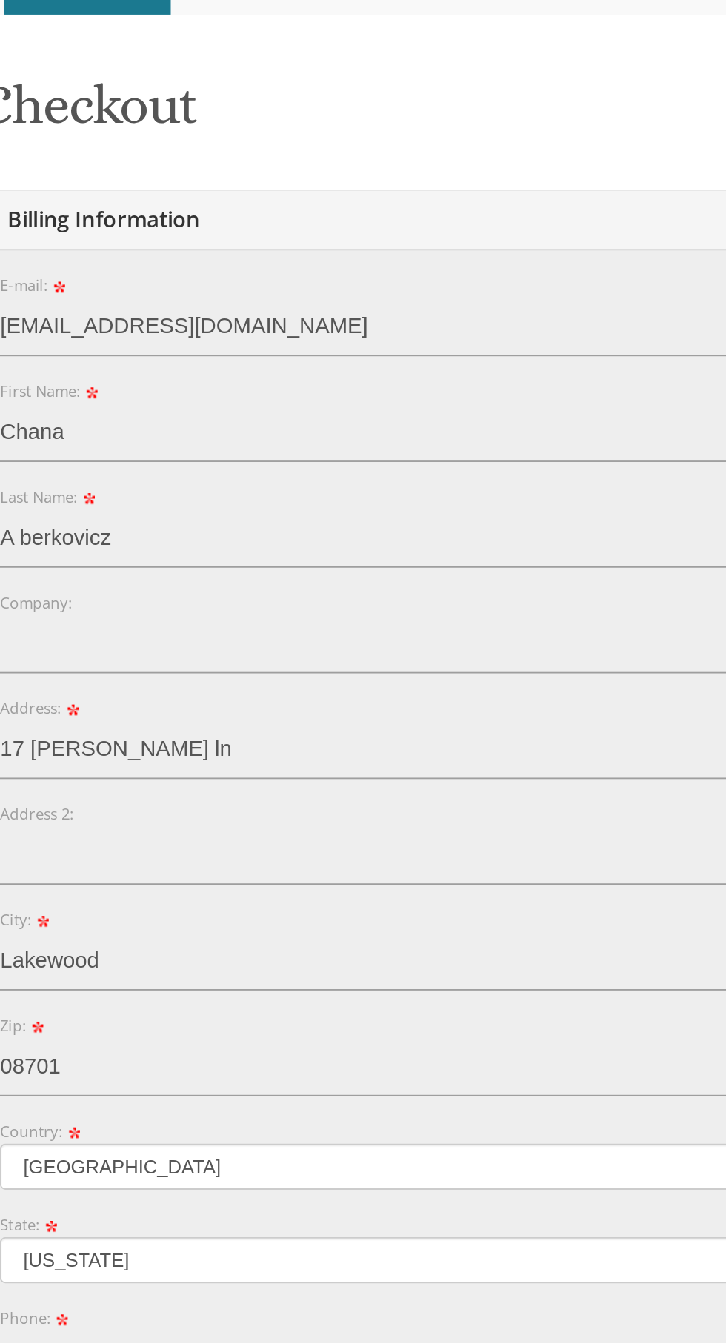
type input "9082788903"
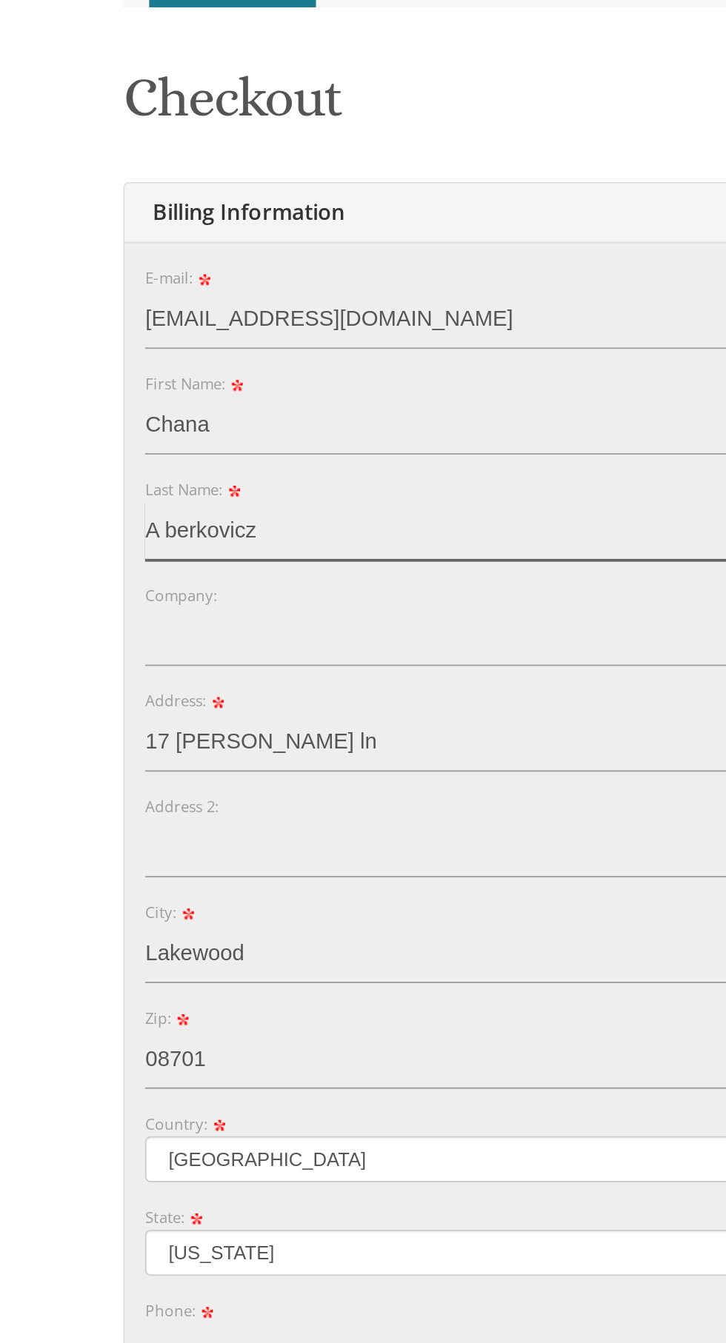
click at [132, 560] on input "A berkovicz" at bounding box center [362, 566] width 566 height 32
type input "Berkovicz"
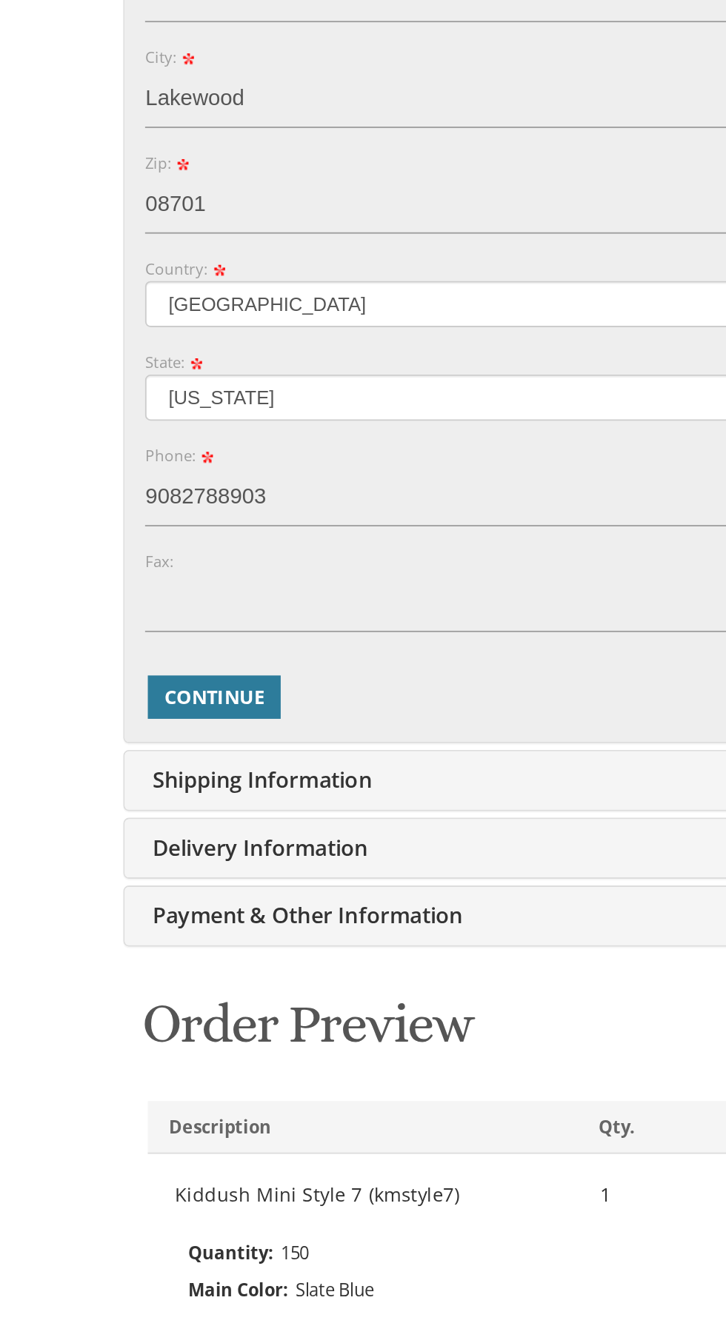
scroll to position [144, 0]
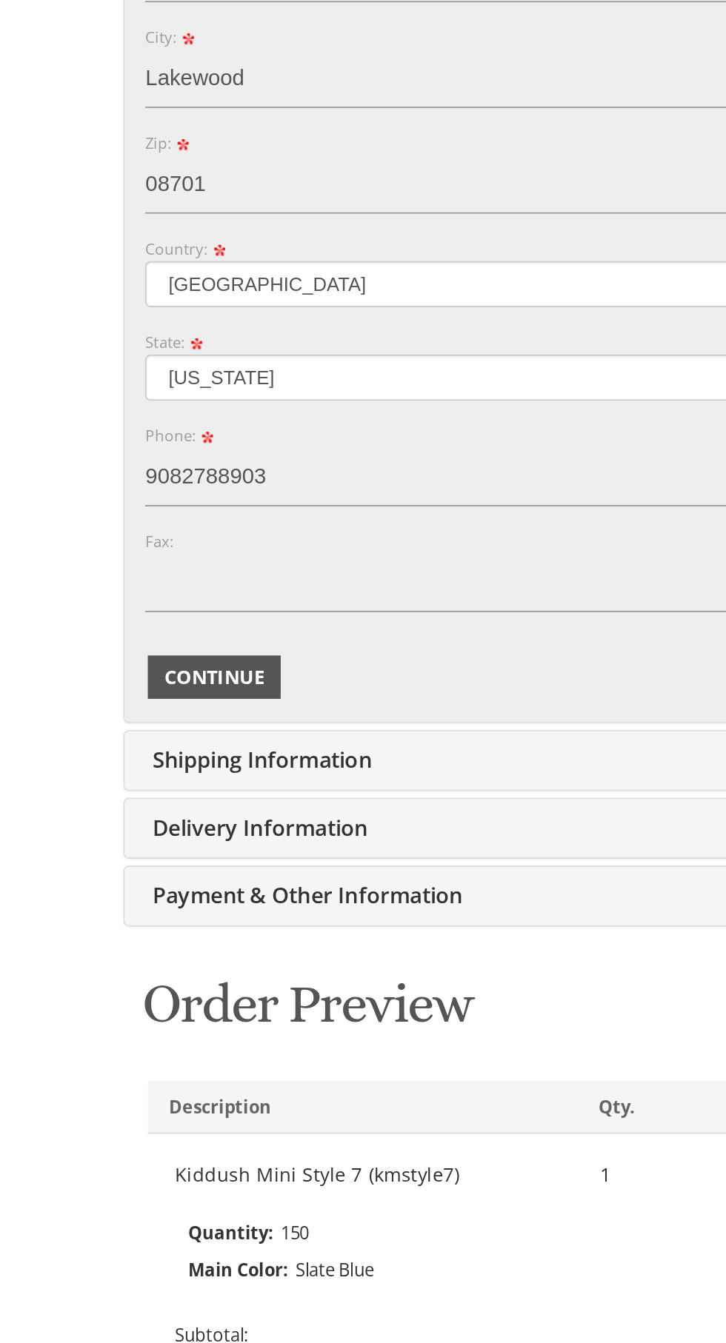
click at [140, 976] on span "Continue" at bounding box center [117, 979] width 55 height 15
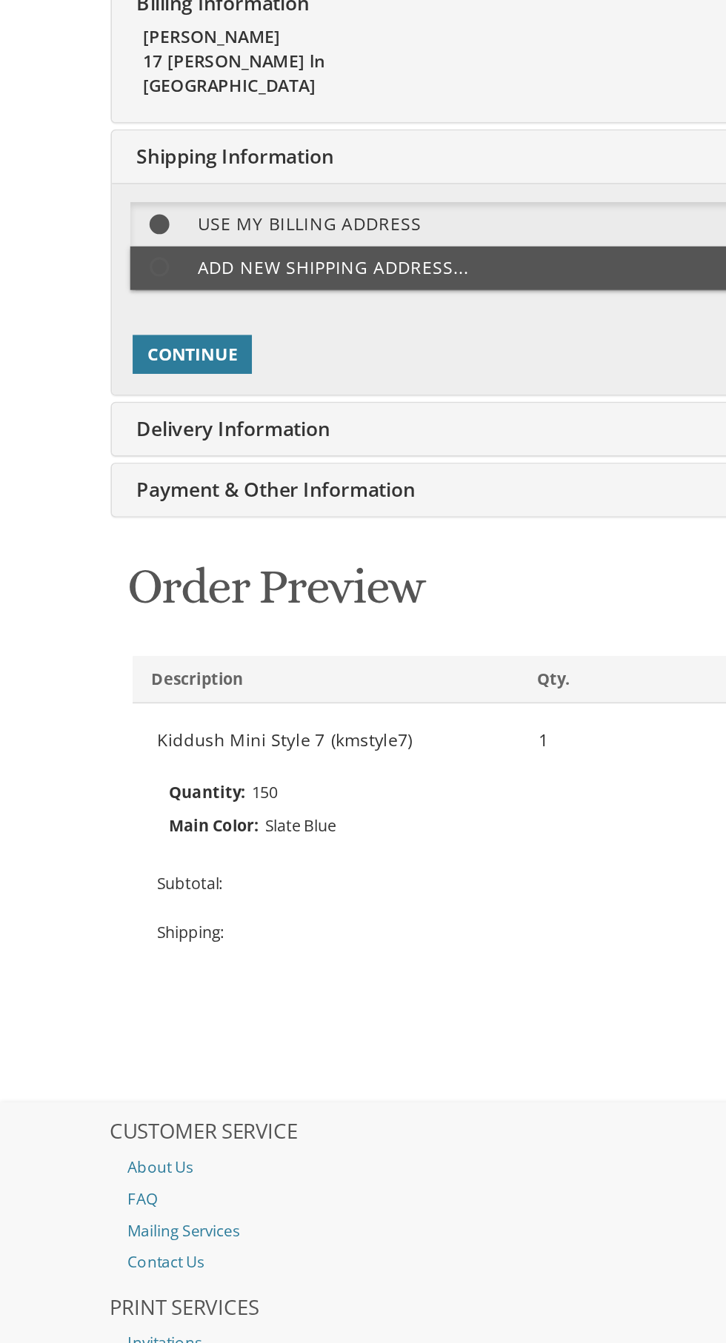
scroll to position [238, 0]
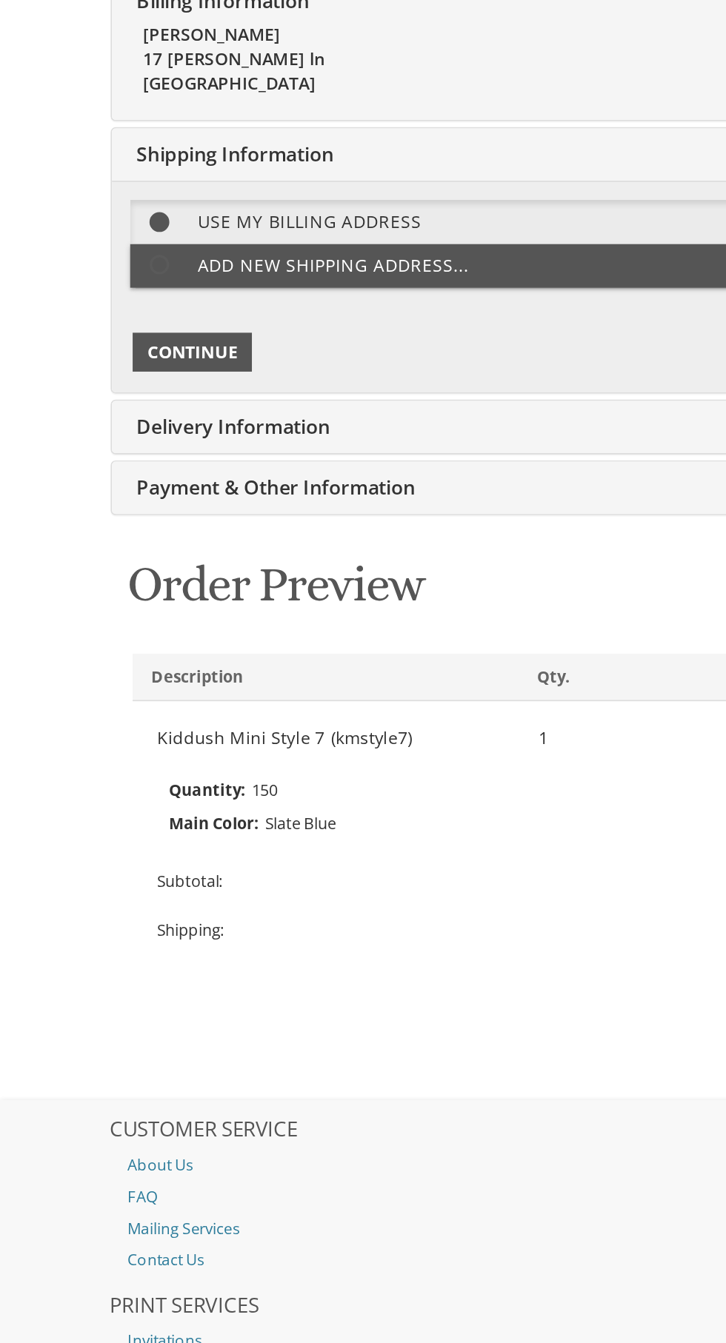
click at [140, 372] on span "Continue" at bounding box center [117, 368] width 55 height 15
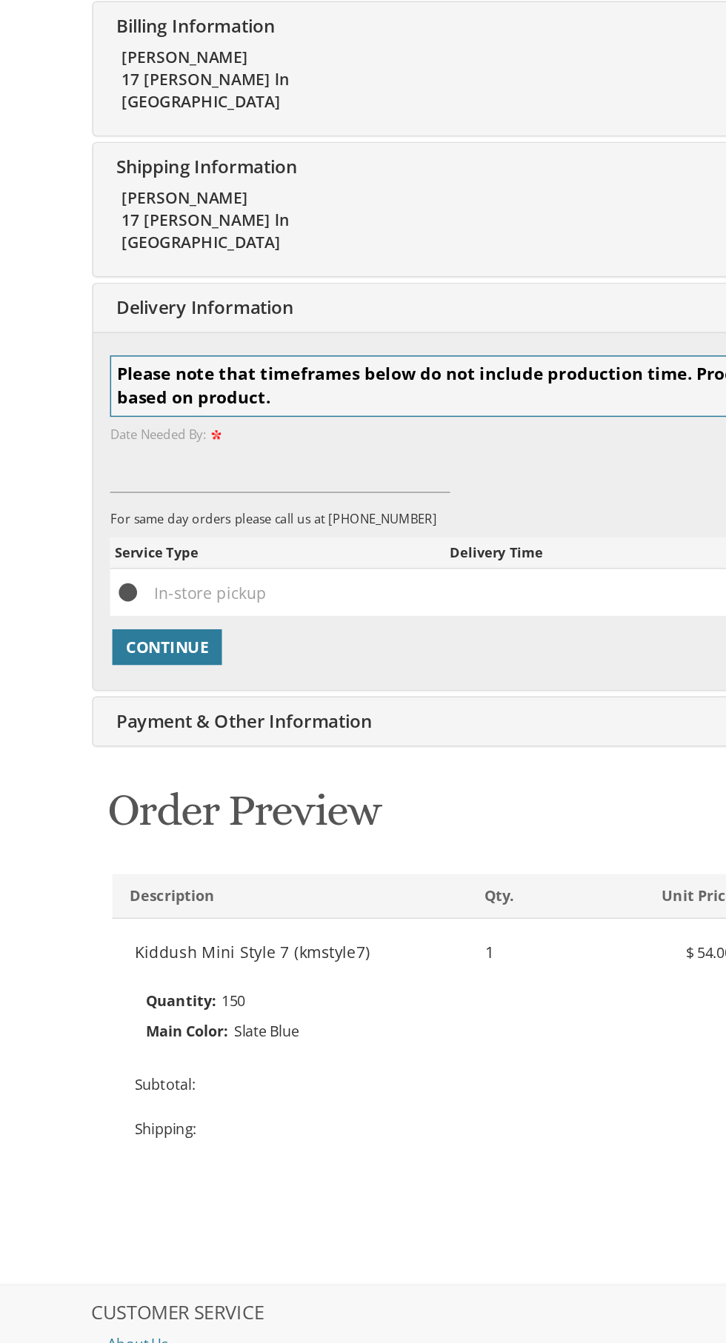
scroll to position [375, 0]
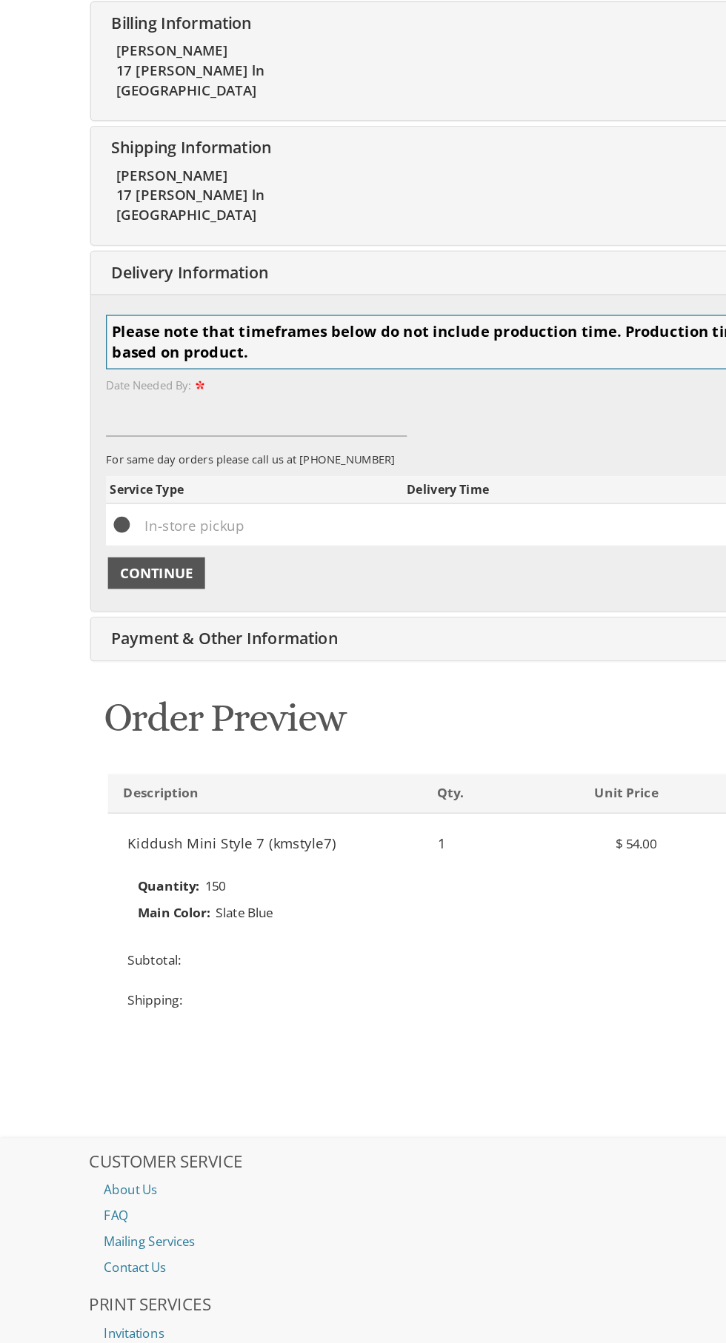
click at [130, 428] on span "Continue" at bounding box center [117, 428] width 55 height 15
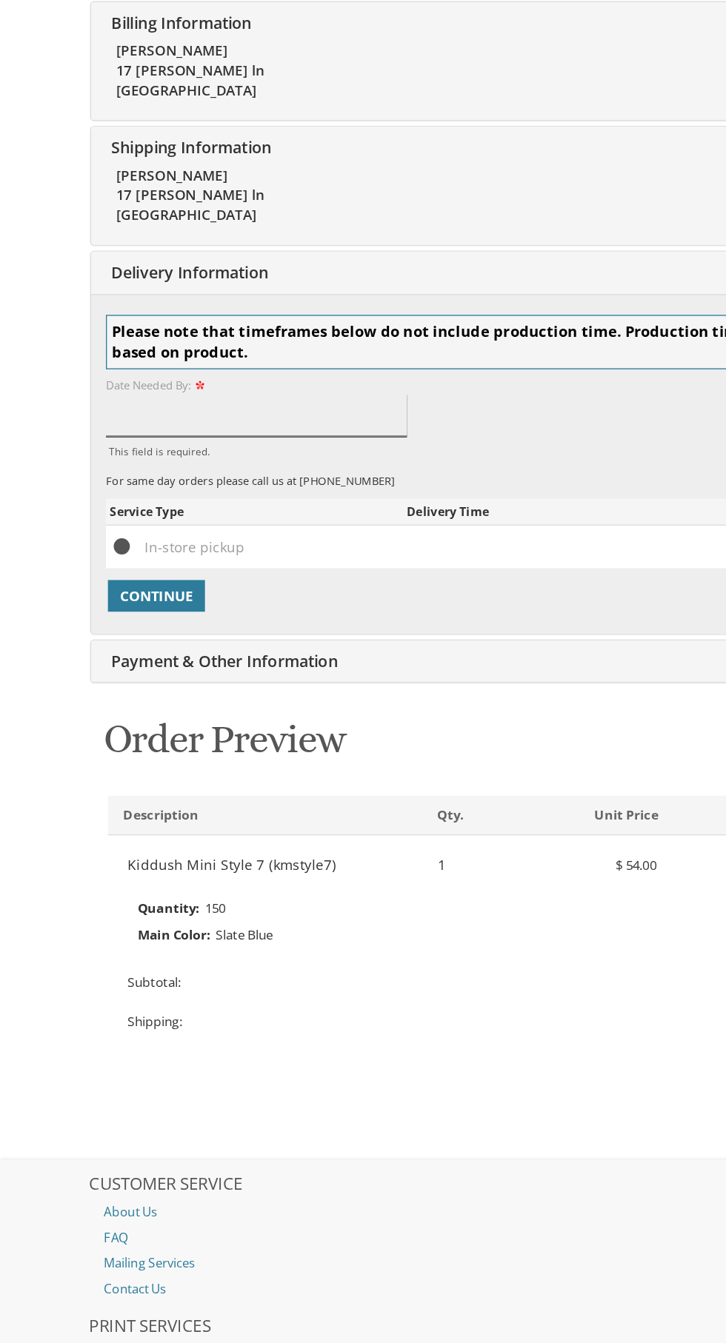
click at [232, 313] on input "This field is required." at bounding box center [191, 311] width 225 height 32
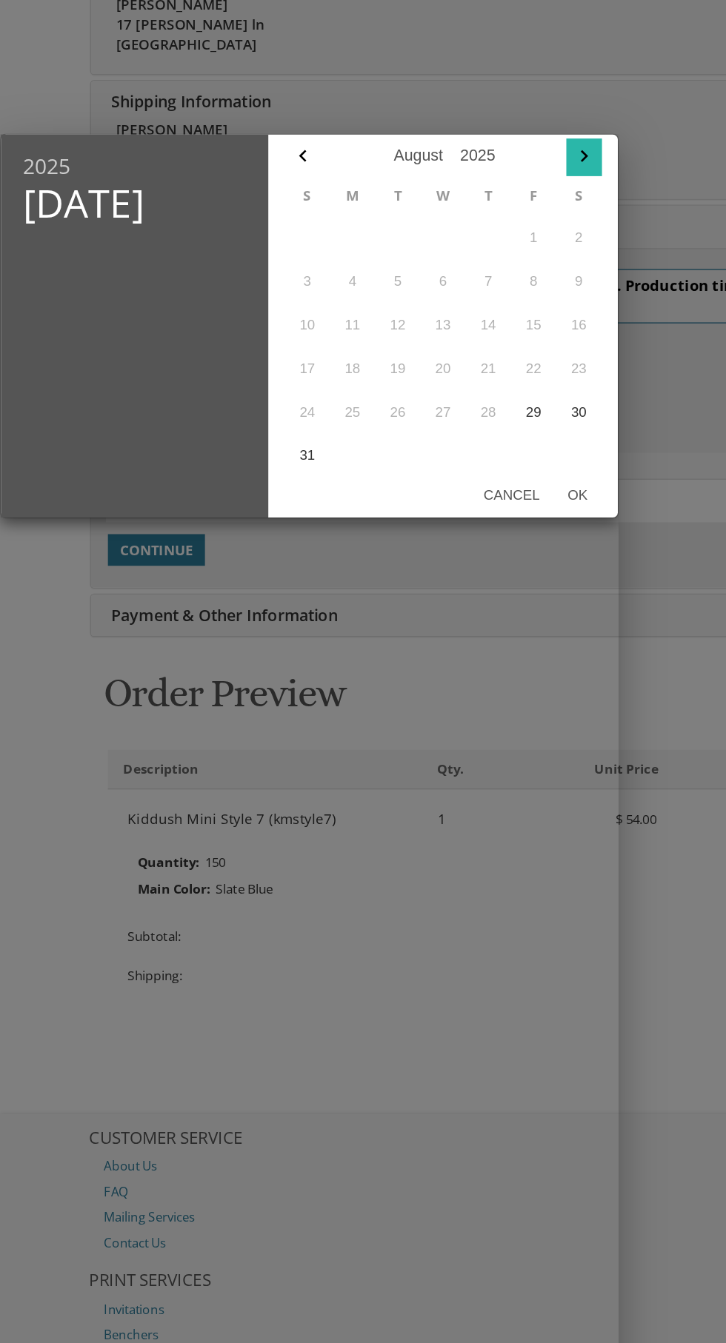
click at [429, 153] on icon "button" at bounding box center [437, 151] width 18 height 18
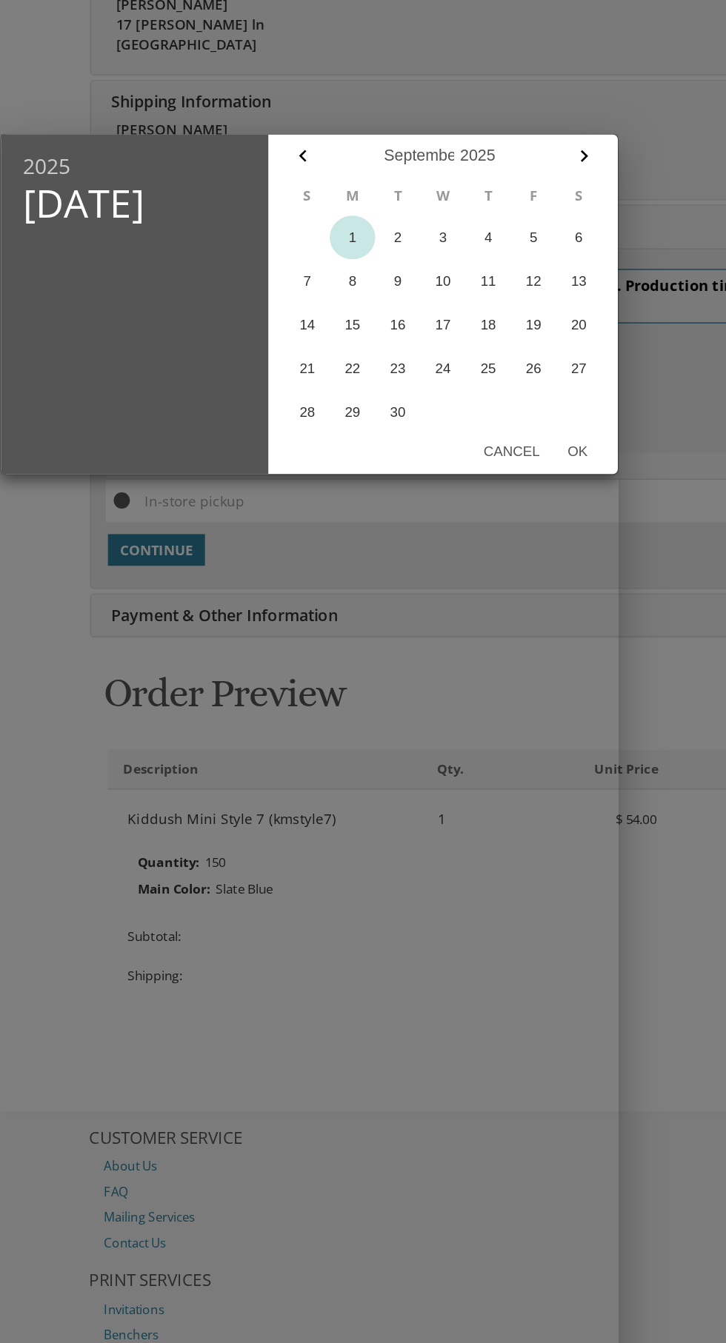
click at [264, 212] on button "1" at bounding box center [264, 211] width 34 height 33
click at [433, 372] on button "Ok" at bounding box center [432, 371] width 36 height 27
type input "Sep 01, 2025"
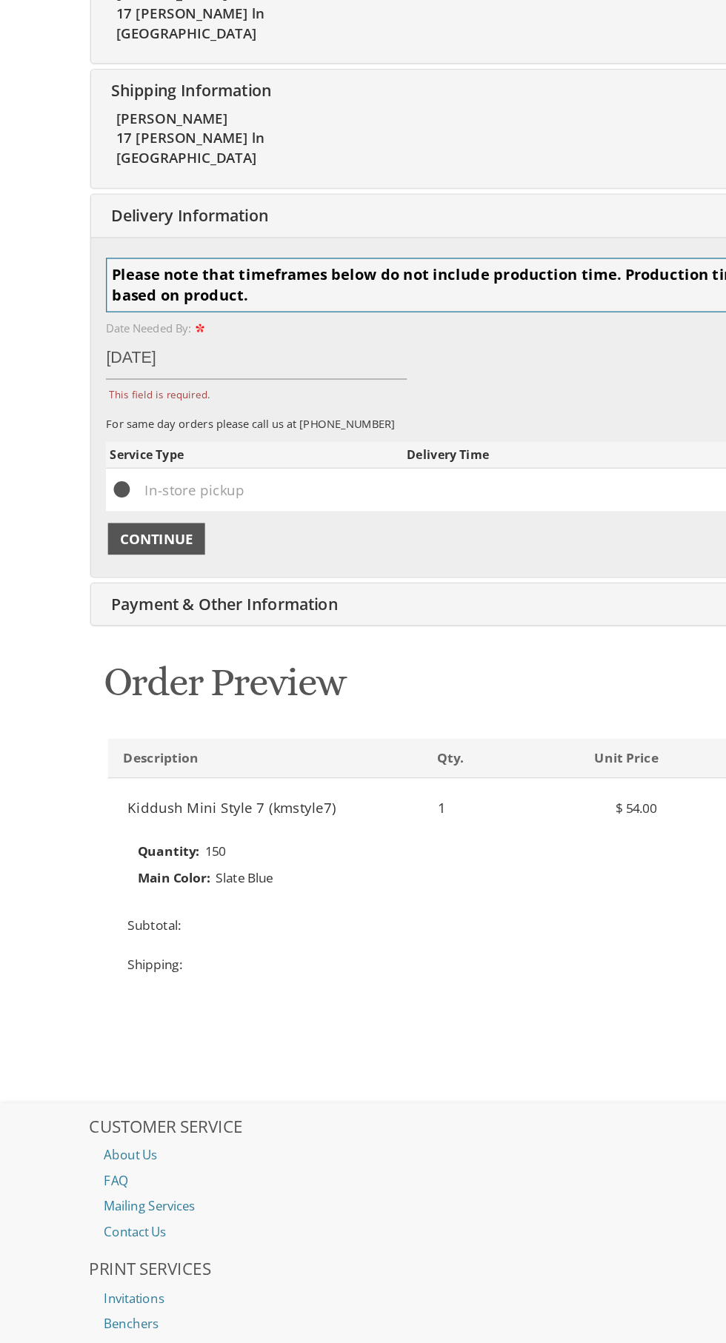
click at [115, 520] on span "Continue" at bounding box center [117, 514] width 55 height 15
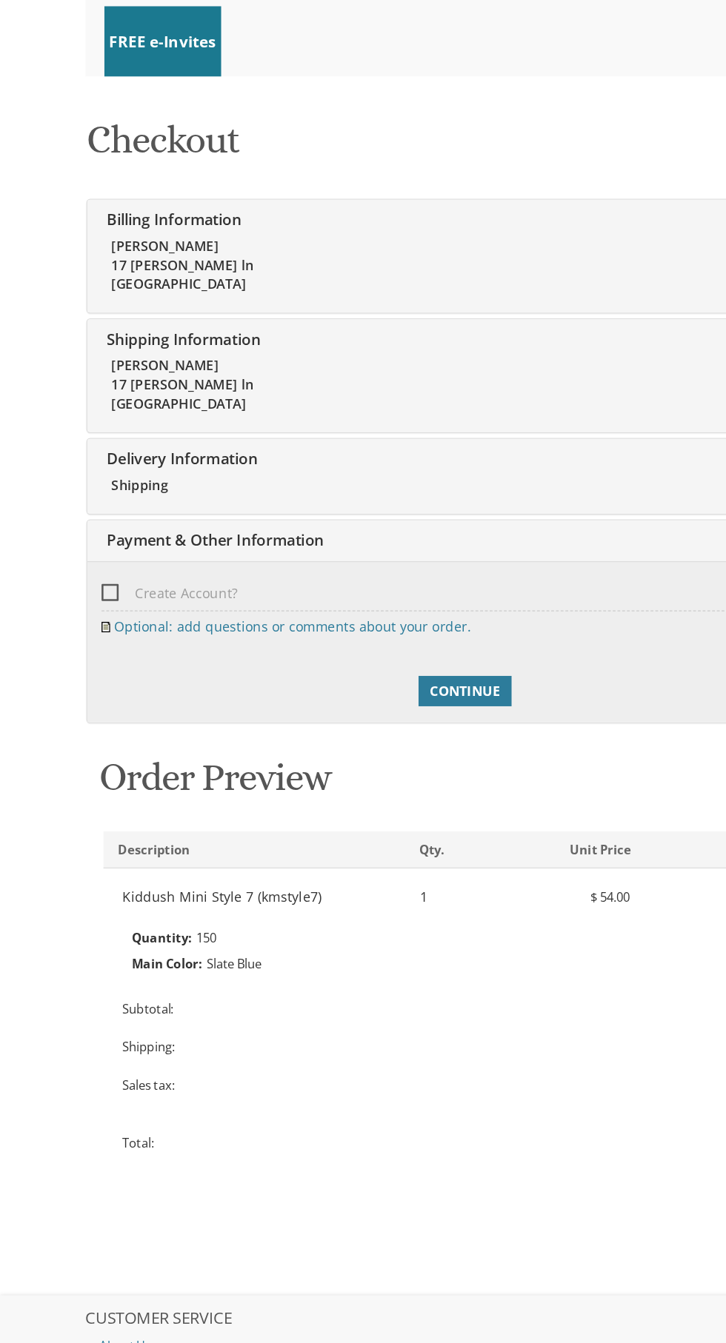
scroll to position [212, 0]
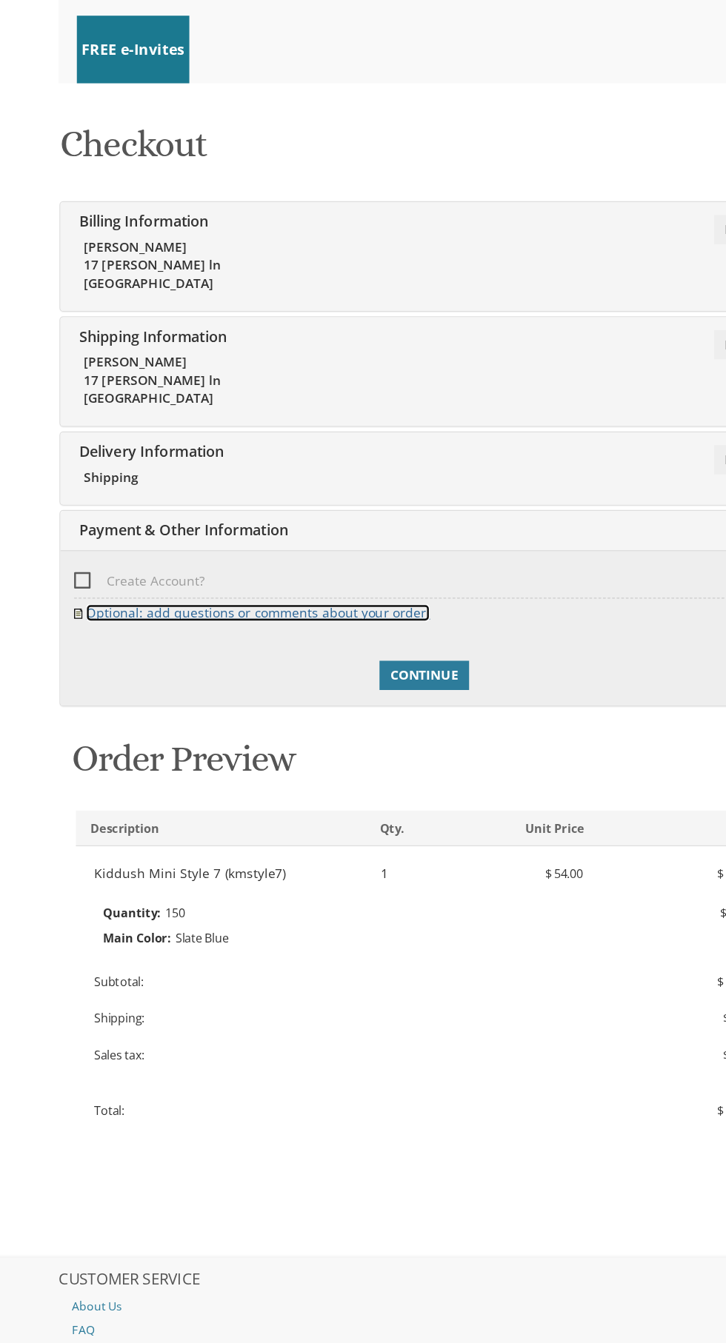
click at [235, 497] on link "Optional: add questions or comments about your order." at bounding box center [228, 496] width 278 height 14
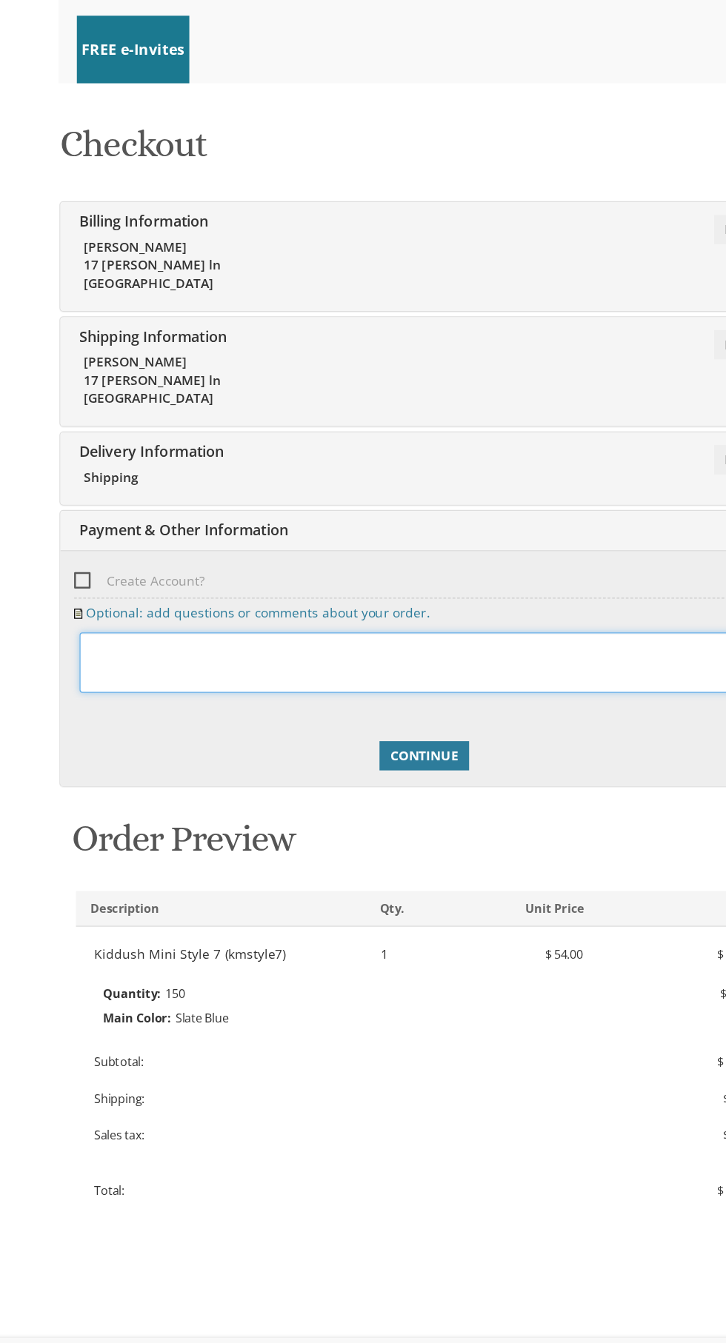
click at [301, 528] on textarea at bounding box center [362, 536] width 557 height 49
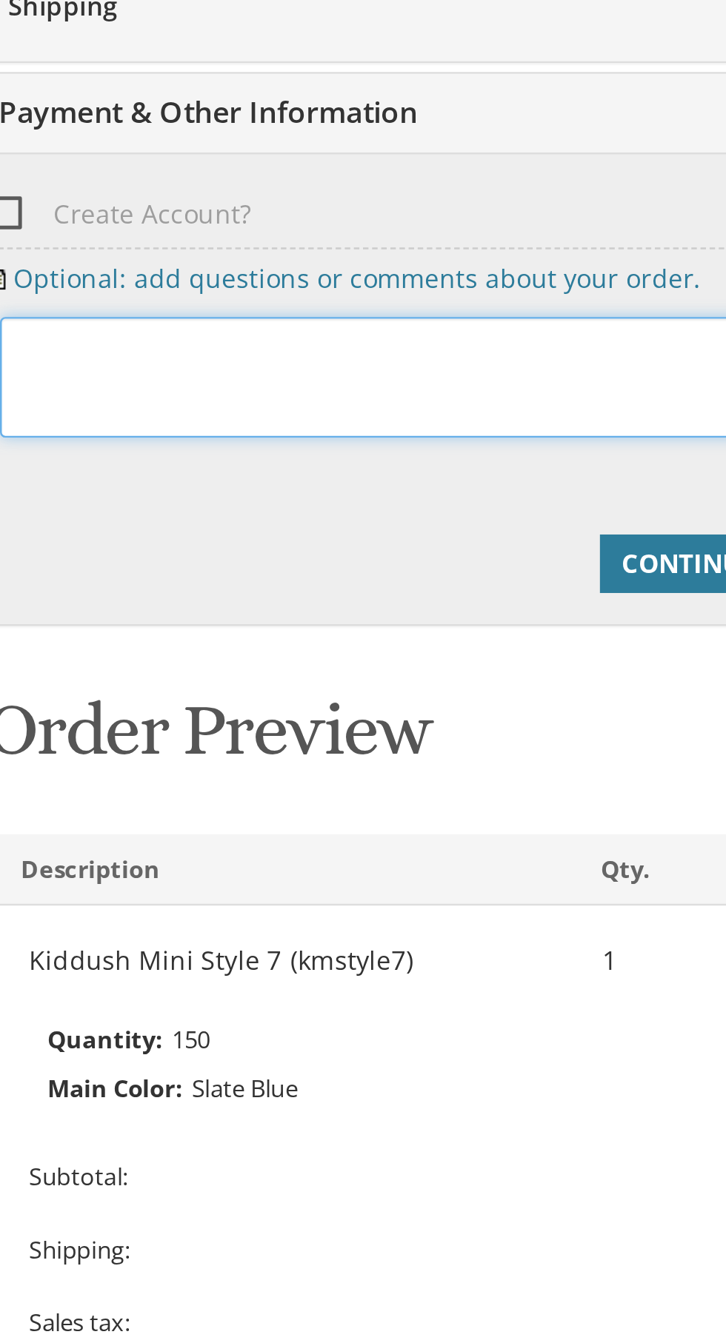
type textarea "W"
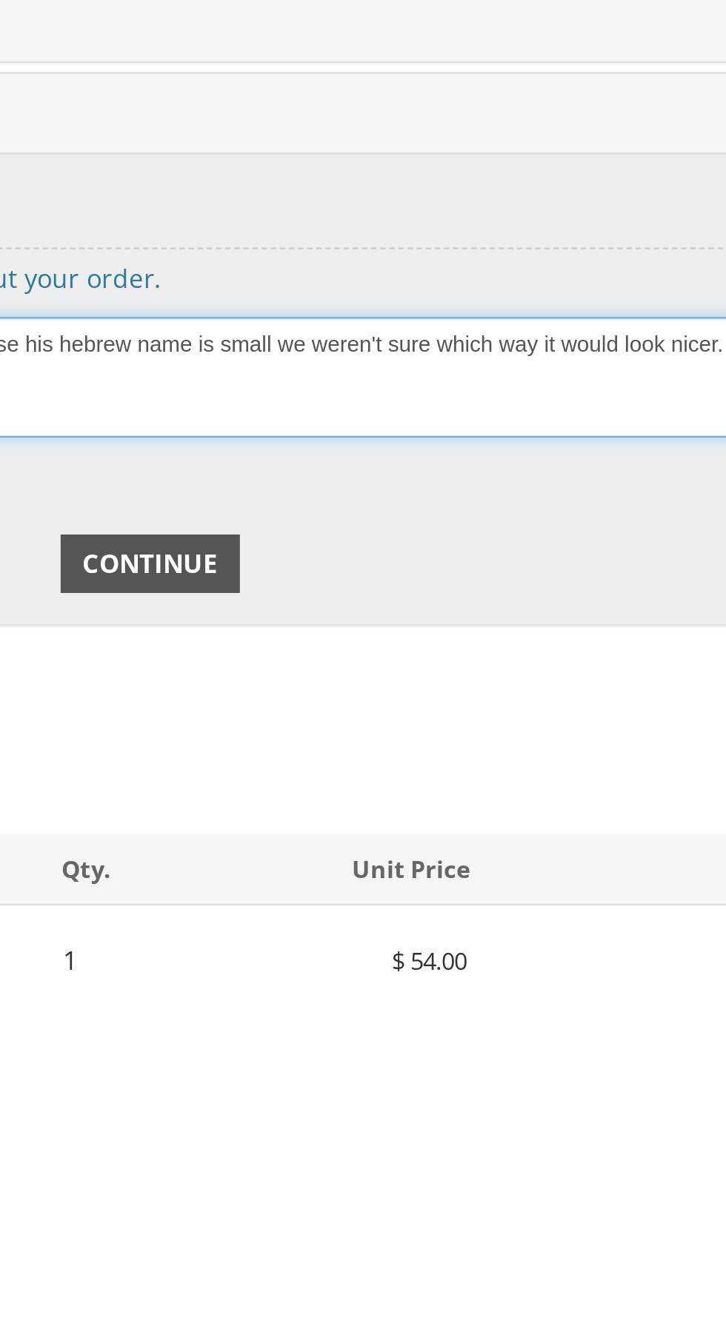
type textarea "is it possible to see different options on logos? because his hebrew name is sm…"
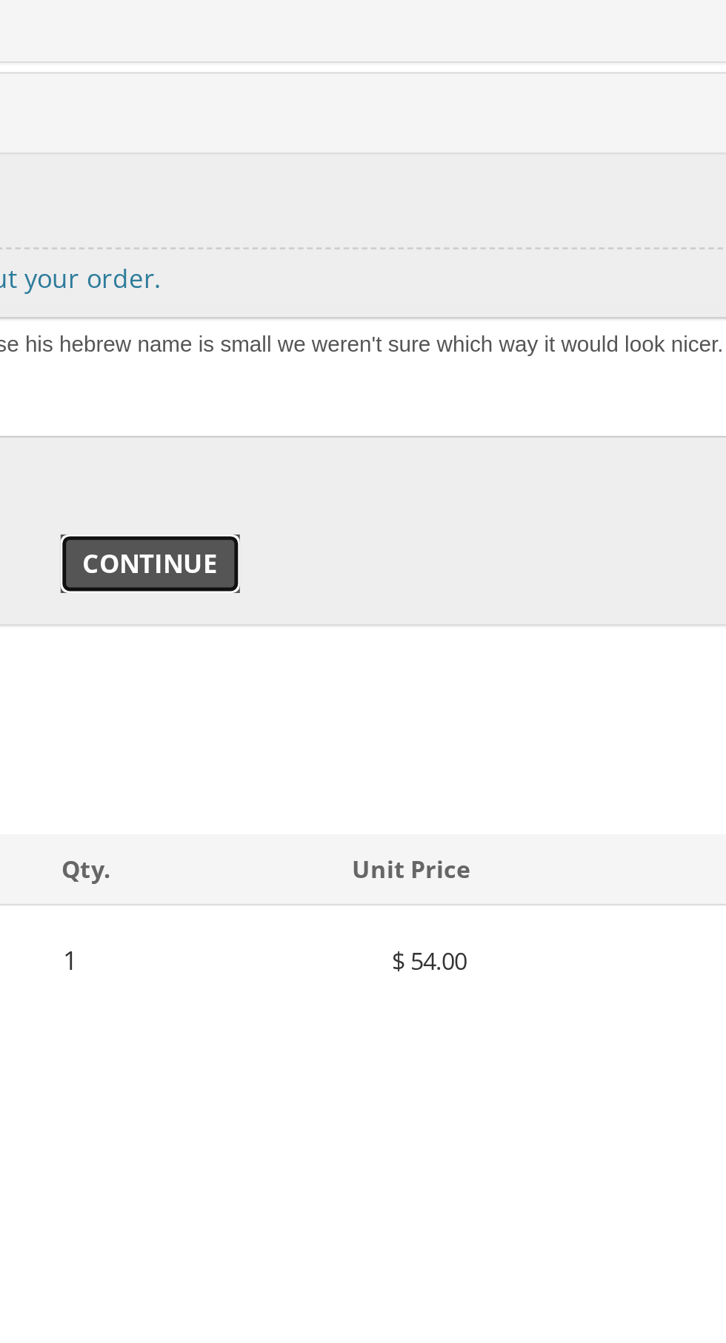
click at [387, 614] on span "Continue" at bounding box center [362, 612] width 55 height 15
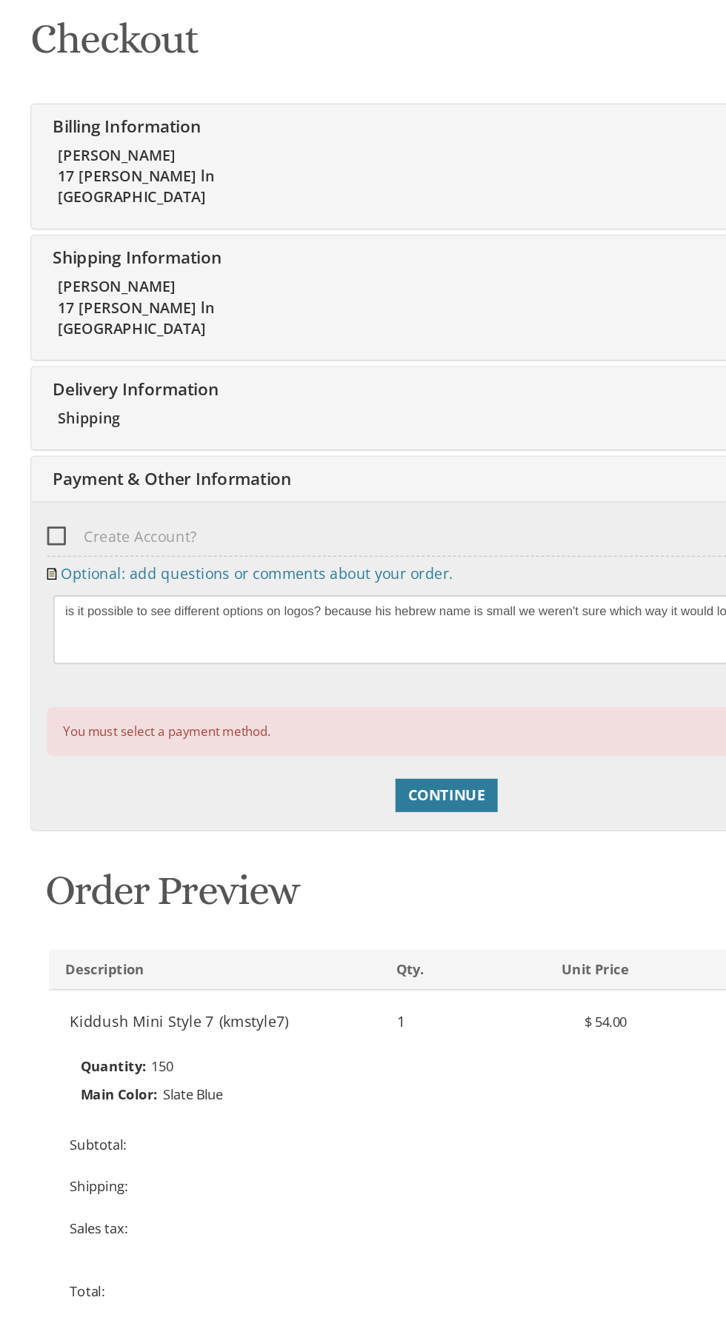
click at [309, 438] on div "Edit Payment & Other Information" at bounding box center [362, 430] width 589 height 32
click at [101, 438] on div "Edit Payment & Other Information" at bounding box center [362, 430] width 589 height 32
click at [129, 422] on span "Payment & Other Information" at bounding box center [165, 429] width 173 height 16
click at [99, 394] on div "Delivery Information Edit Shipping" at bounding box center [362, 379] width 589 height 58
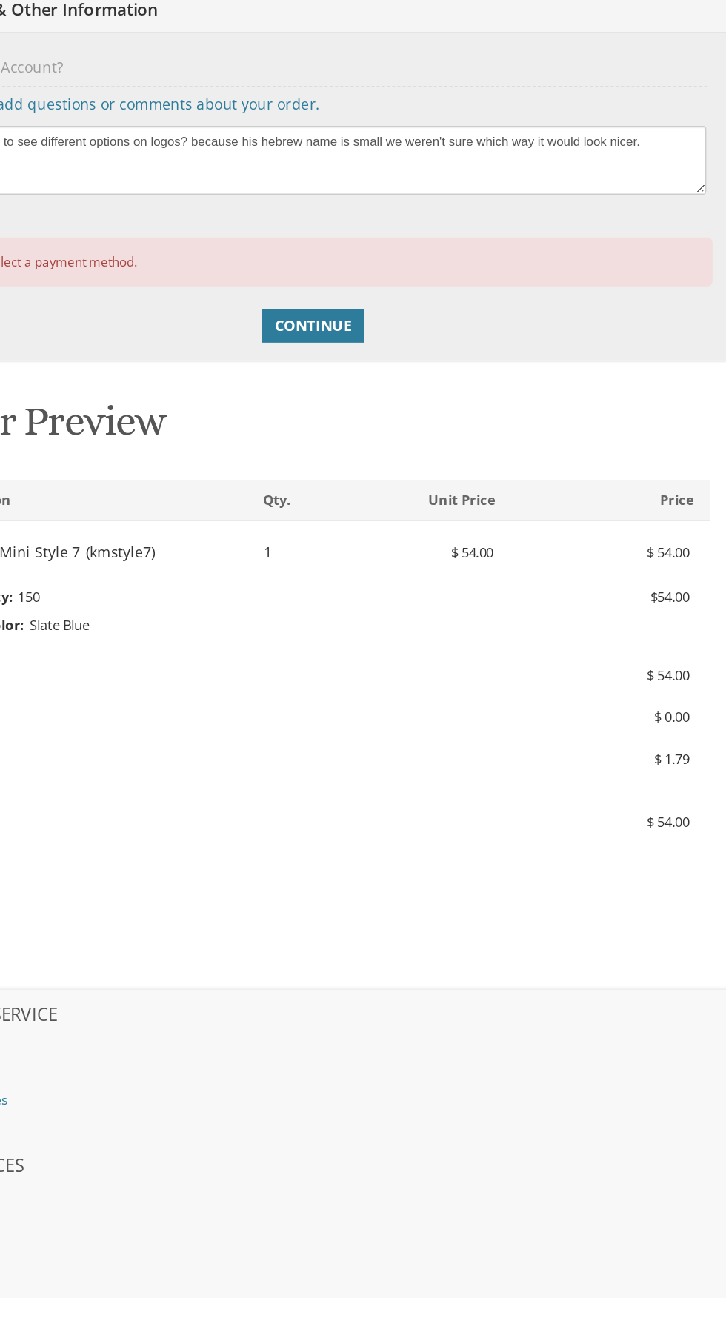
scroll to position [214, 0]
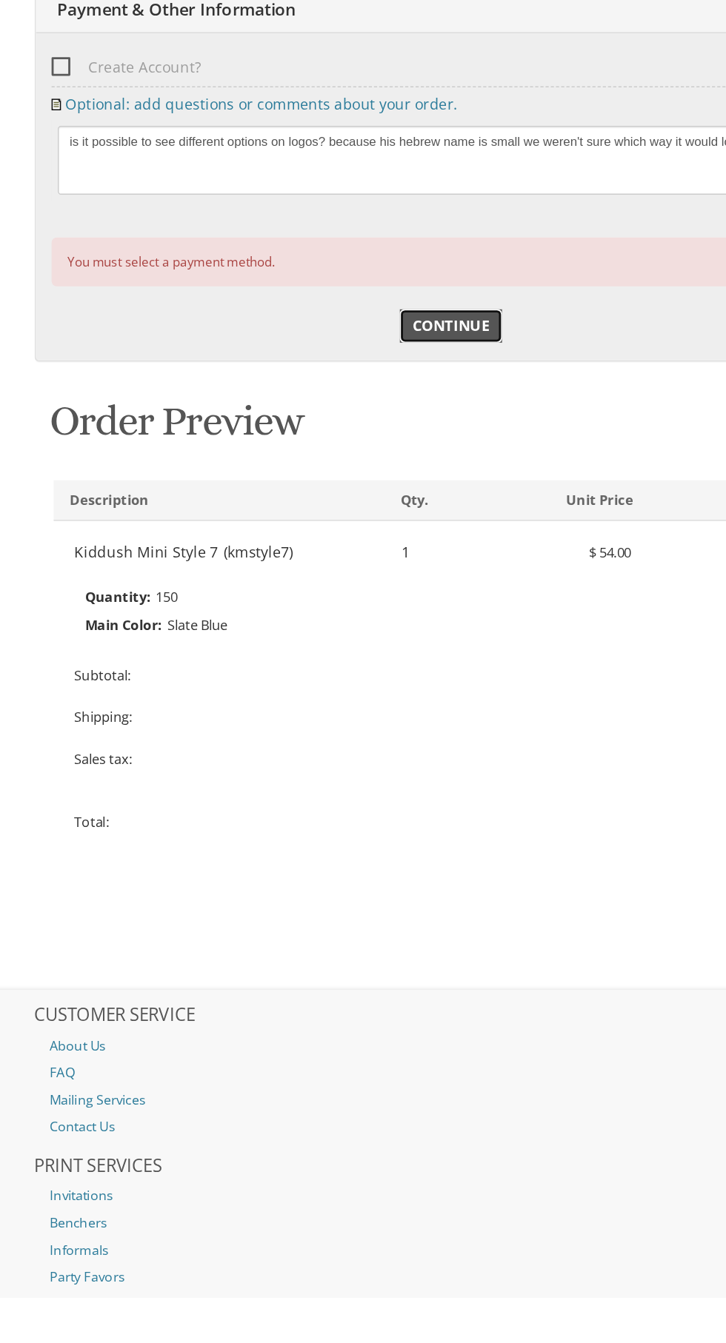
click at [361, 647] on span "Continue" at bounding box center [362, 653] width 55 height 15
click at [329, 649] on link "Continue" at bounding box center [362, 653] width 73 height 24
click at [352, 657] on span "Continue" at bounding box center [362, 653] width 55 height 15
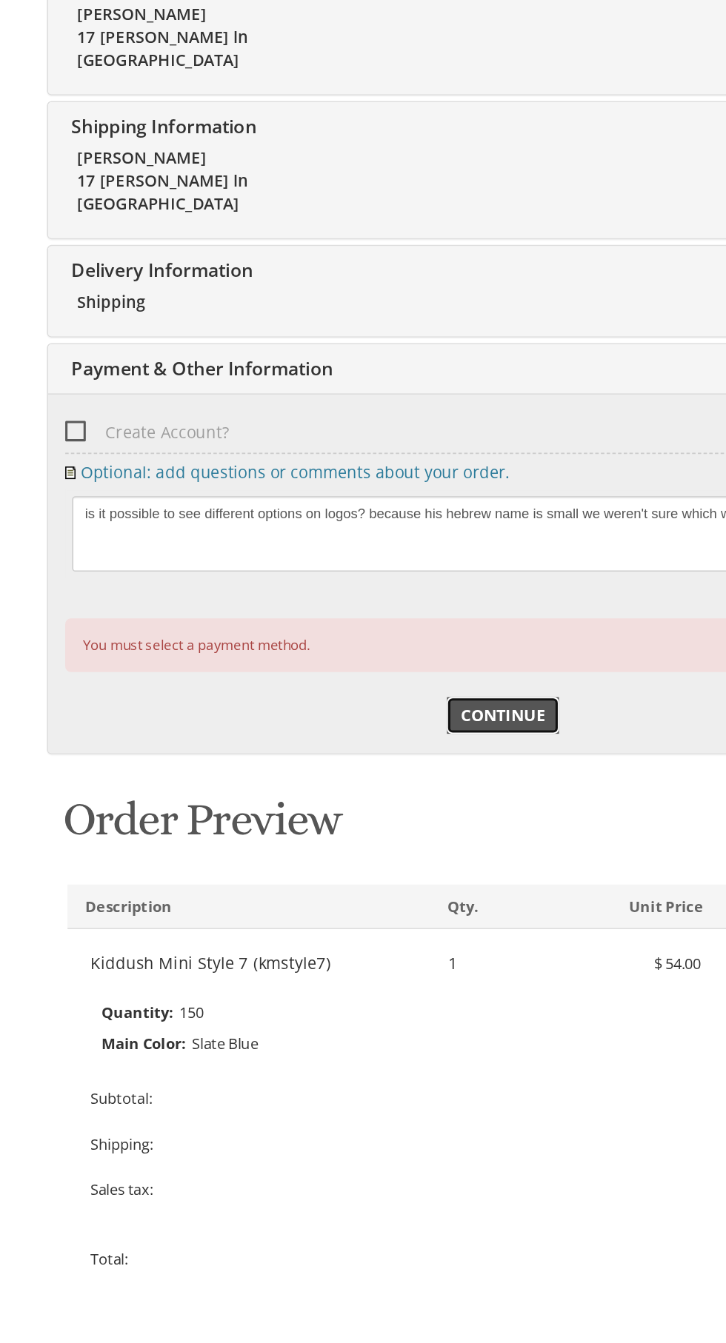
scroll to position [227, 0]
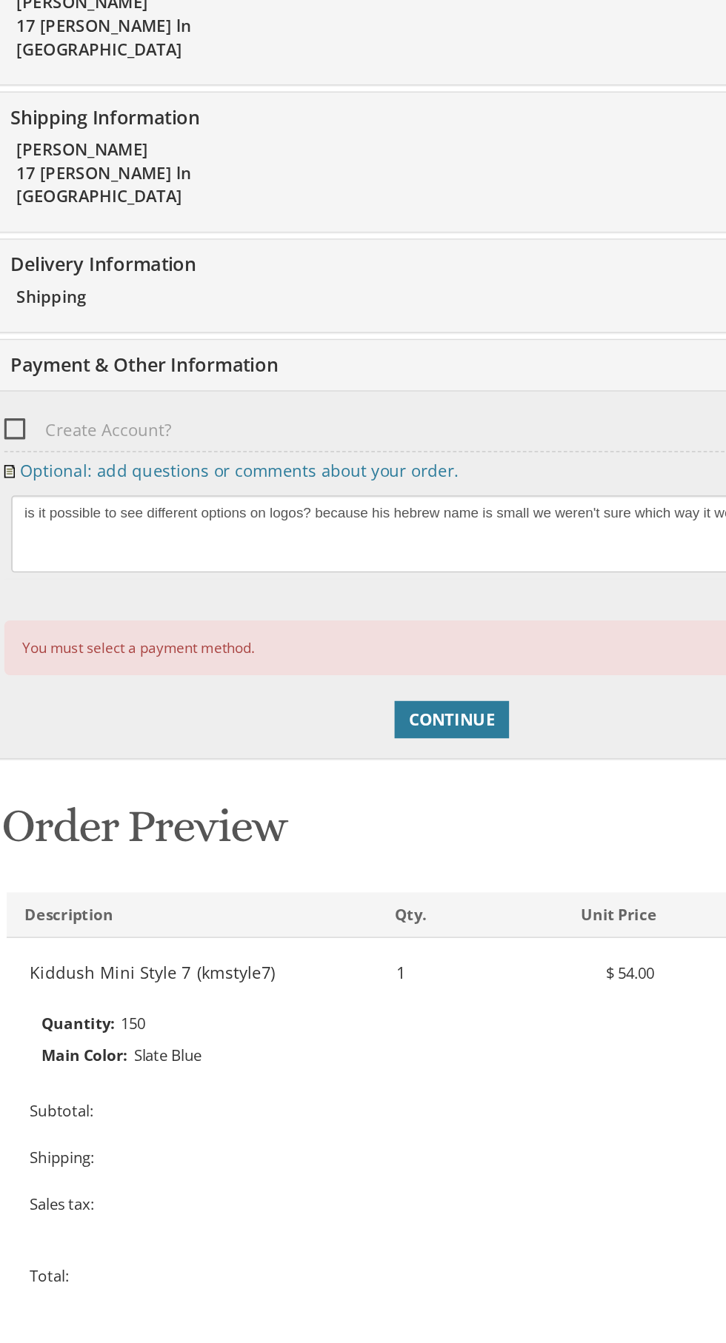
click at [93, 452] on span "Create Account?" at bounding box center [132, 456] width 106 height 19
click at [89, 452] on input "Create Account?" at bounding box center [84, 455] width 10 height 10
checkbox input "true"
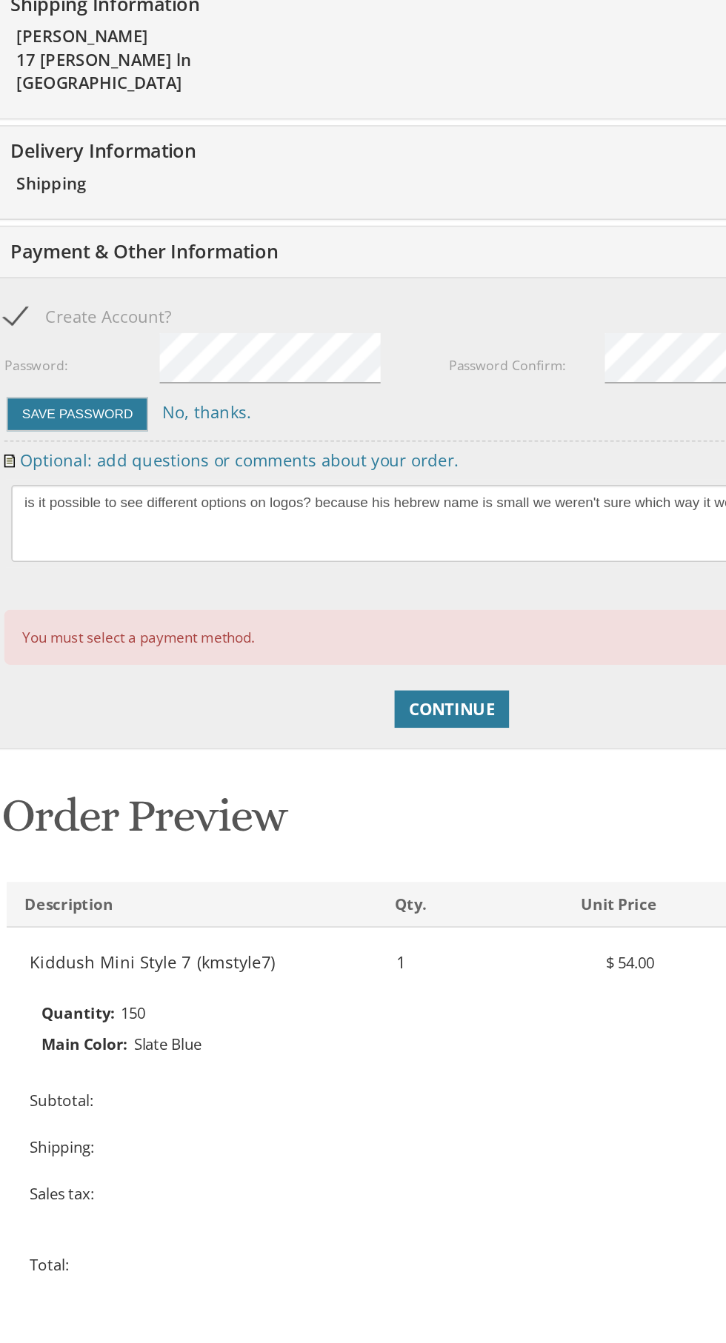
click at [475, 523] on div "Save Password No, thanks." at bounding box center [360, 518] width 563 height 24
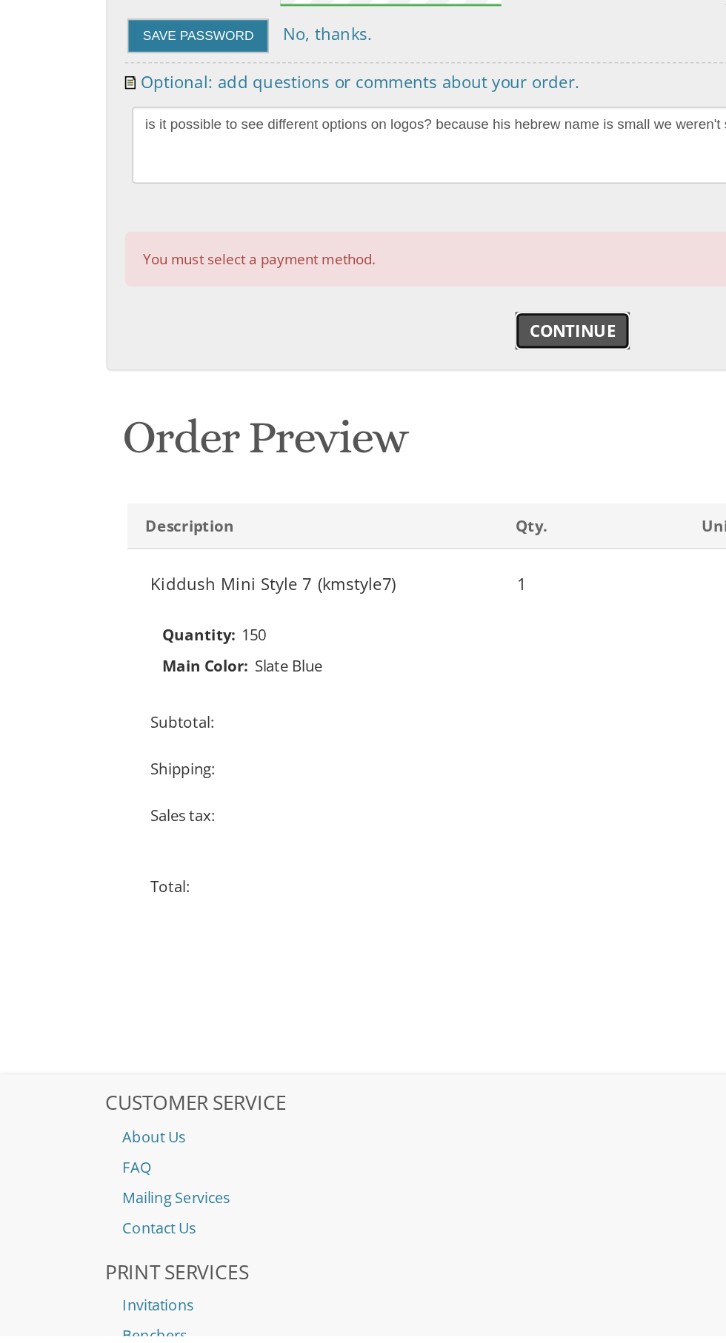
click at [332, 698] on link "Continue" at bounding box center [362, 706] width 73 height 24
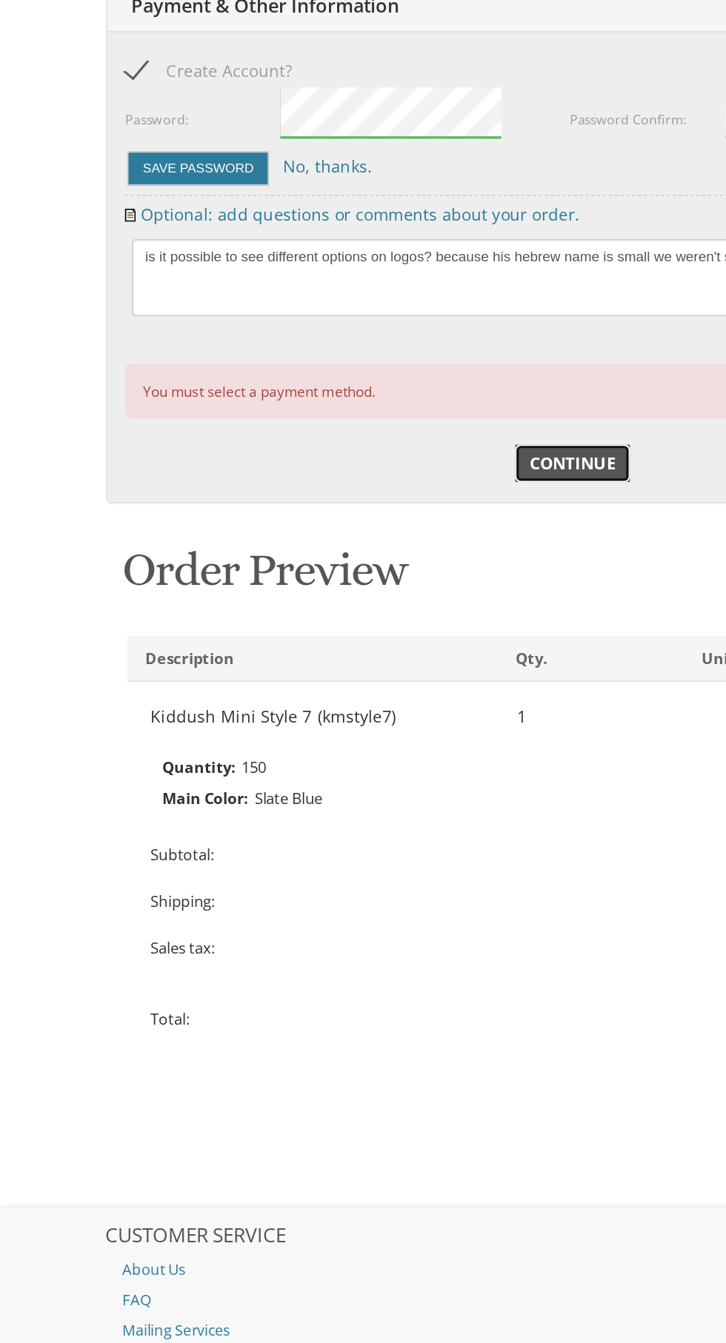
scroll to position [535, 0]
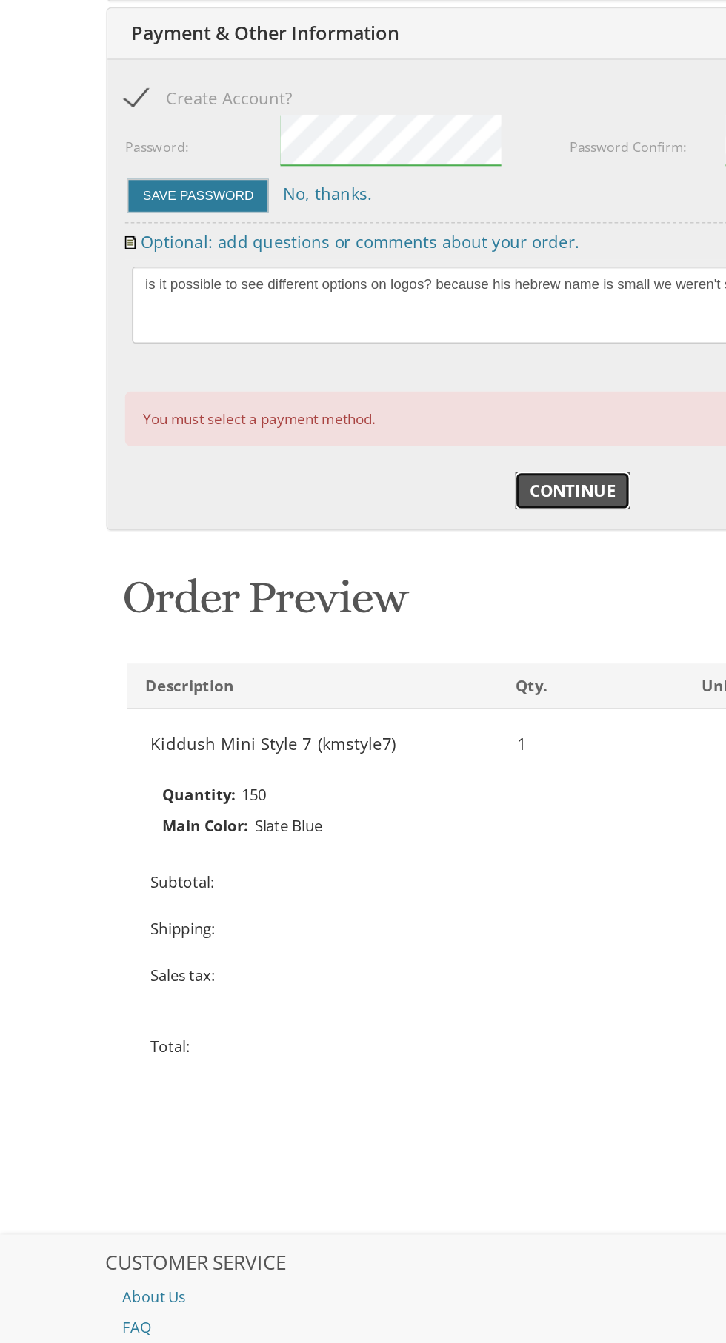
click at [372, 389] on span "Continue" at bounding box center [362, 396] width 55 height 15
click at [366, 389] on span "Continue" at bounding box center [362, 396] width 55 height 15
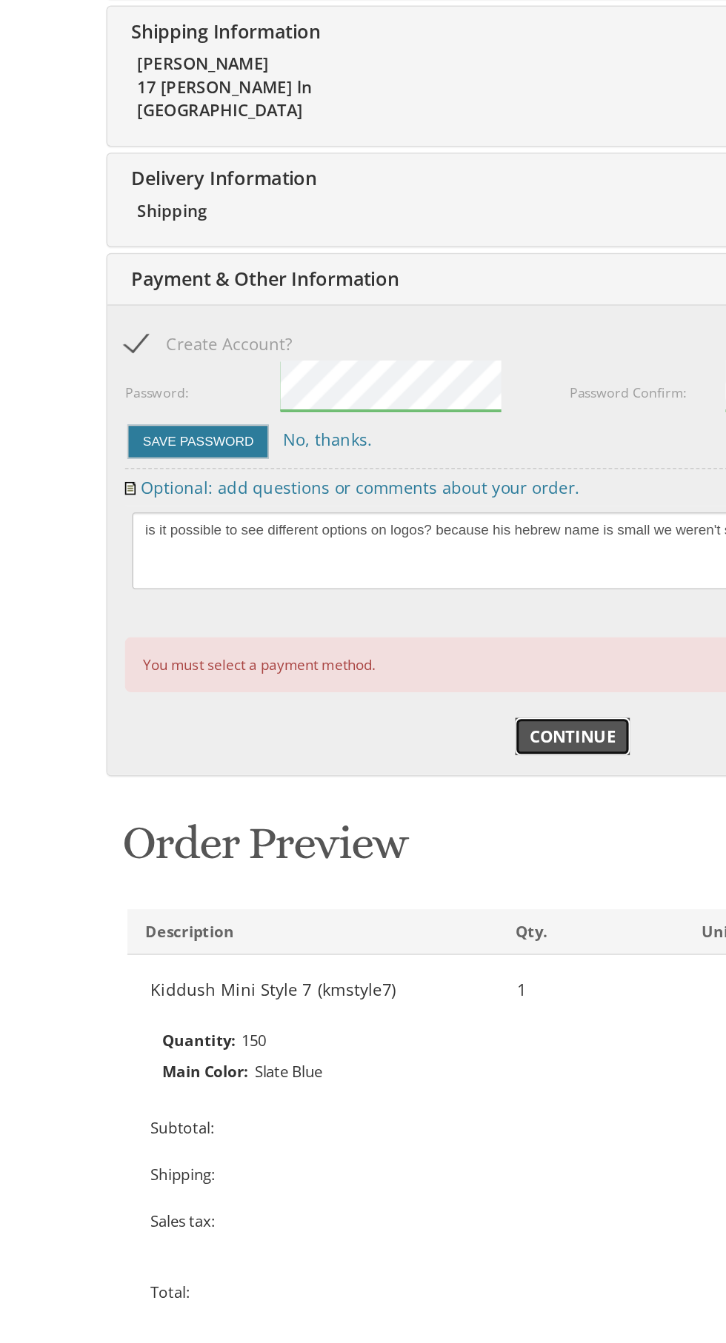
scroll to position [454, 0]
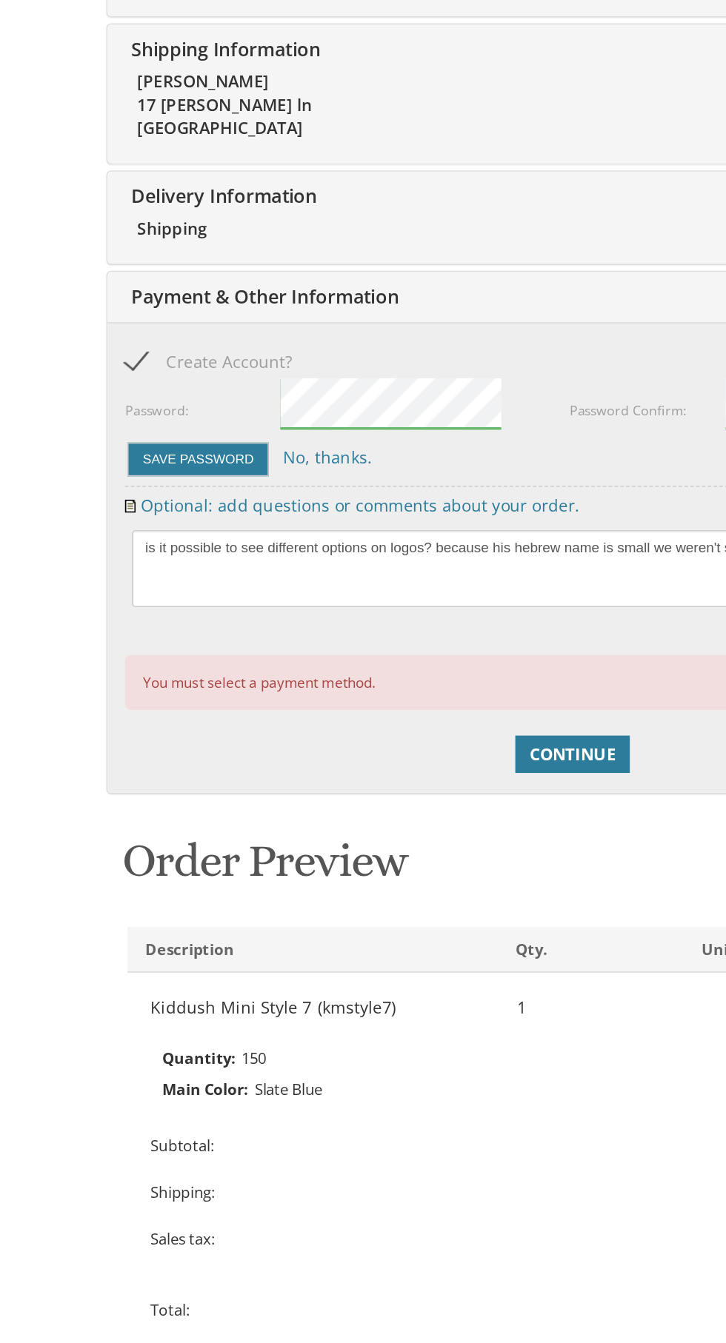
click at [306, 179] on div "Edit Payment & Other Information" at bounding box center [362, 188] width 589 height 32
click at [103, 290] on button "Save Password" at bounding box center [126, 291] width 90 height 21
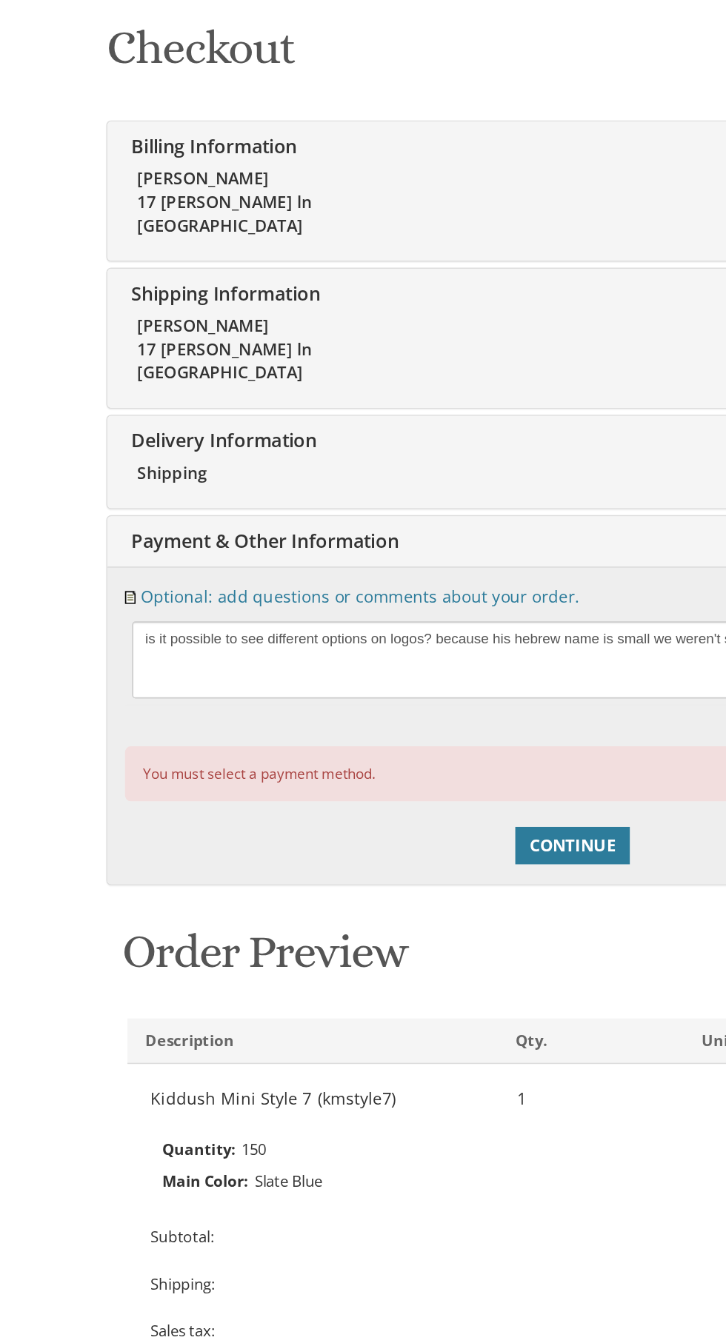
scroll to position [295, 0]
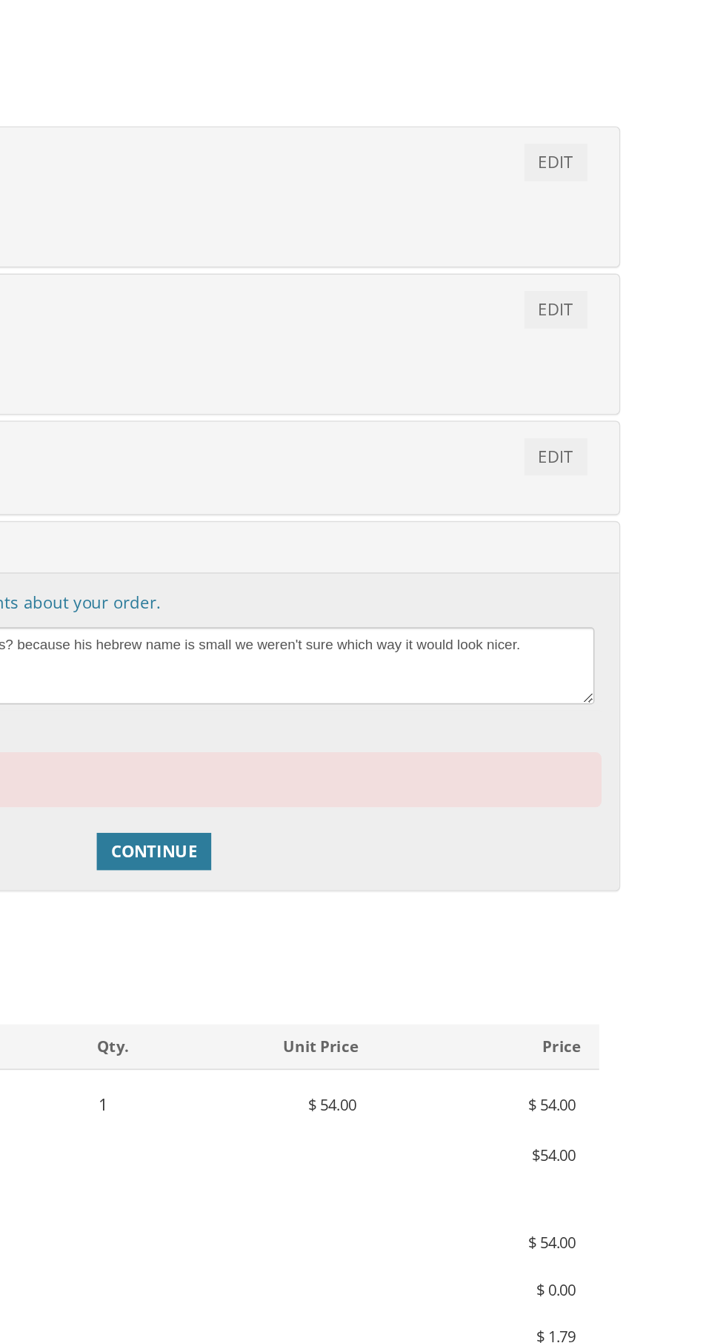
click at [317, 333] on div "Edit Payment & Other Information" at bounding box center [362, 347] width 589 height 32
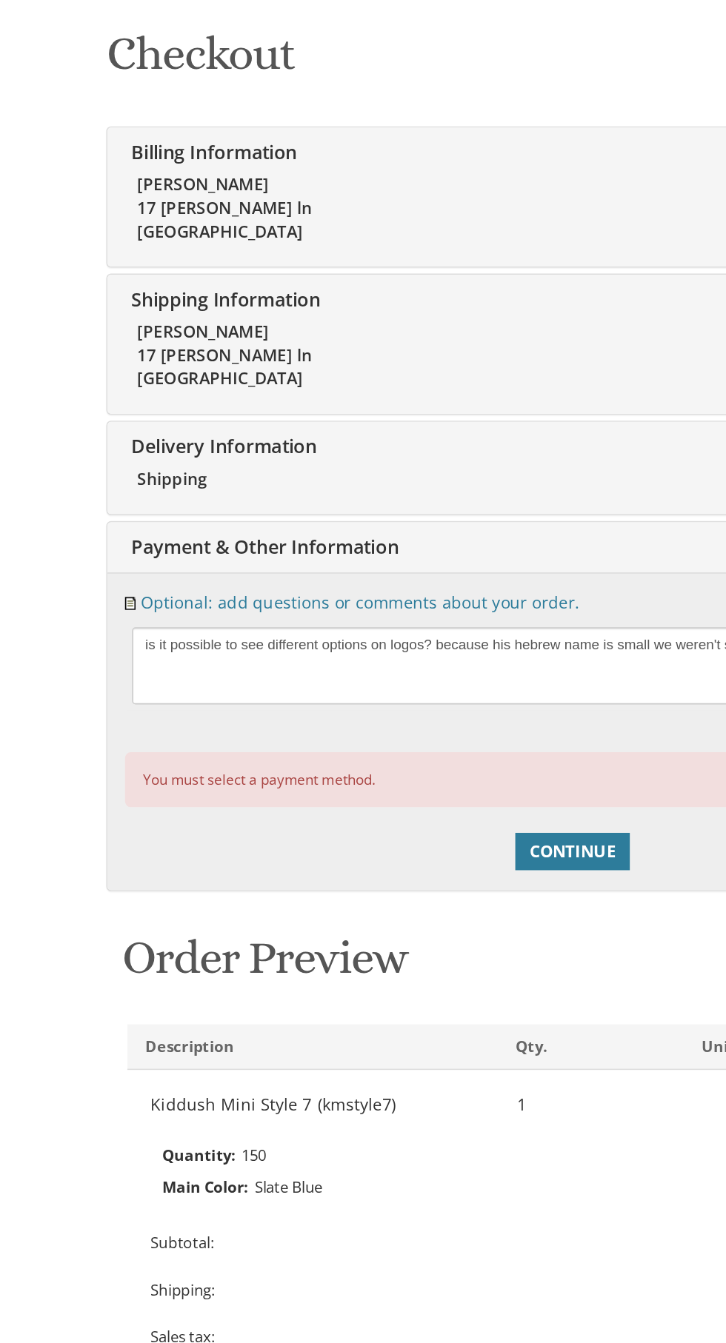
click at [96, 339] on span "Payment & Other Information" at bounding box center [165, 346] width 173 height 16
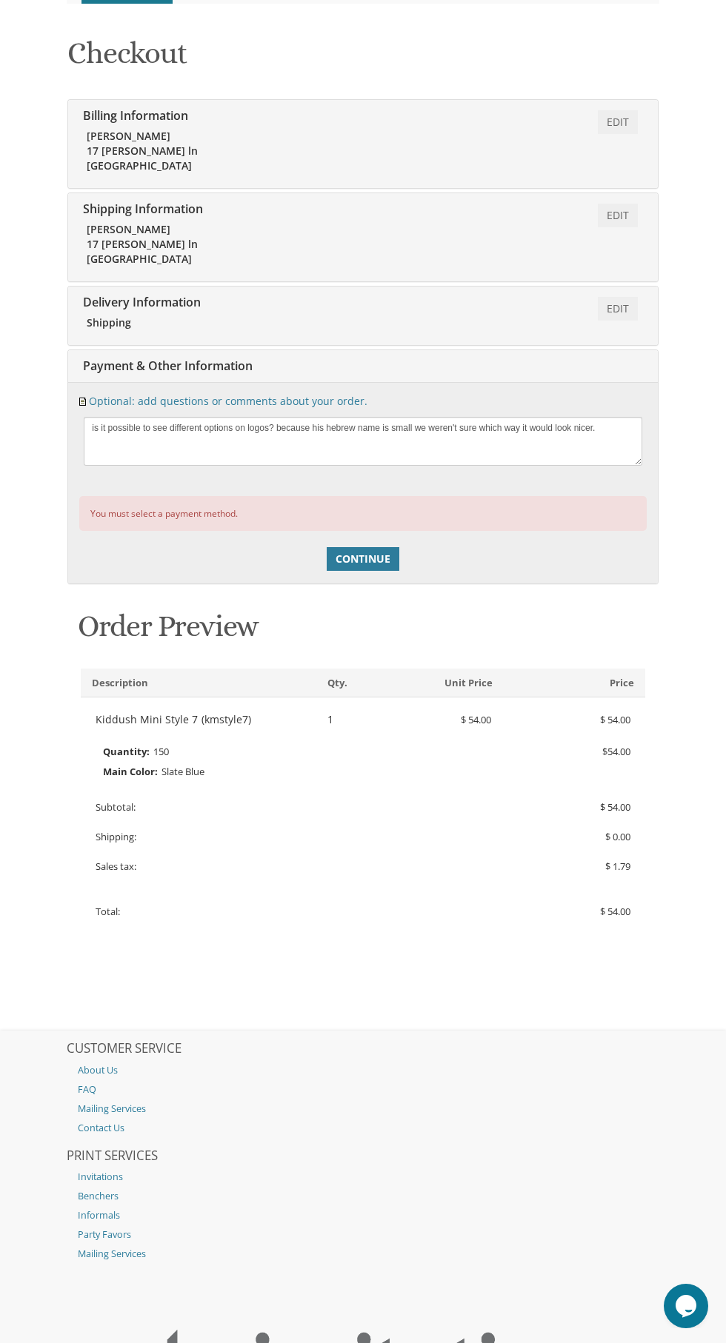
scroll to position [261, 0]
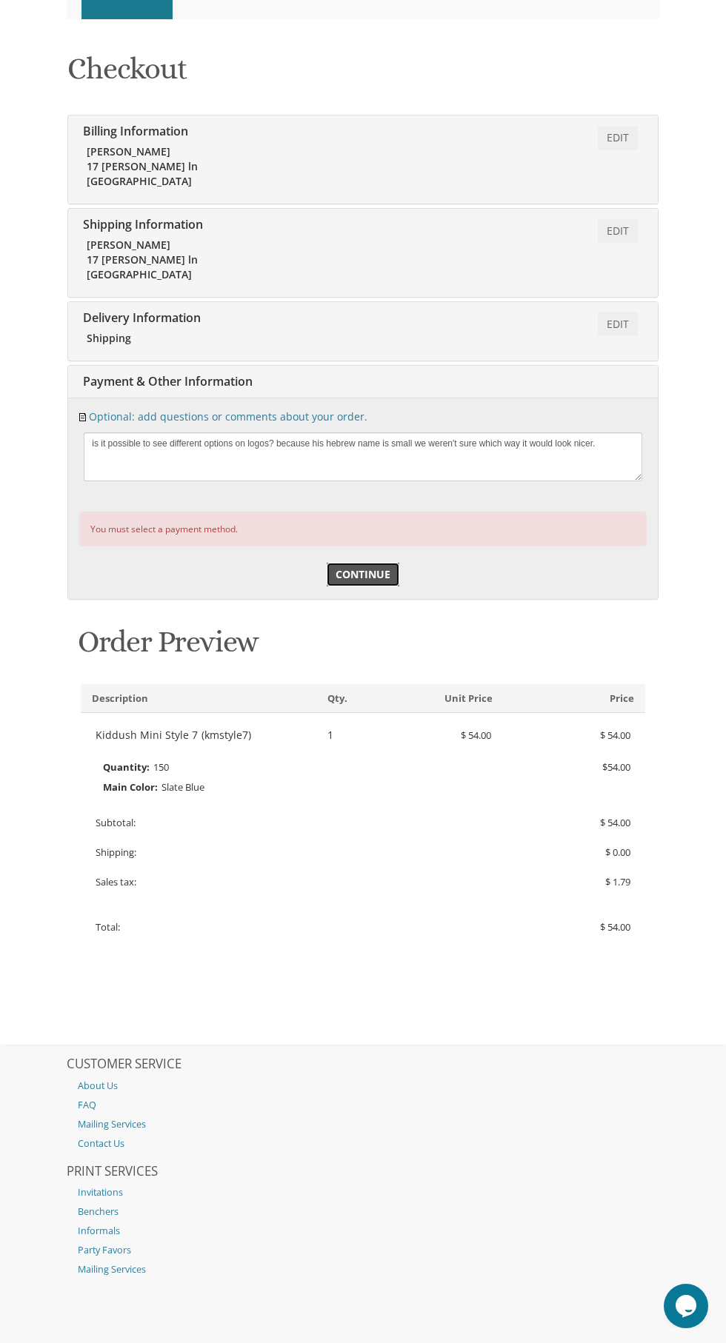
click at [363, 580] on span "Continue" at bounding box center [362, 574] width 55 height 15
click at [329, 578] on link "Continue" at bounding box center [362, 575] width 73 height 24
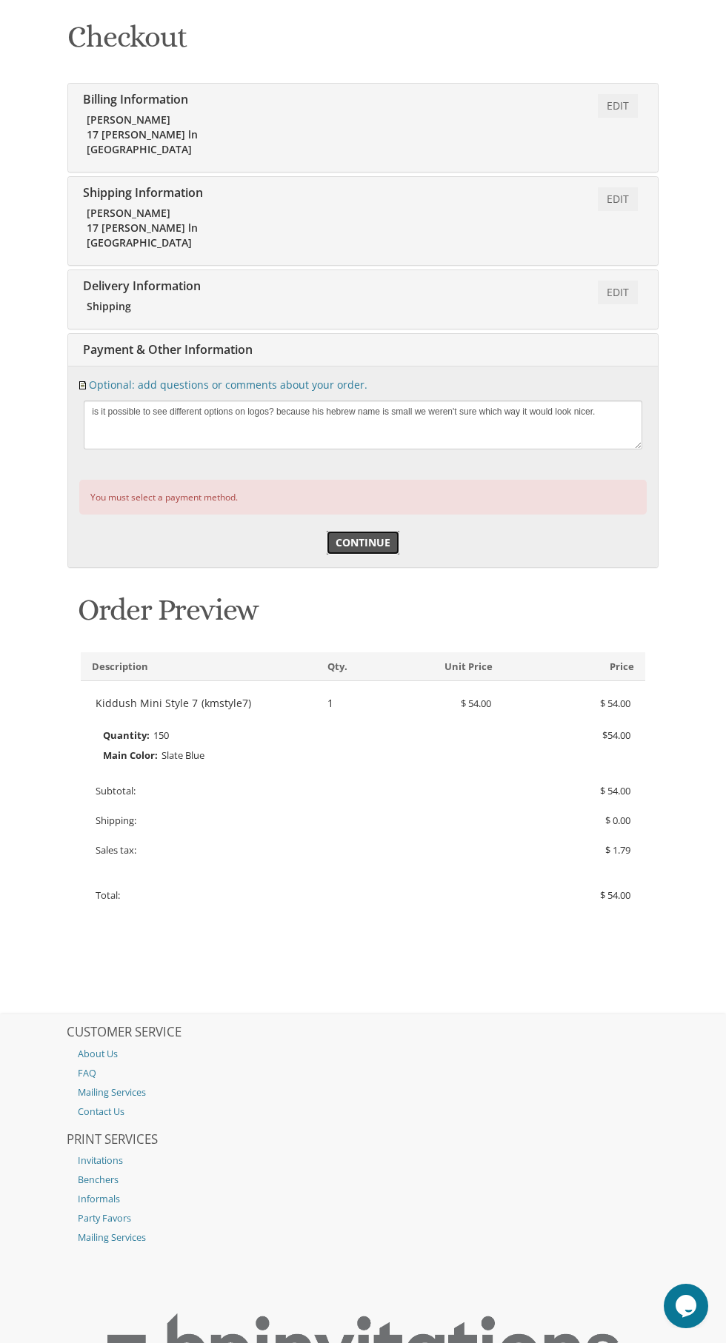
scroll to position [0, 0]
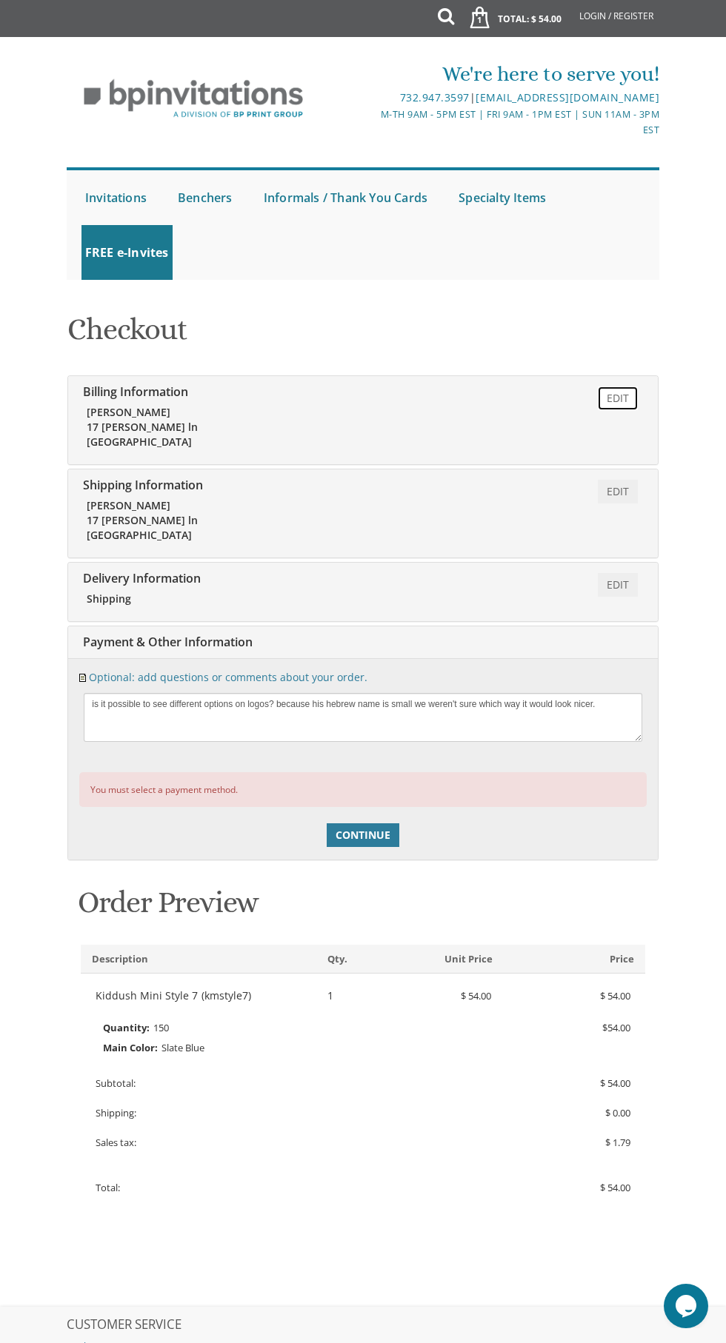
click at [623, 389] on link "Edit" at bounding box center [617, 398] width 40 height 24
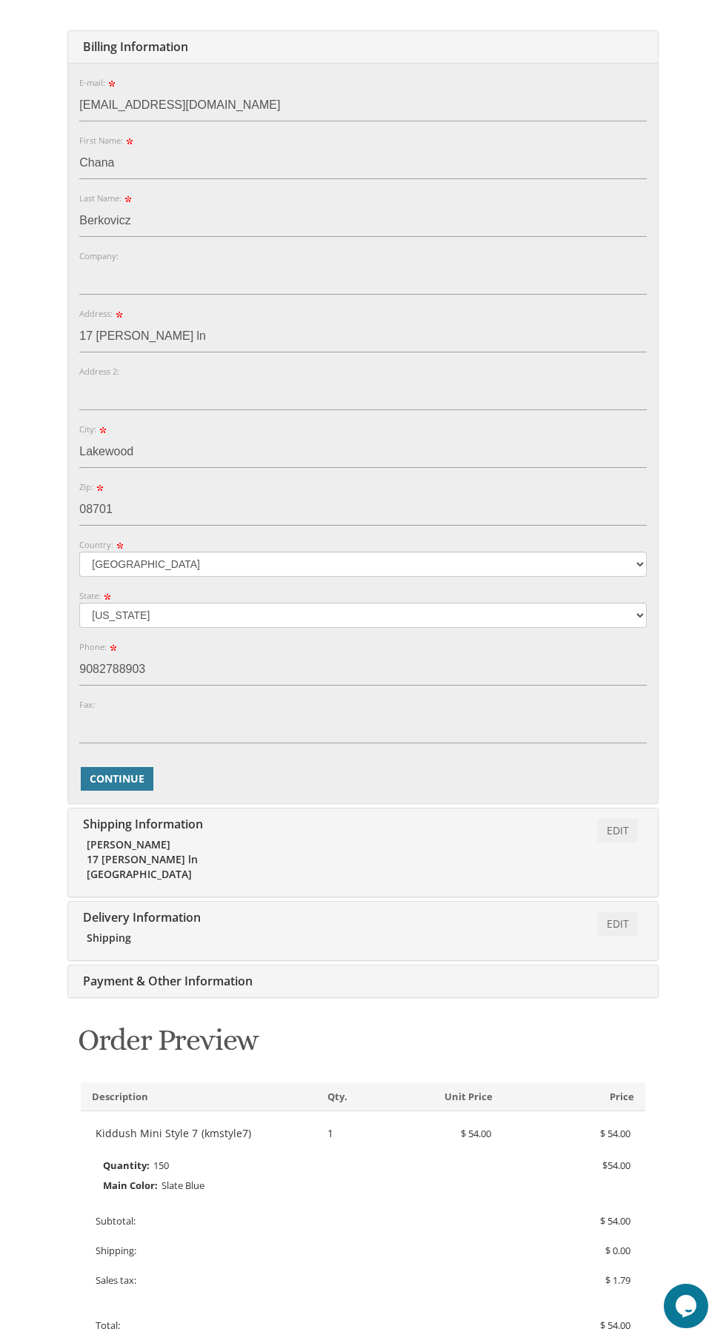
scroll to position [349, 0]
click at [621, 834] on link "Edit" at bounding box center [617, 827] width 40 height 24
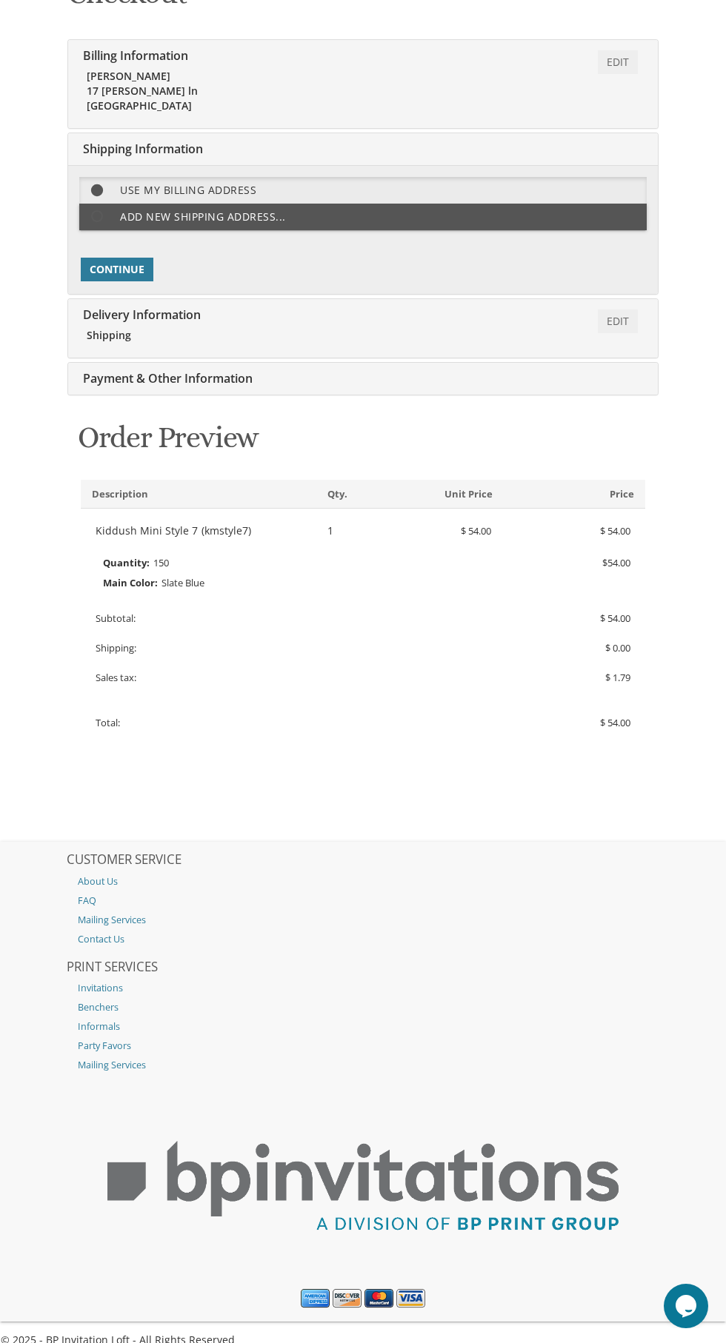
scroll to position [355, 0]
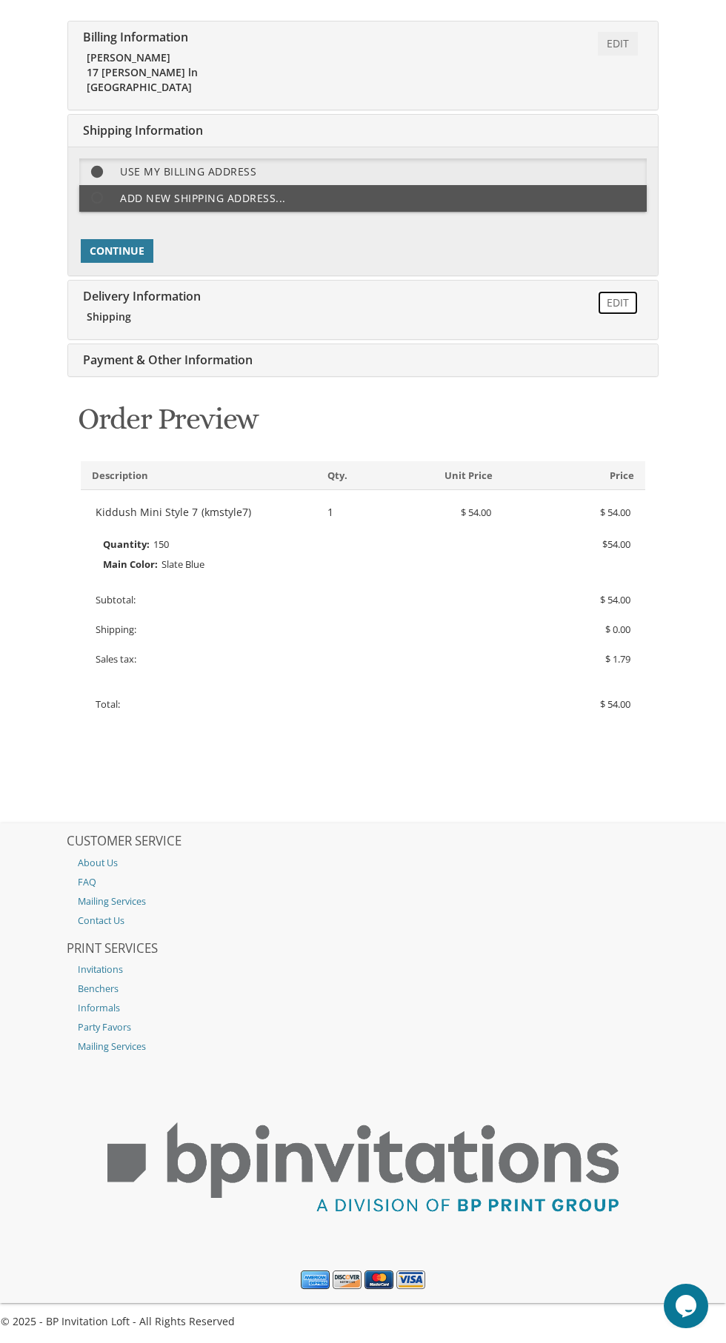
click at [620, 301] on link "Edit" at bounding box center [617, 303] width 40 height 24
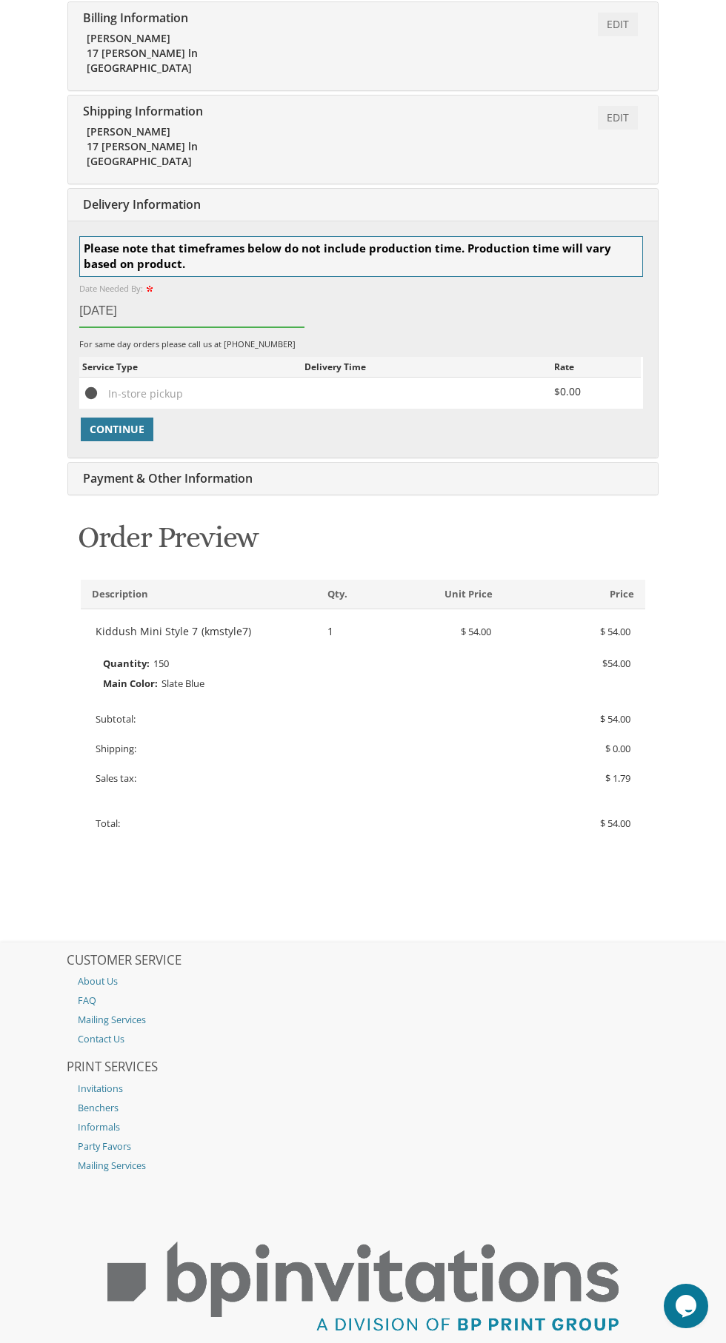
scroll to position [492, 0]
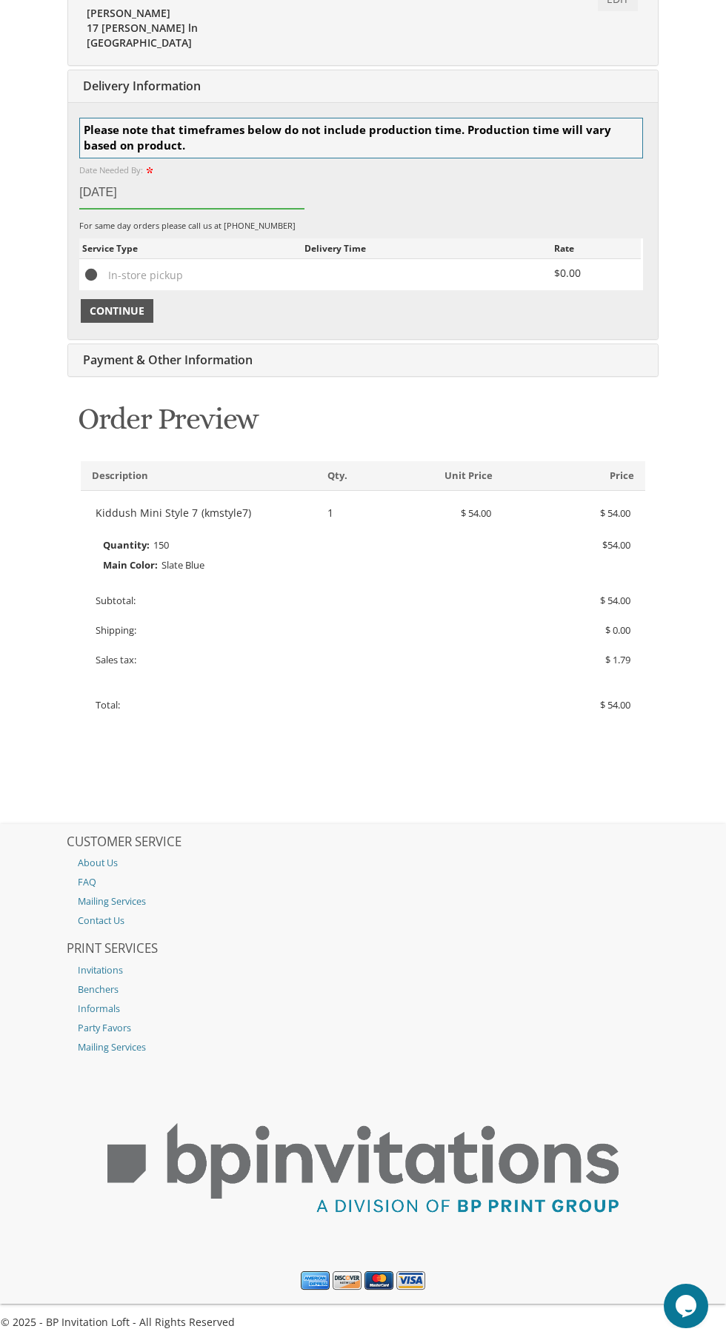
click at [113, 315] on span "Continue" at bounding box center [117, 311] width 55 height 15
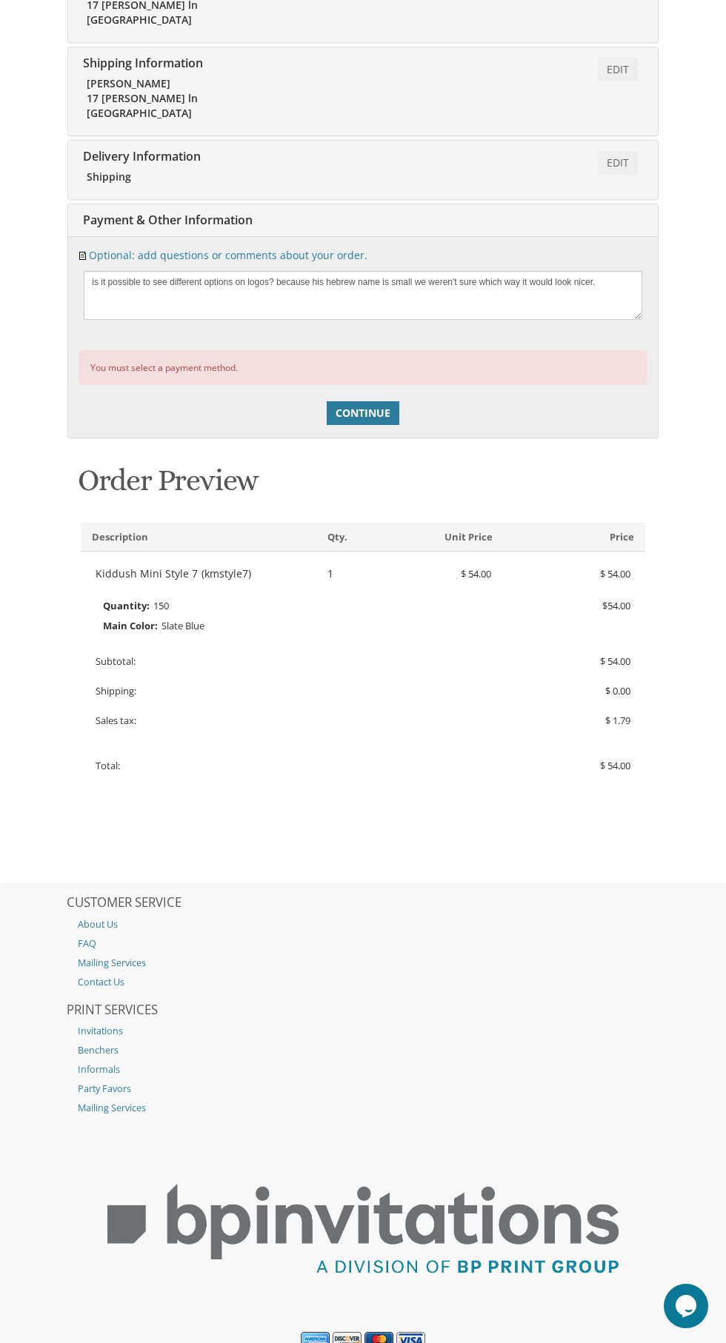
scroll to position [483, 0]
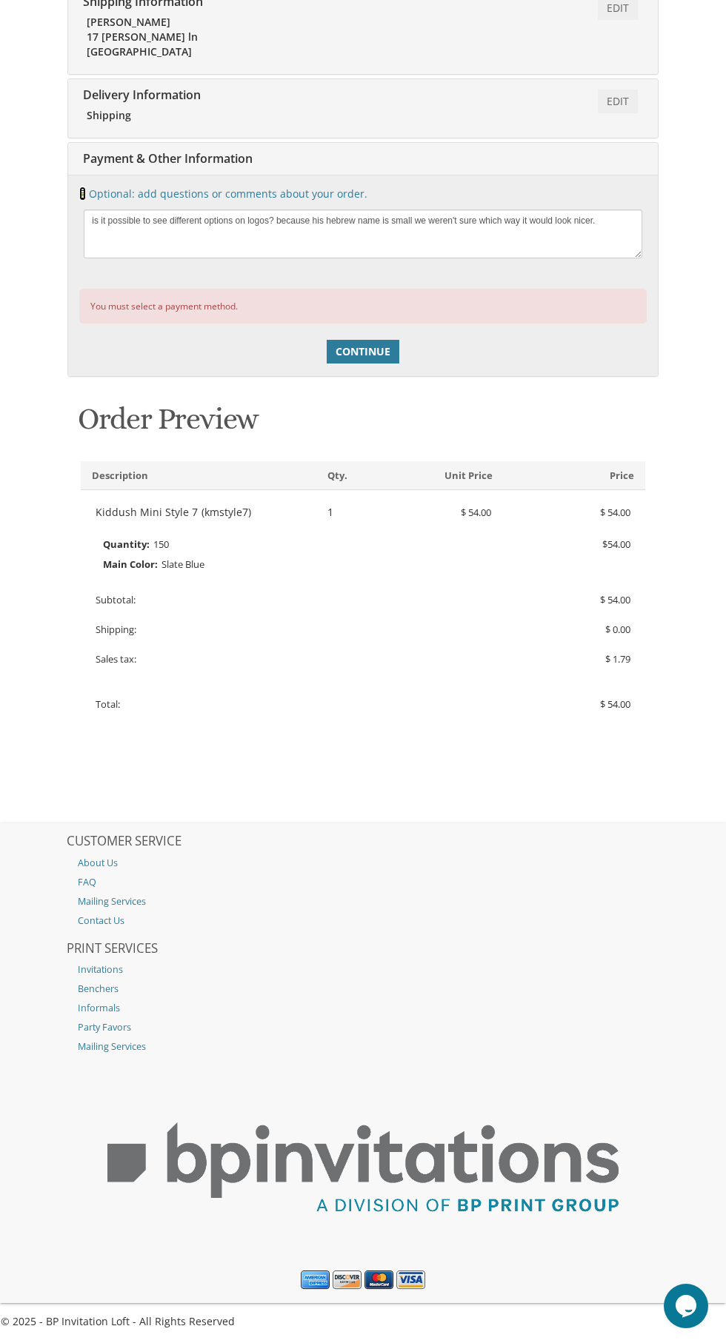
click at [81, 190] on link at bounding box center [82, 194] width 7 height 14
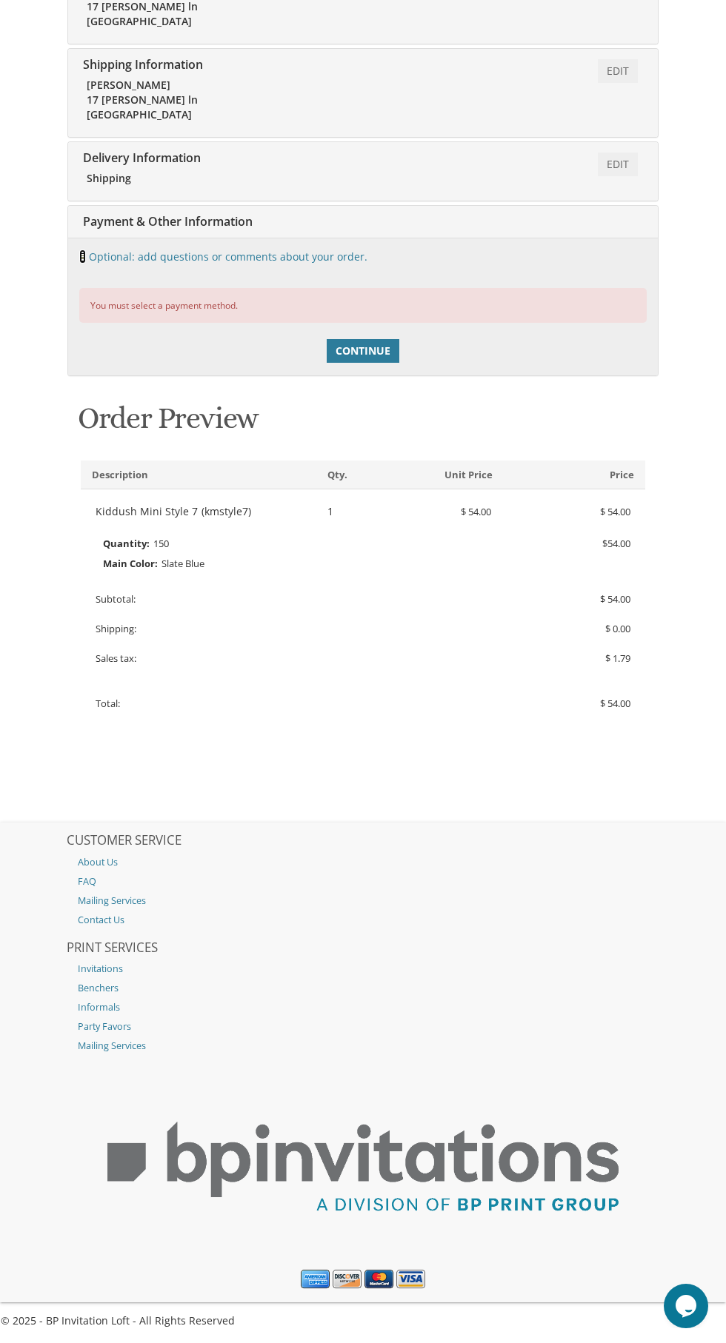
scroll to position [418, 0]
click at [628, 166] on link "Edit" at bounding box center [617, 167] width 40 height 24
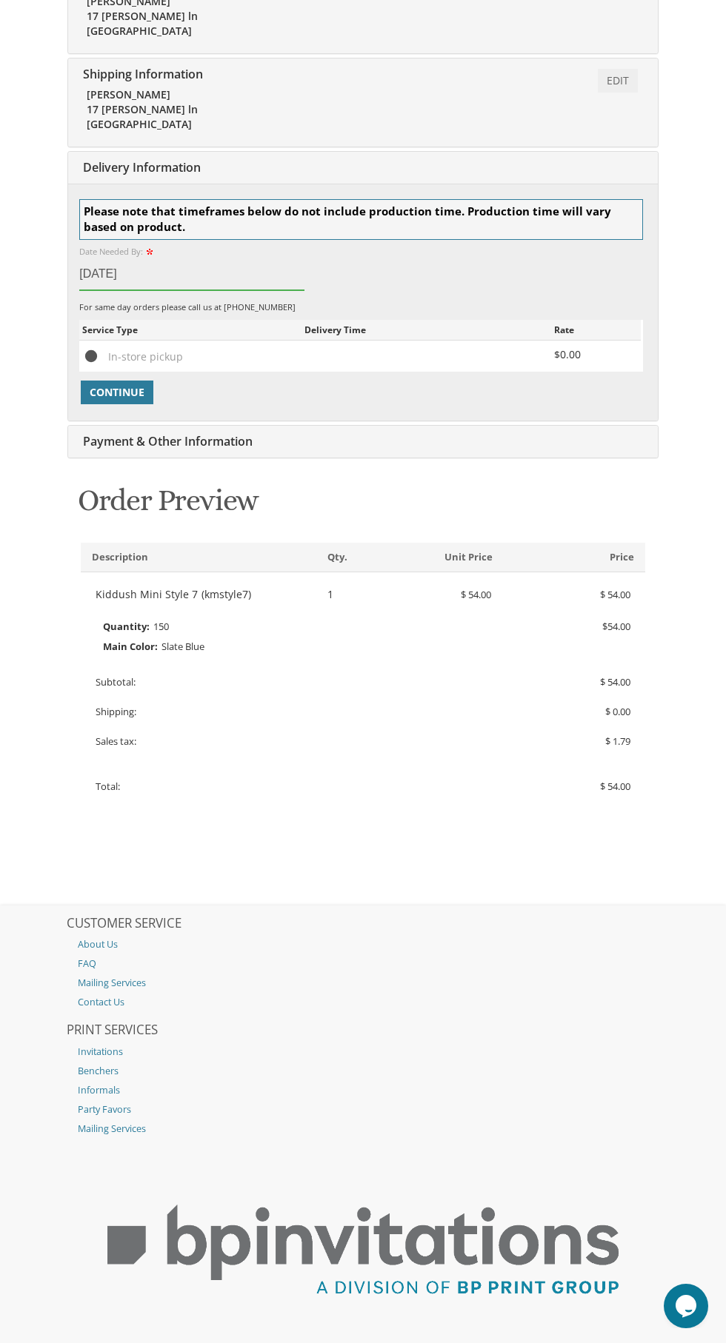
scroll to position [492, 0]
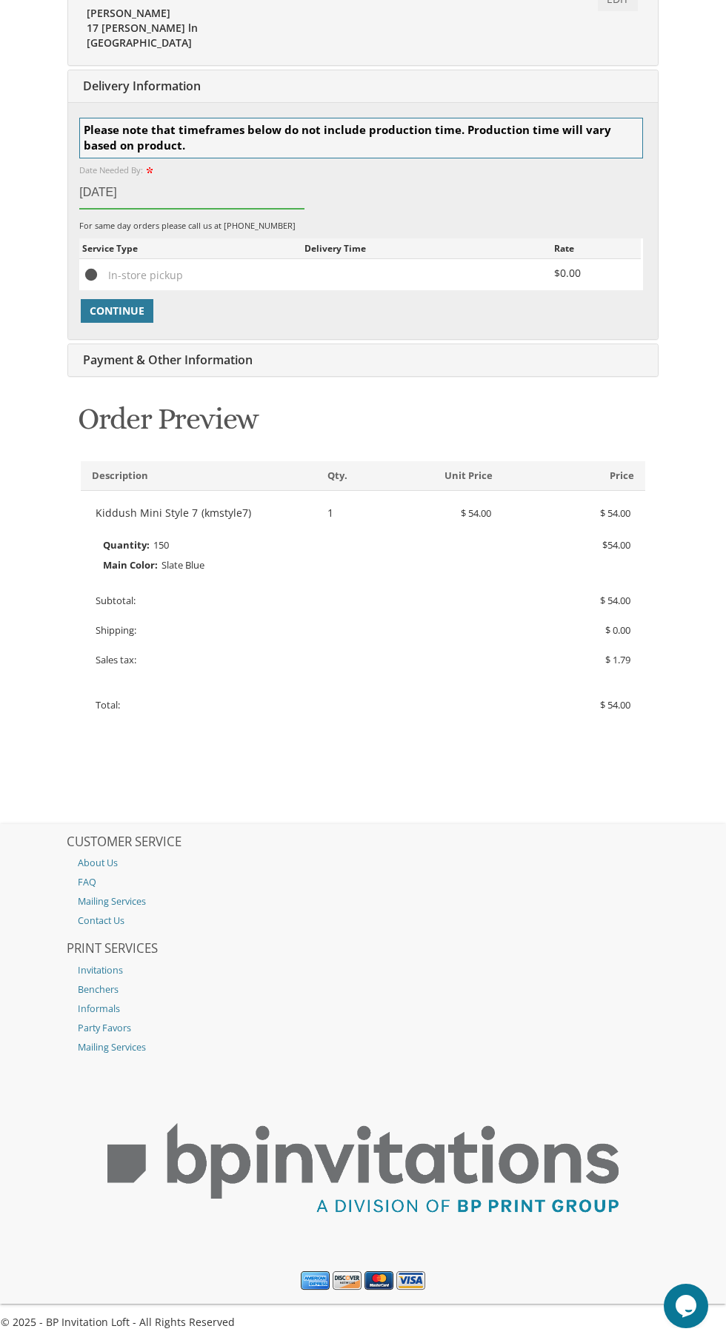
click at [224, 198] on input "Sep 01, 2025" at bounding box center [191, 193] width 225 height 32
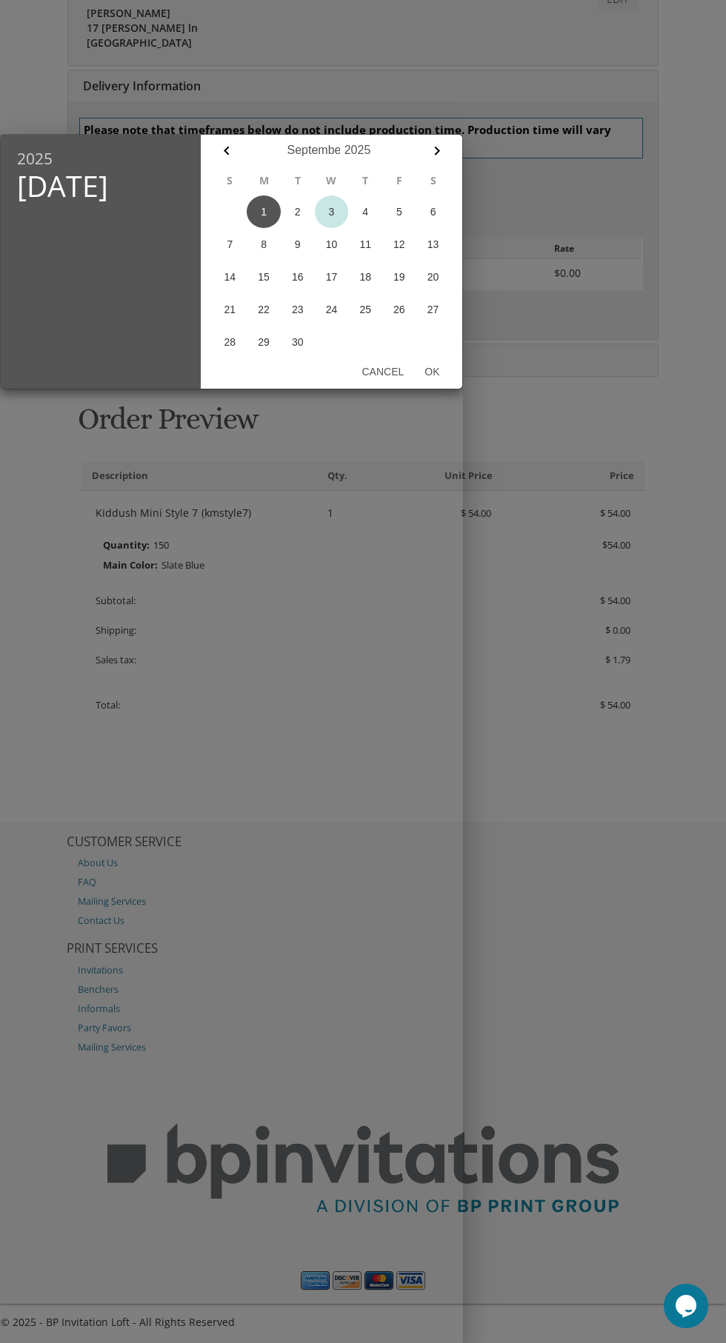
click at [331, 212] on button "3" at bounding box center [332, 211] width 34 height 33
click at [229, 244] on button "7" at bounding box center [230, 244] width 34 height 33
click at [396, 218] on button "5" at bounding box center [399, 211] width 34 height 33
click at [432, 372] on button "Ok" at bounding box center [432, 371] width 36 height 27
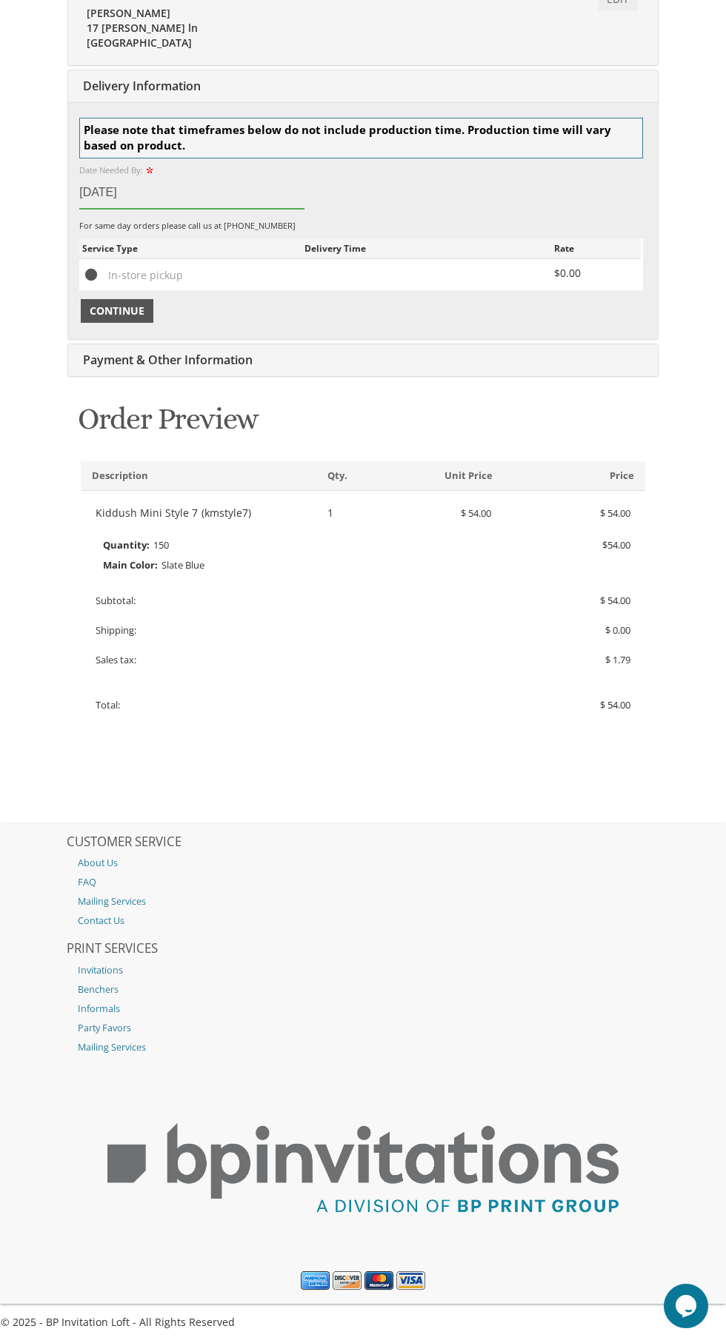
click at [123, 312] on span "Continue" at bounding box center [117, 311] width 55 height 15
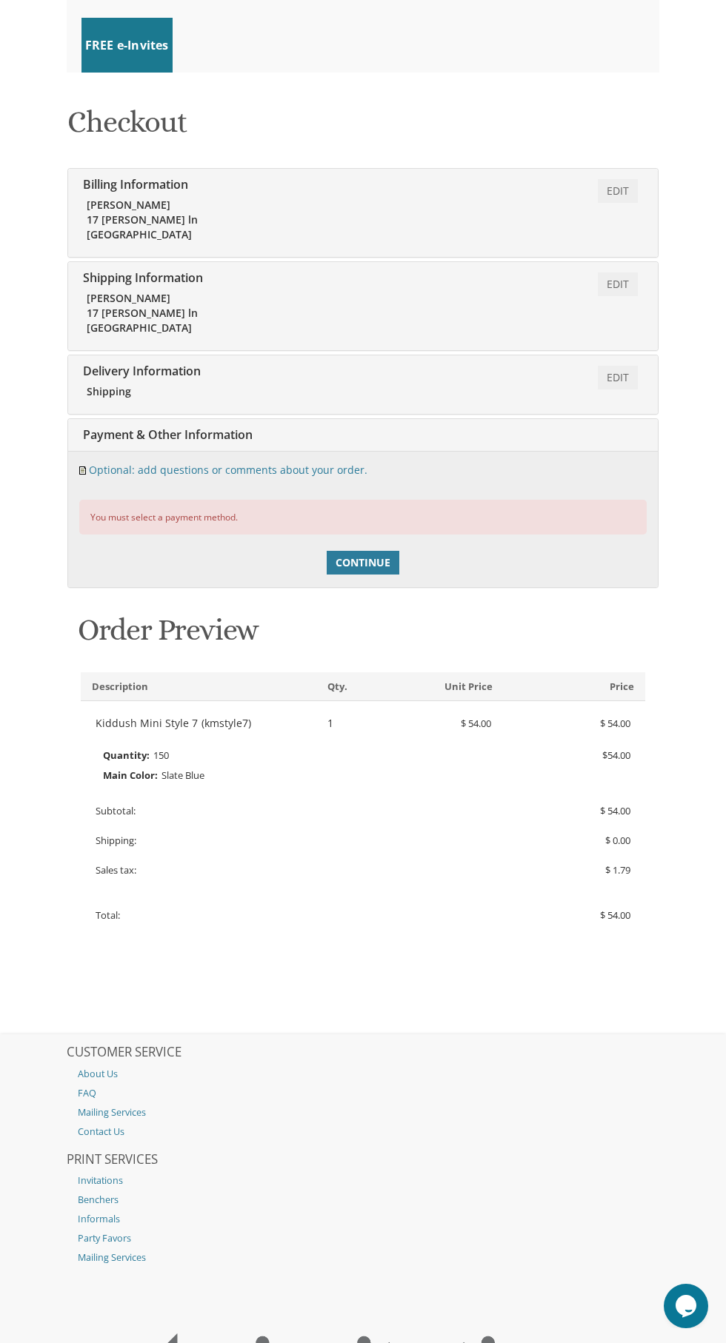
scroll to position [182, 0]
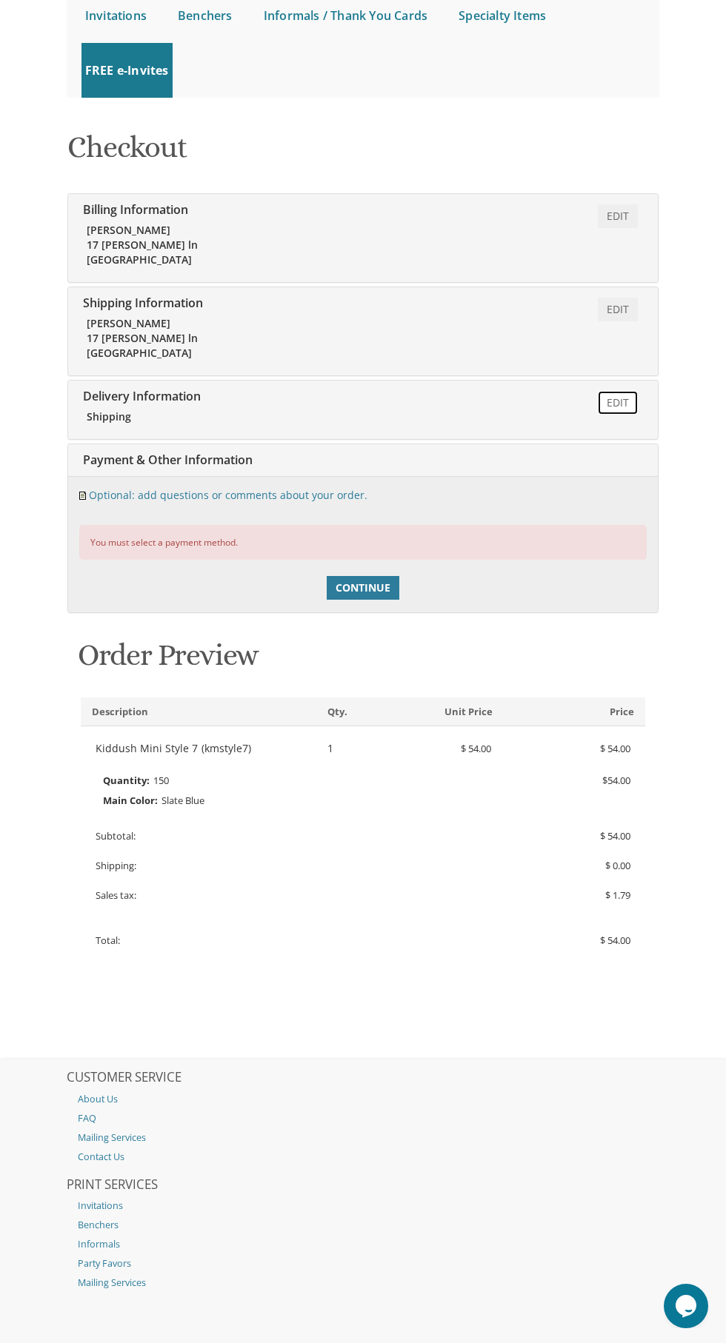
click at [614, 407] on link "Edit" at bounding box center [617, 403] width 40 height 24
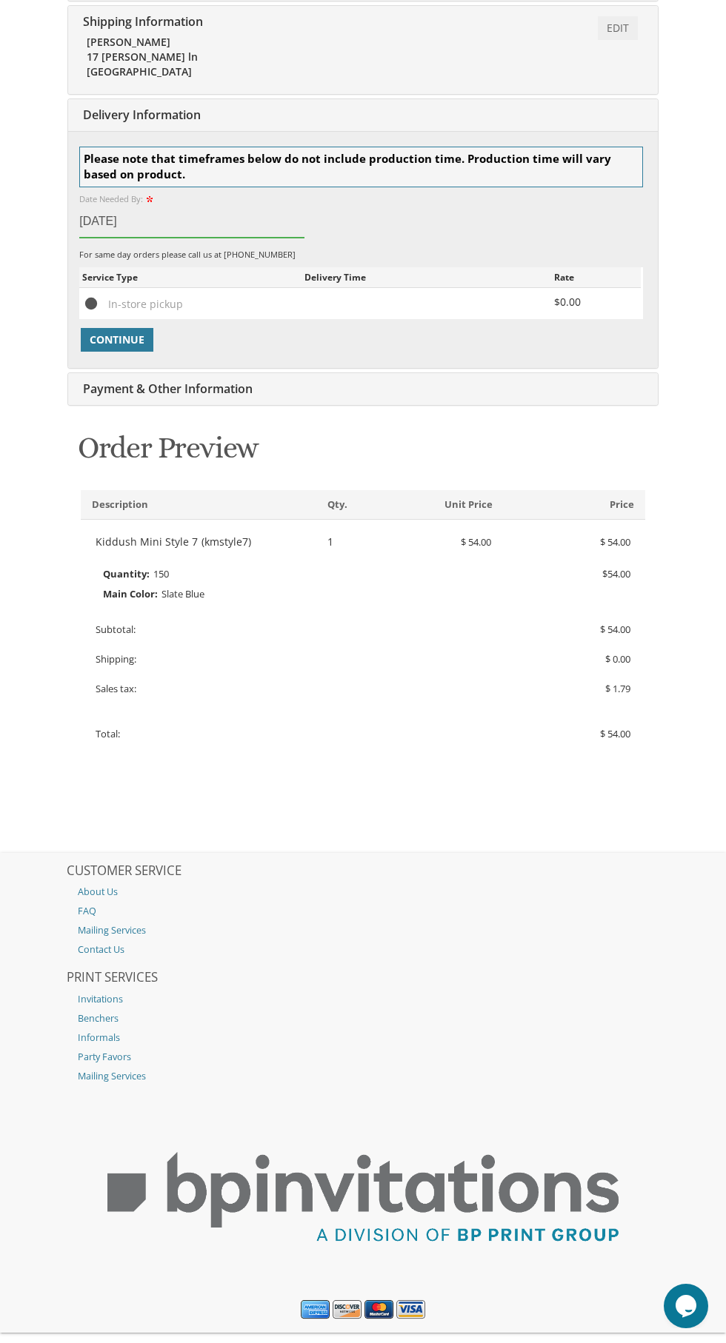
scroll to position [451, 0]
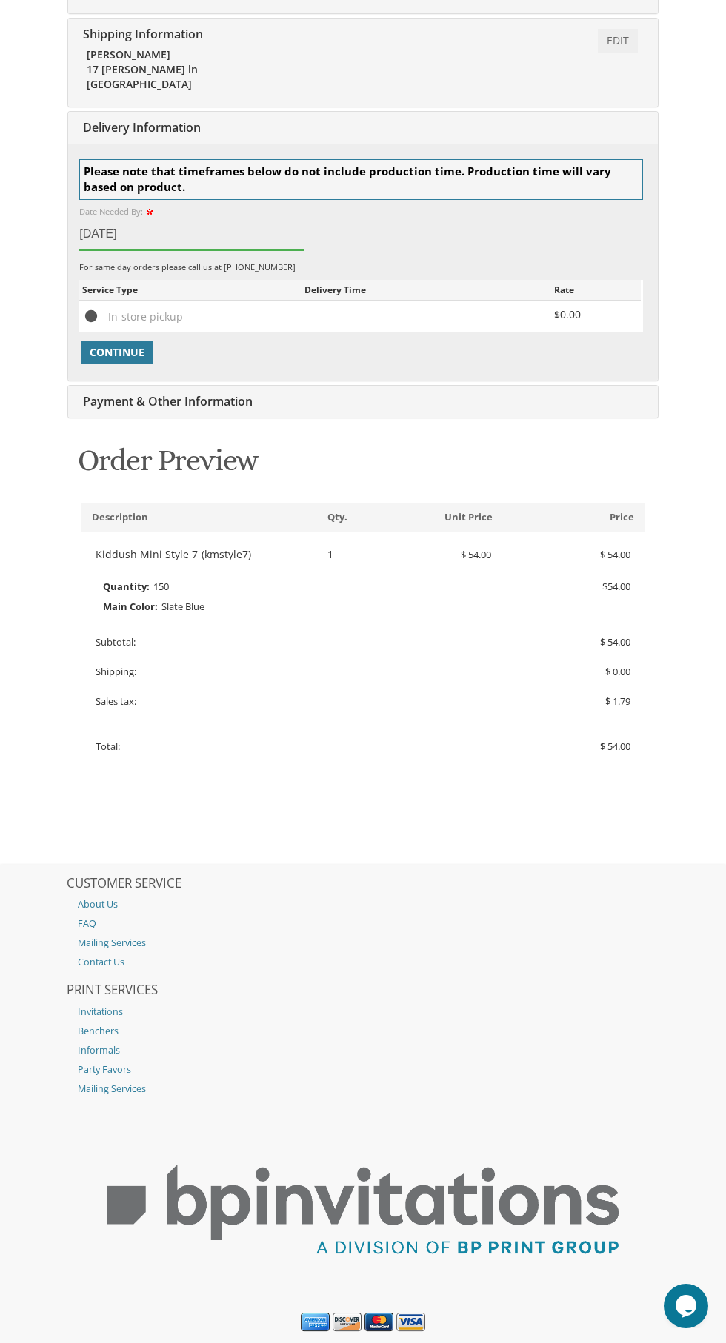
click at [161, 229] on input "Sep 05, 2025" at bounding box center [191, 234] width 225 height 32
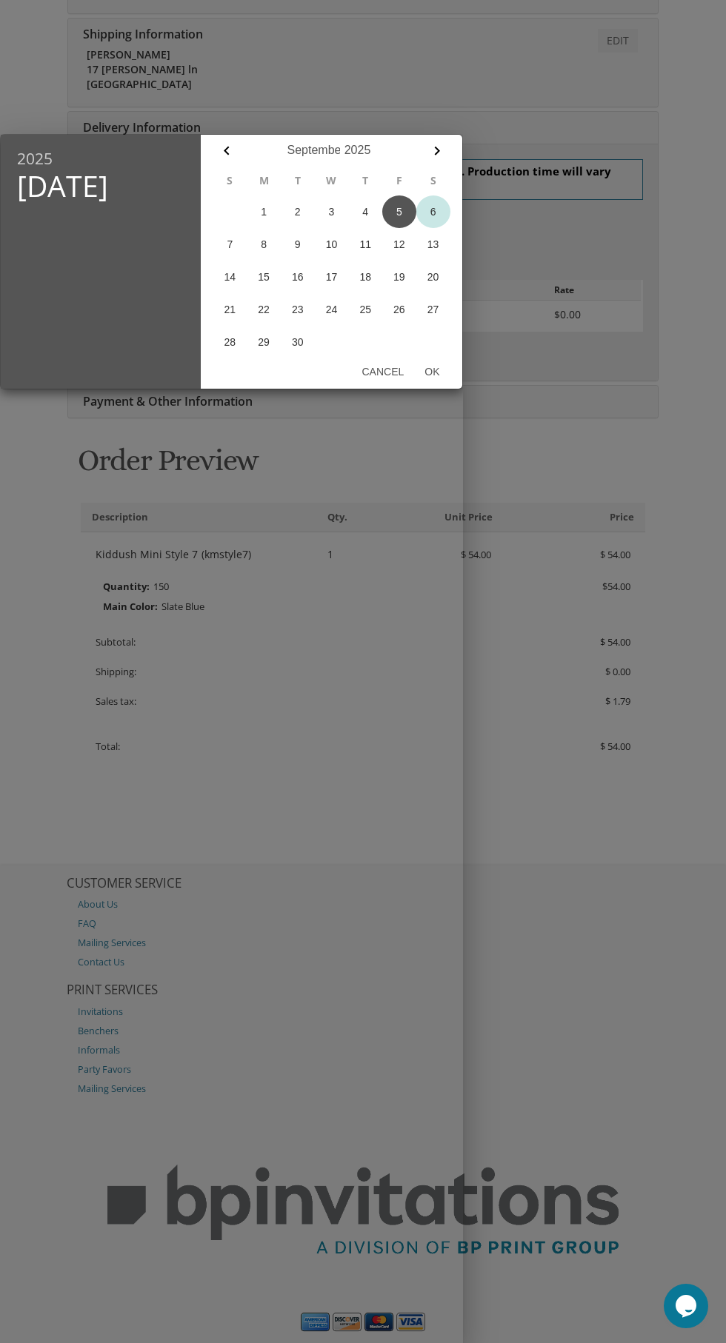
click at [432, 212] on button "6" at bounding box center [433, 211] width 34 height 33
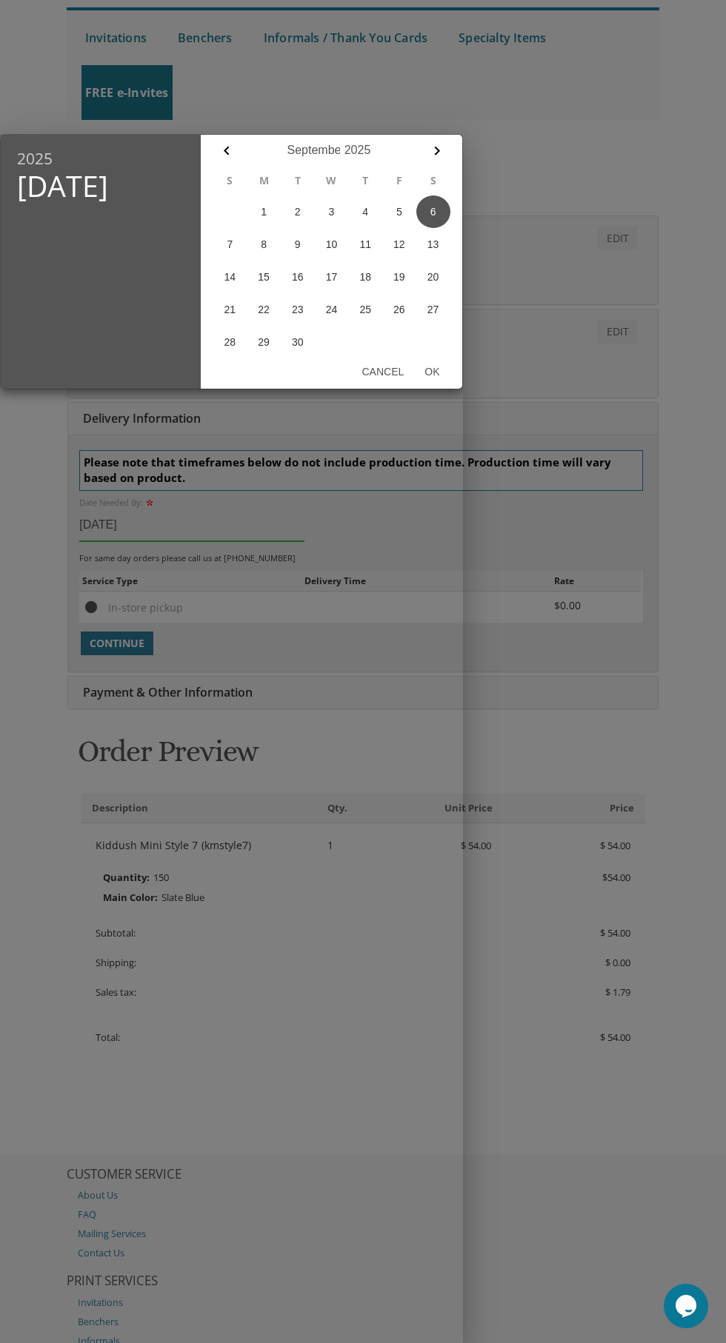
scroll to position [149, 0]
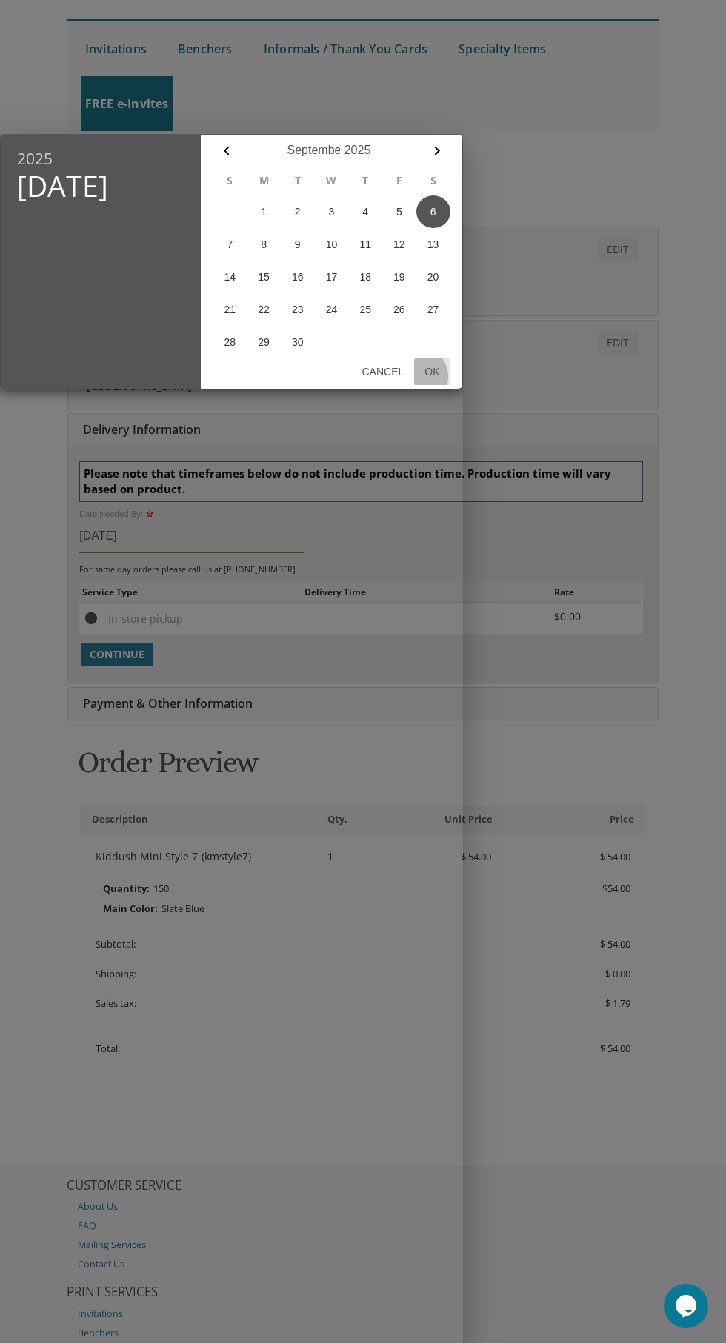
click at [425, 372] on button "Ok" at bounding box center [432, 371] width 36 height 27
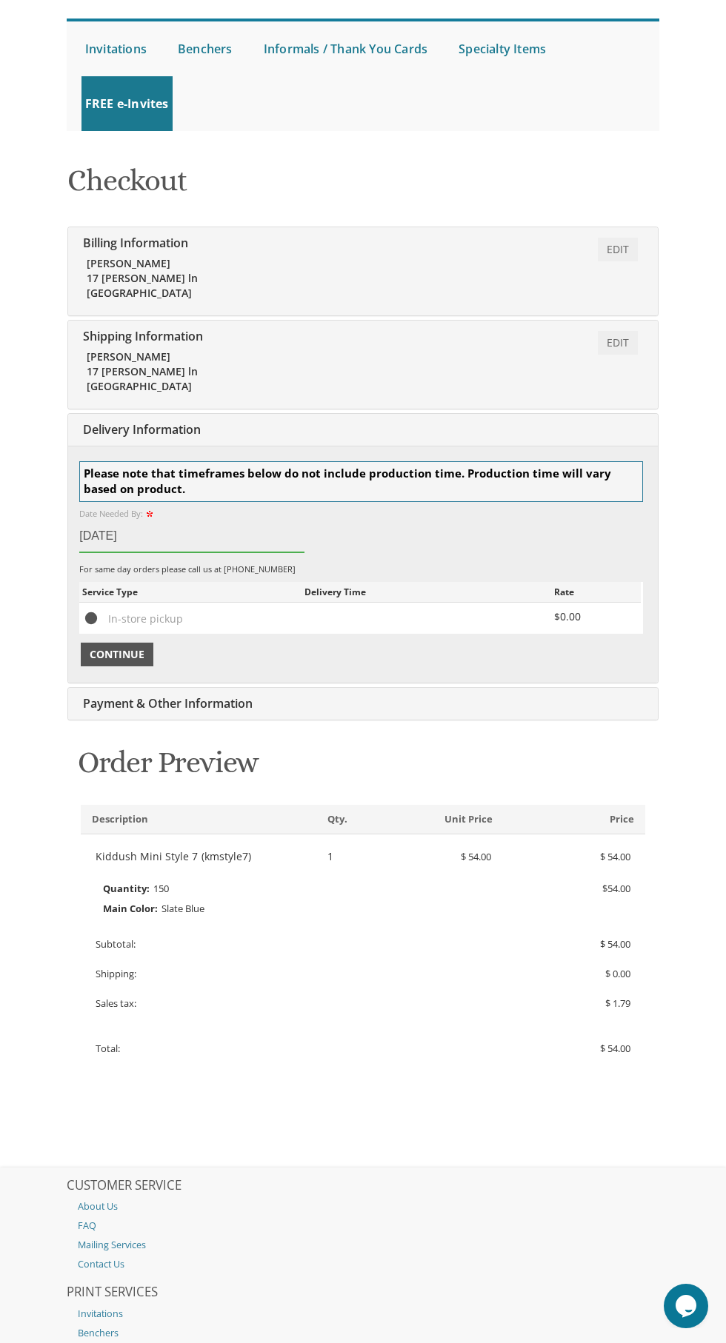
click at [123, 653] on span "Continue" at bounding box center [117, 654] width 55 height 15
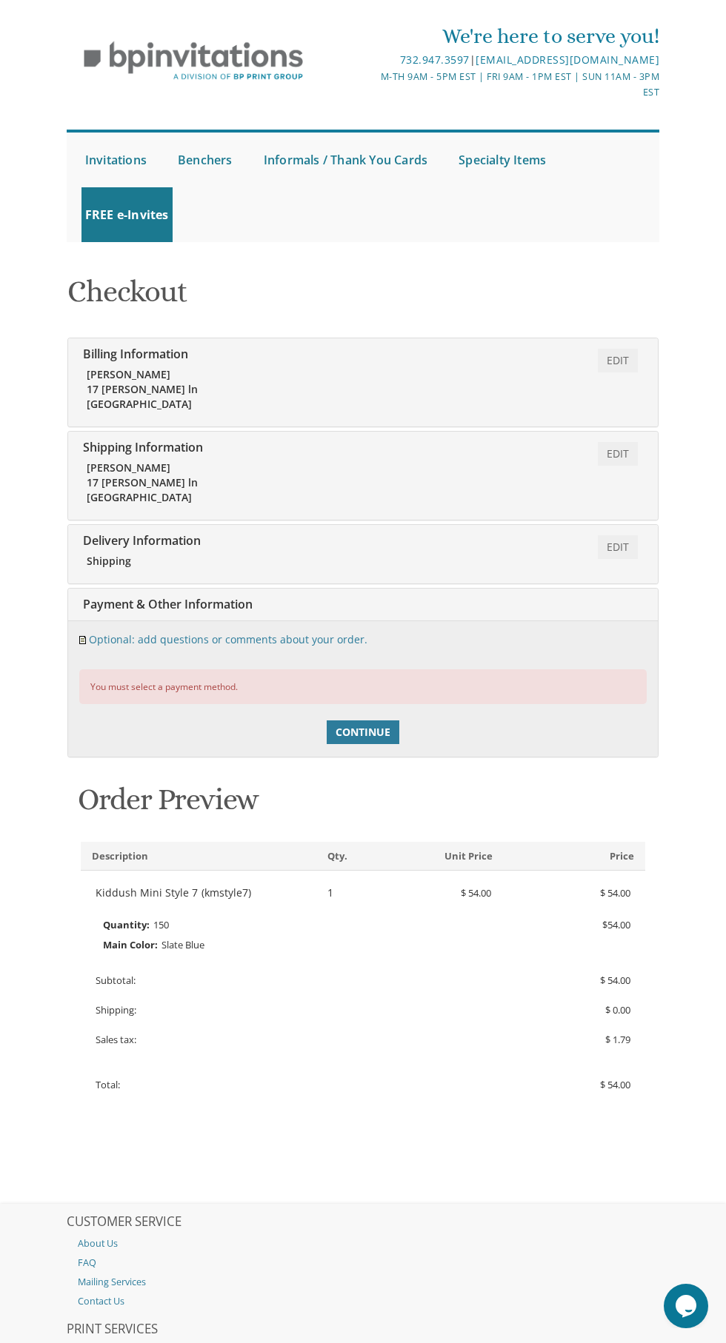
scroll to position [36, 0]
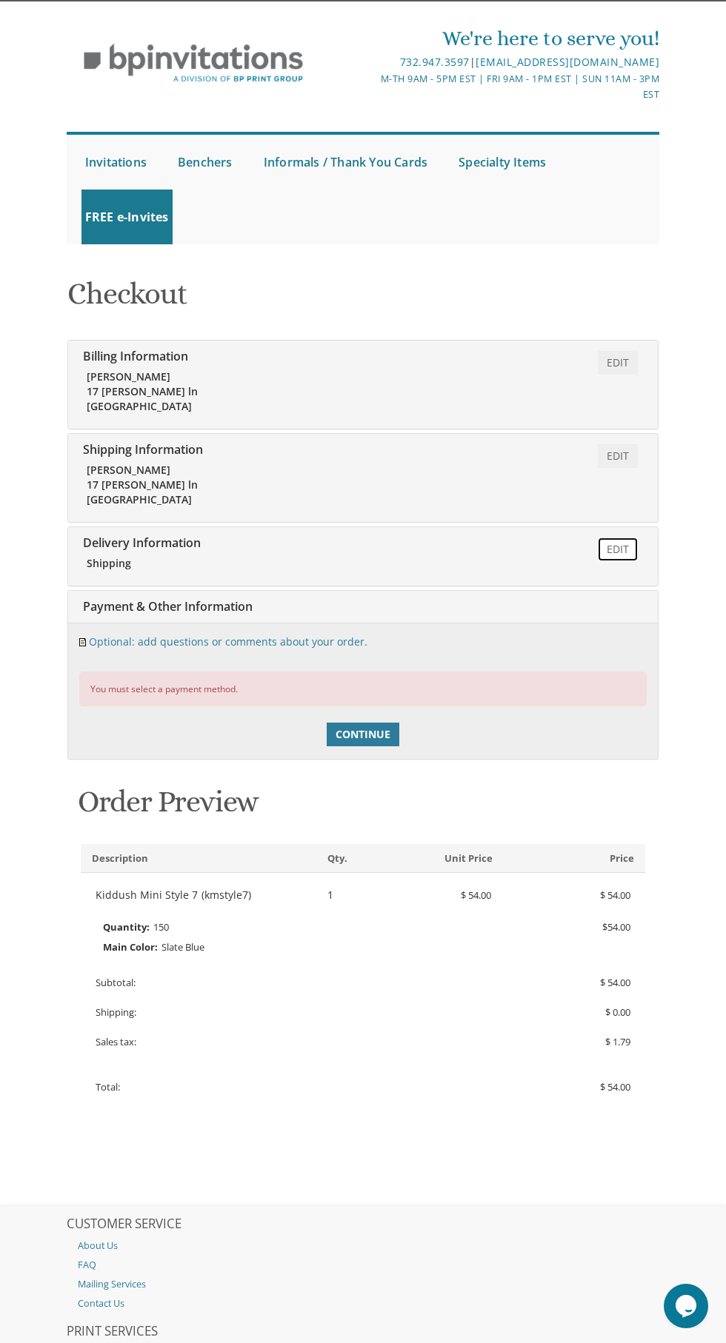
click at [618, 547] on link "Edit" at bounding box center [617, 549] width 40 height 24
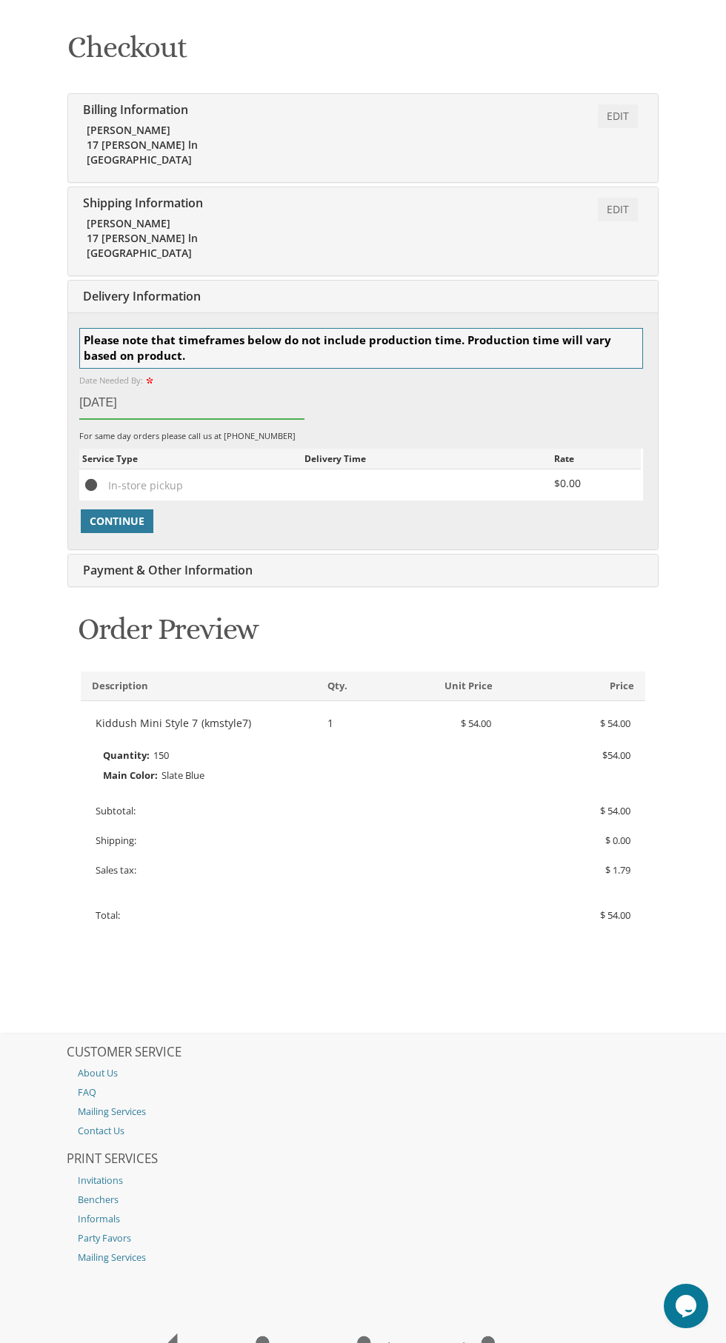
scroll to position [267, 0]
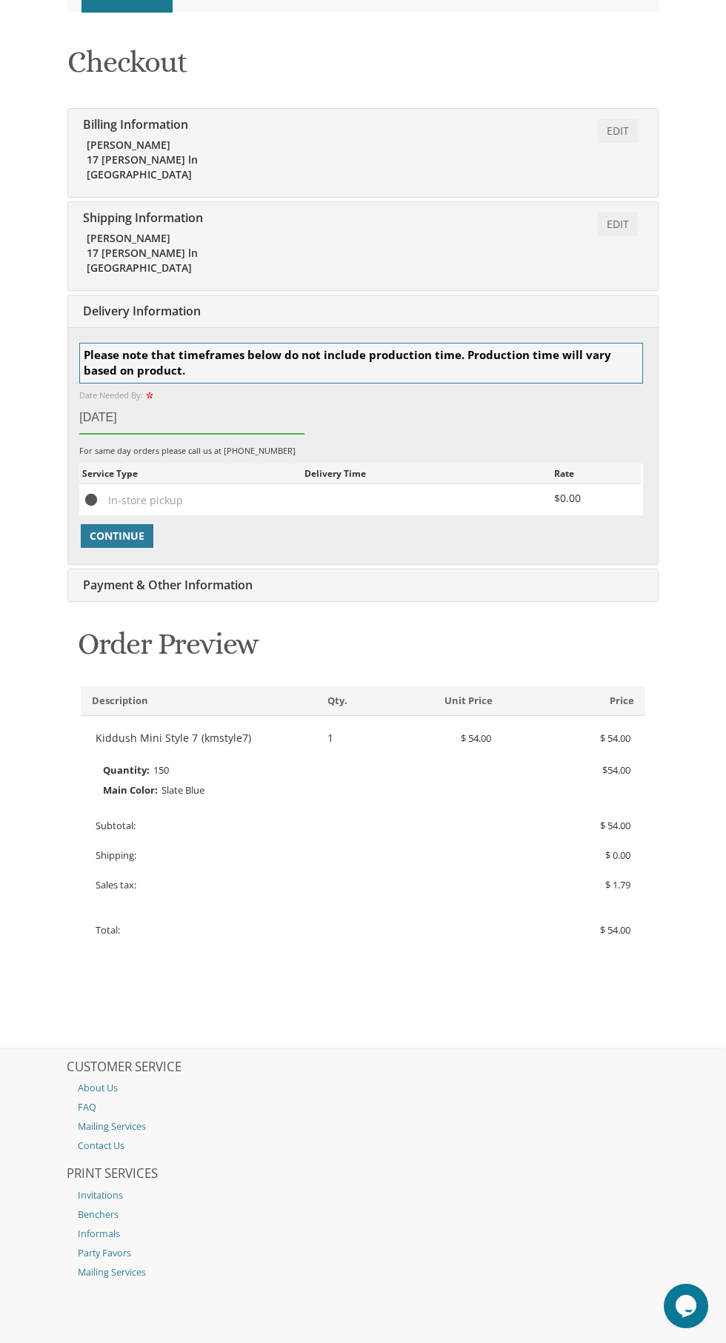
click at [272, 422] on input "Sep 06, 2025" at bounding box center [191, 418] width 225 height 32
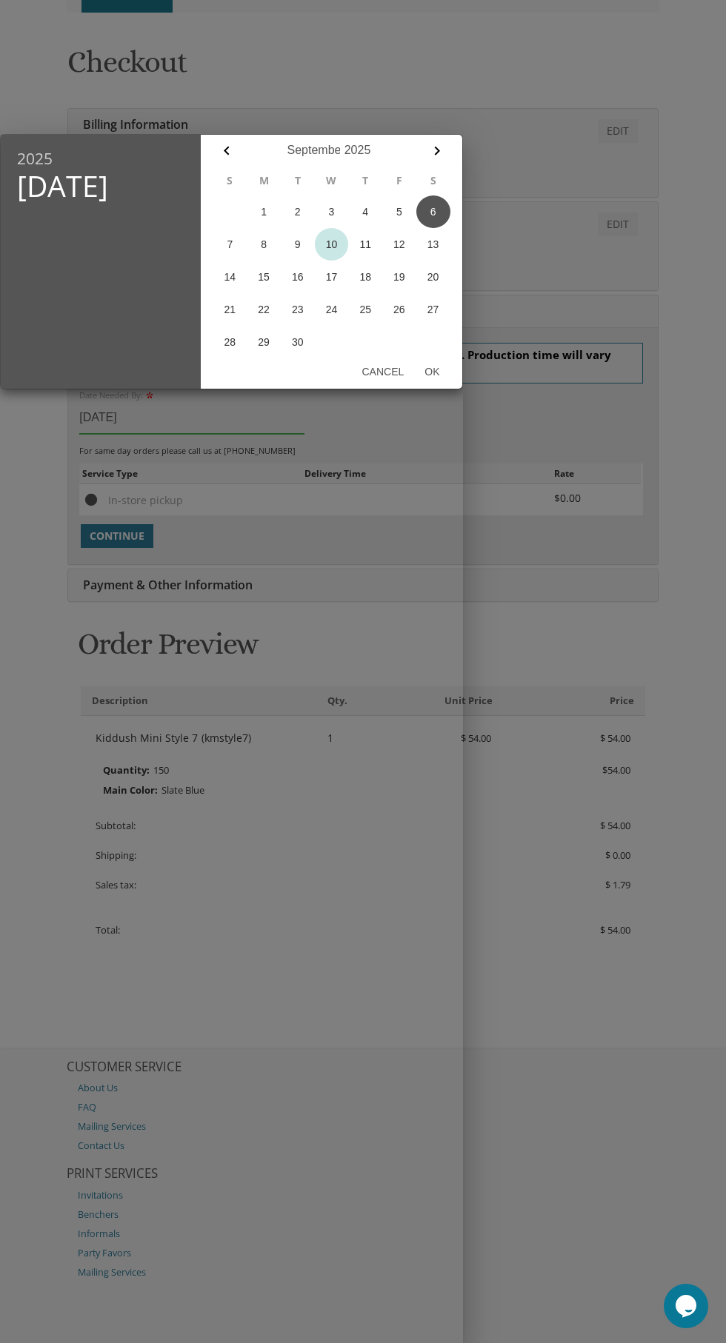
click at [331, 244] on button "10" at bounding box center [332, 244] width 34 height 33
click at [426, 369] on button "Ok" at bounding box center [432, 371] width 36 height 27
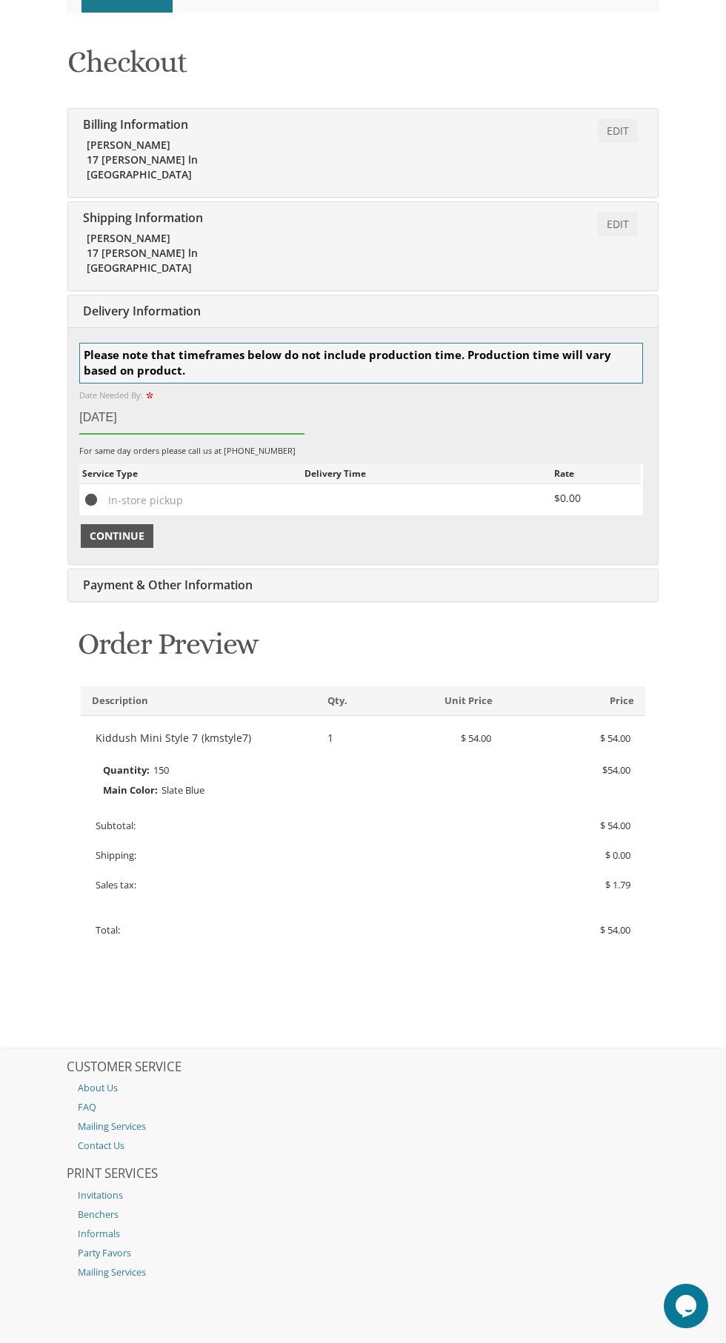
click at [85, 524] on button "Continue" at bounding box center [117, 536] width 73 height 24
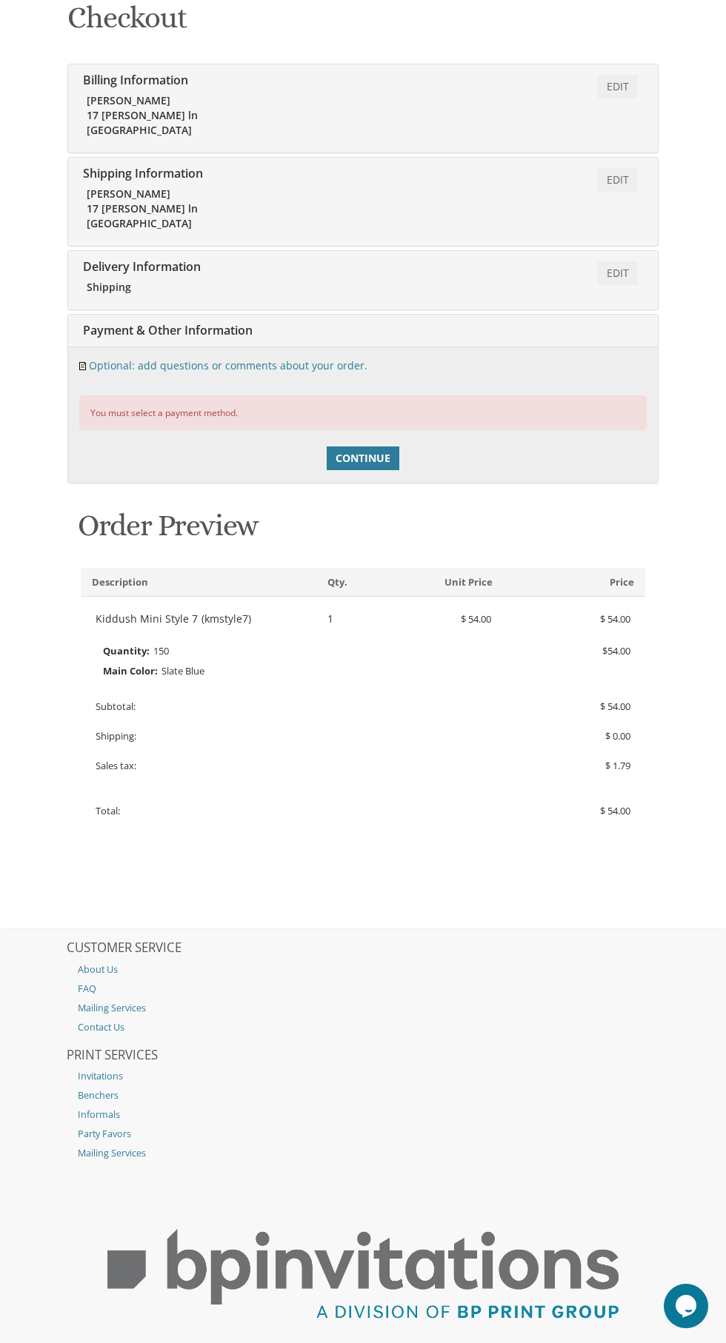
scroll to position [307, 0]
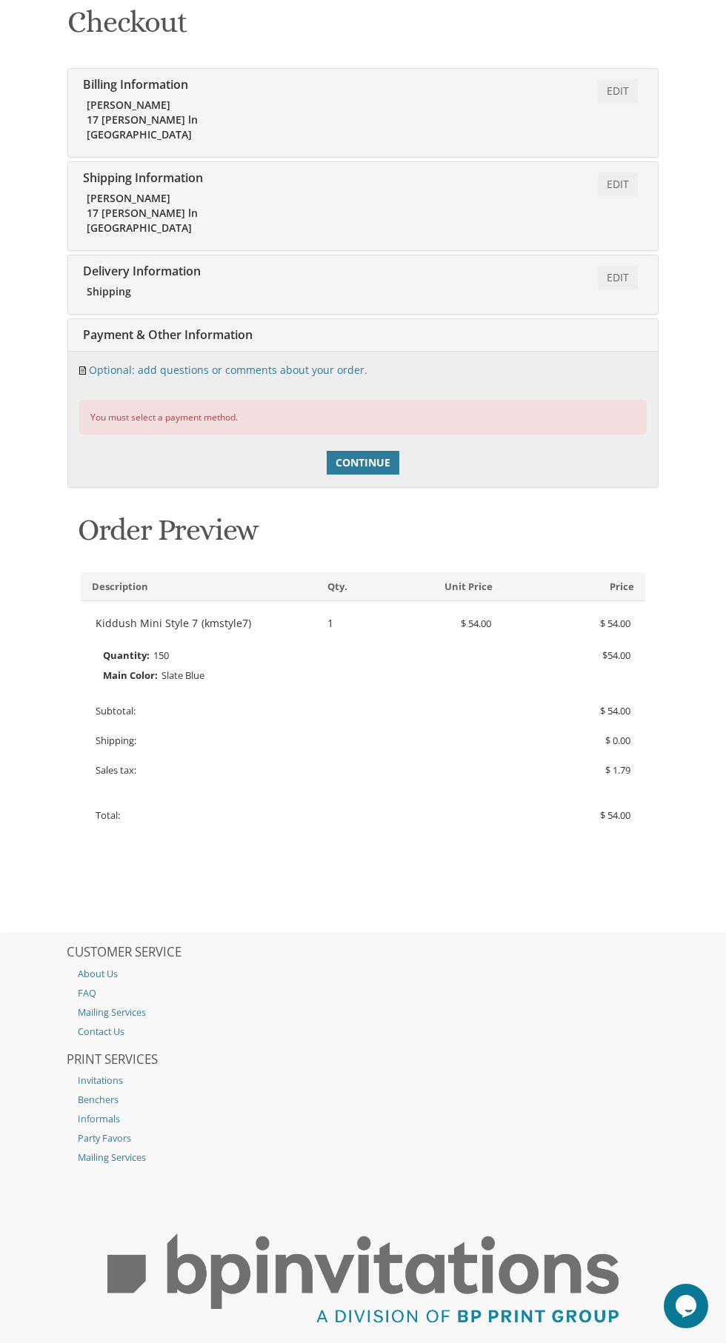
click at [184, 339] on span "Payment & Other Information" at bounding box center [165, 334] width 173 height 16
click at [134, 269] on span "Delivery Information" at bounding box center [139, 271] width 121 height 16
click at [617, 277] on link "Edit" at bounding box center [617, 278] width 40 height 24
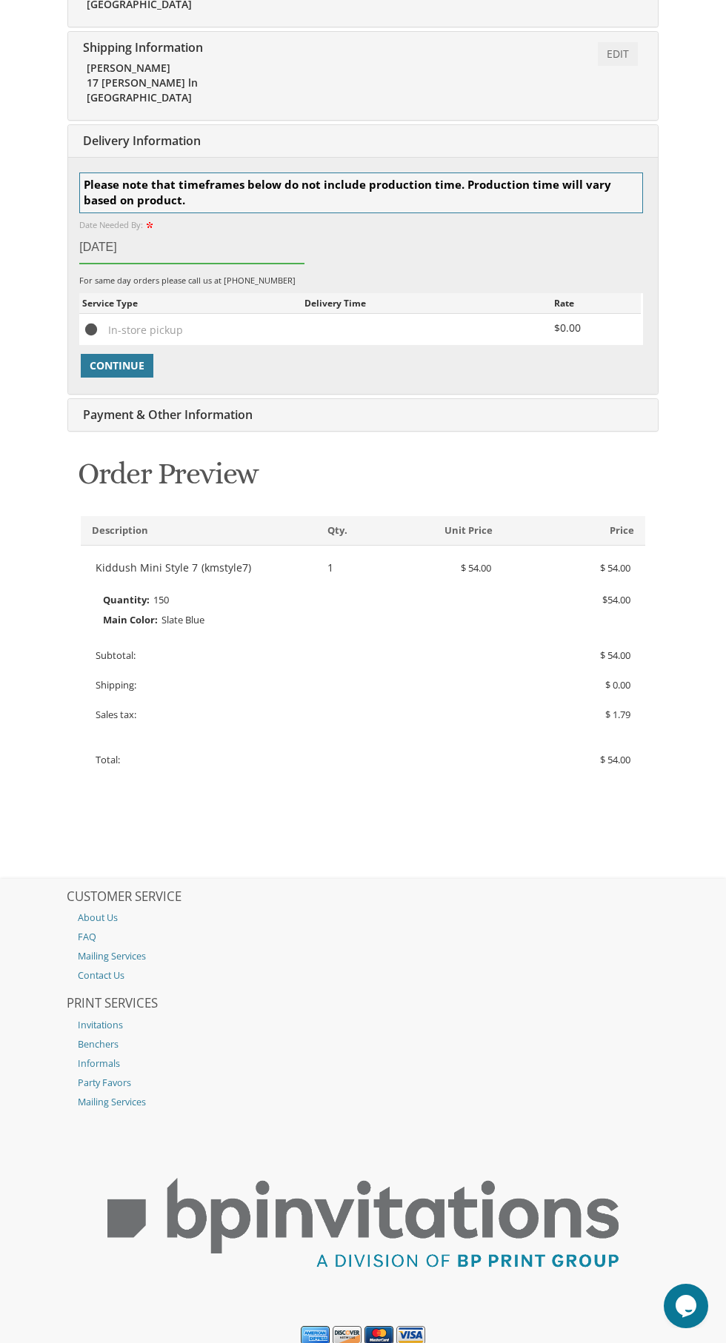
scroll to position [492, 0]
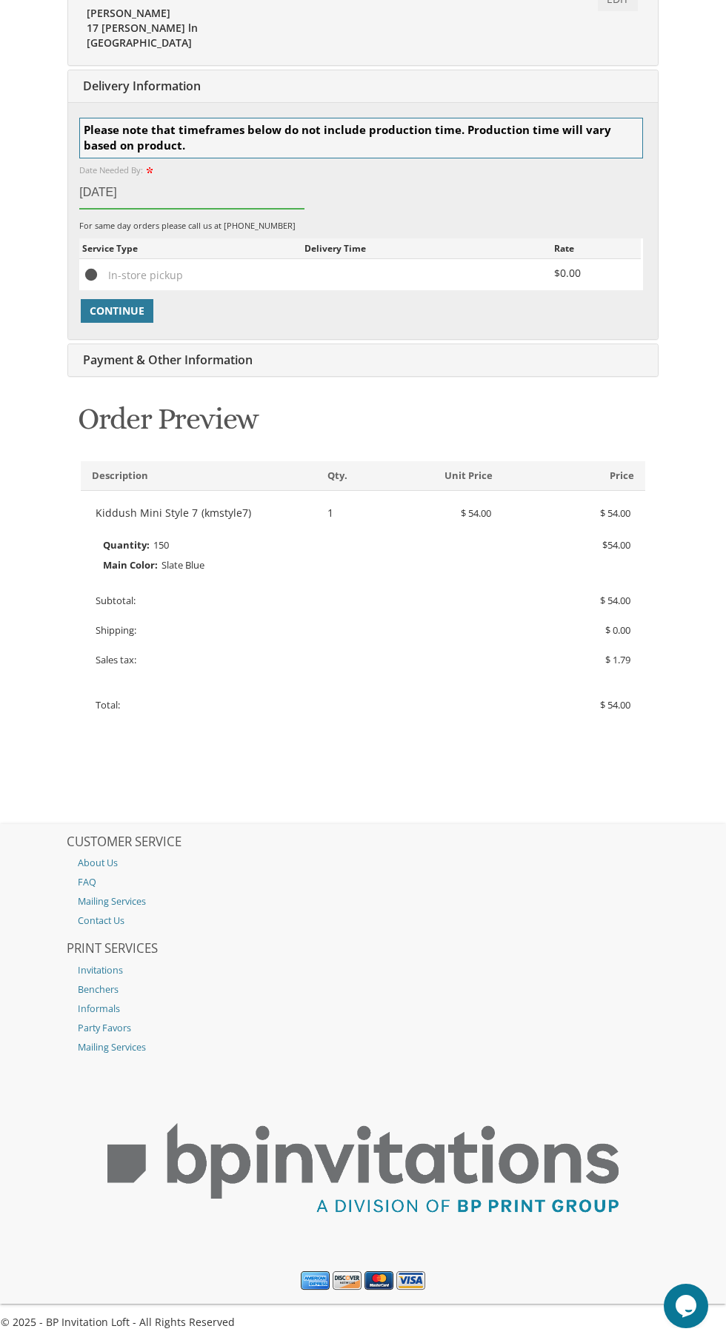
click at [145, 184] on input "Sep 10, 2025" at bounding box center [191, 193] width 225 height 32
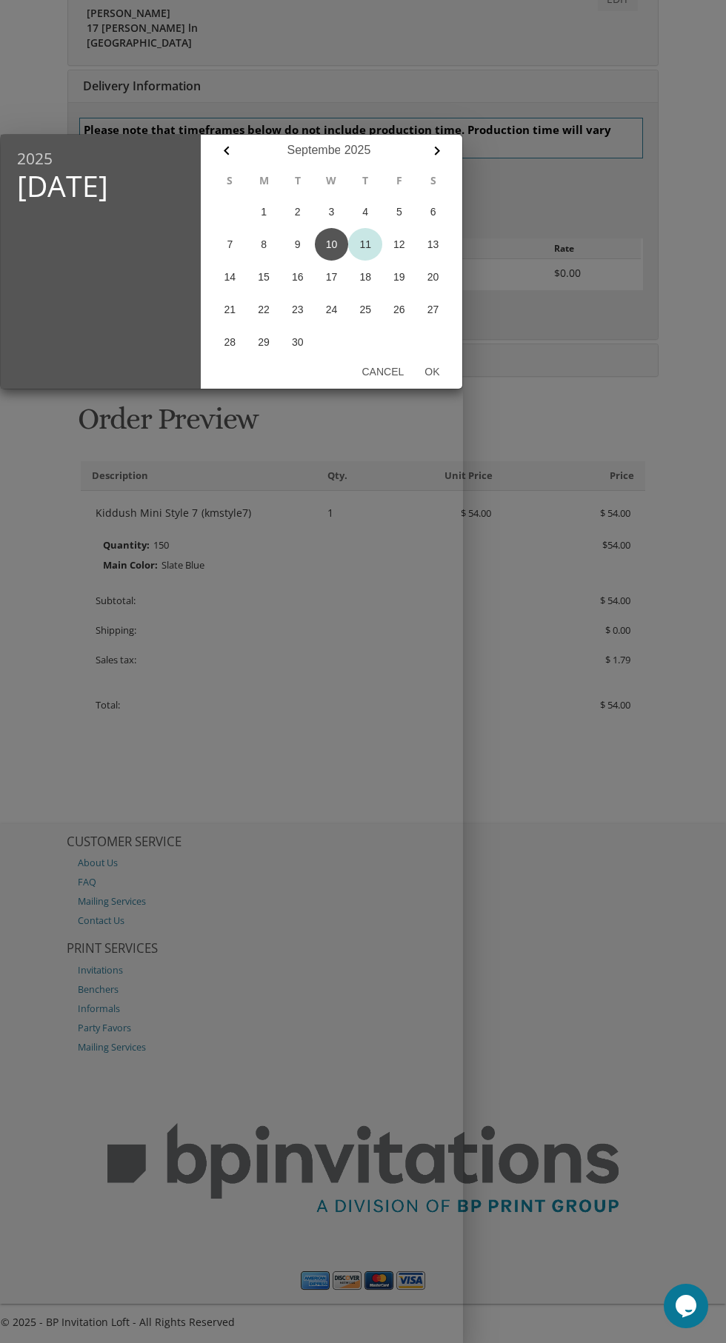
click at [364, 244] on button "11" at bounding box center [365, 244] width 34 height 33
click at [432, 372] on button "Ok" at bounding box center [432, 371] width 36 height 27
type input "Sep 11, 2025"
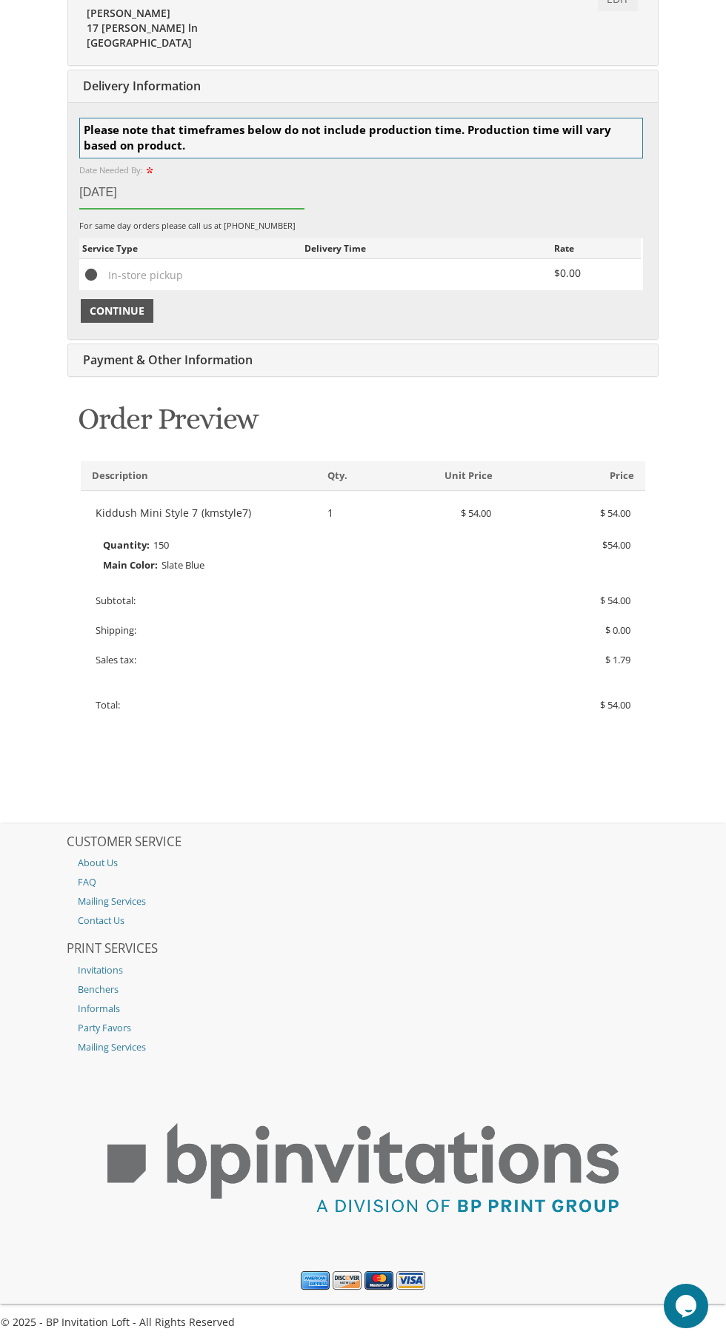
click at [133, 313] on span "Continue" at bounding box center [117, 311] width 55 height 15
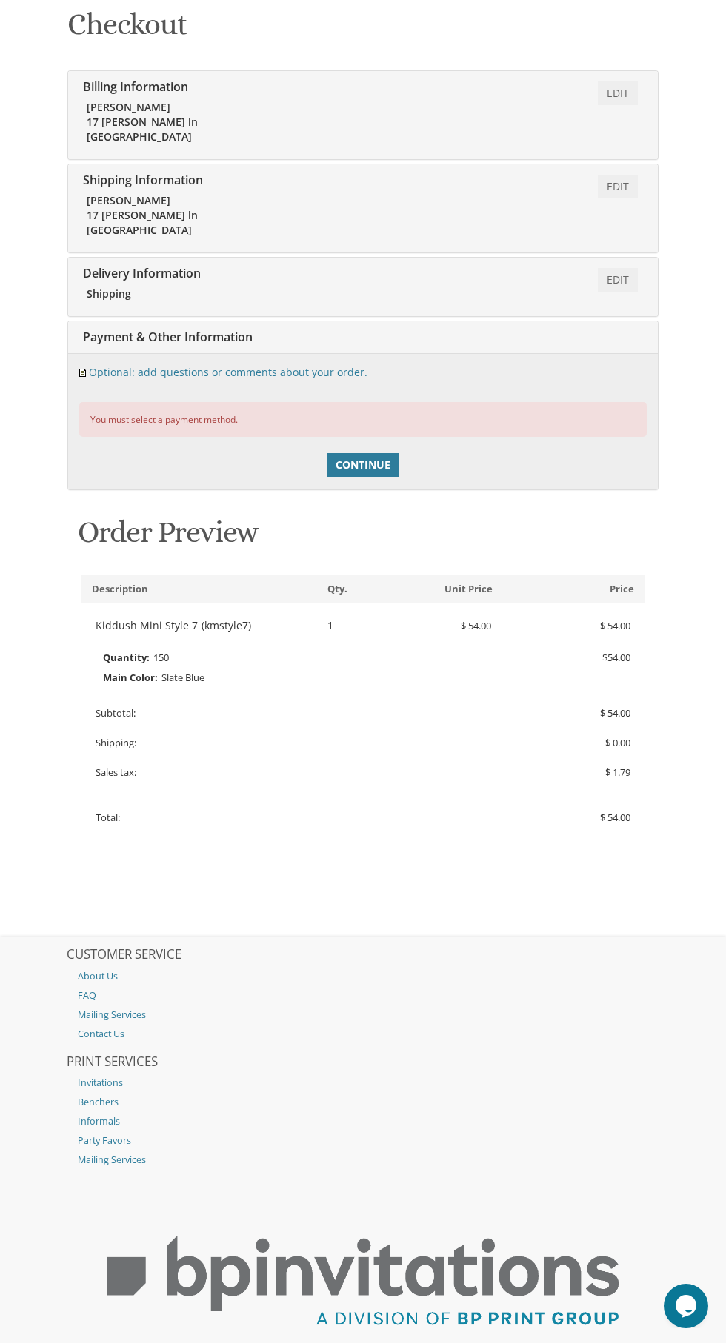
scroll to position [418, 0]
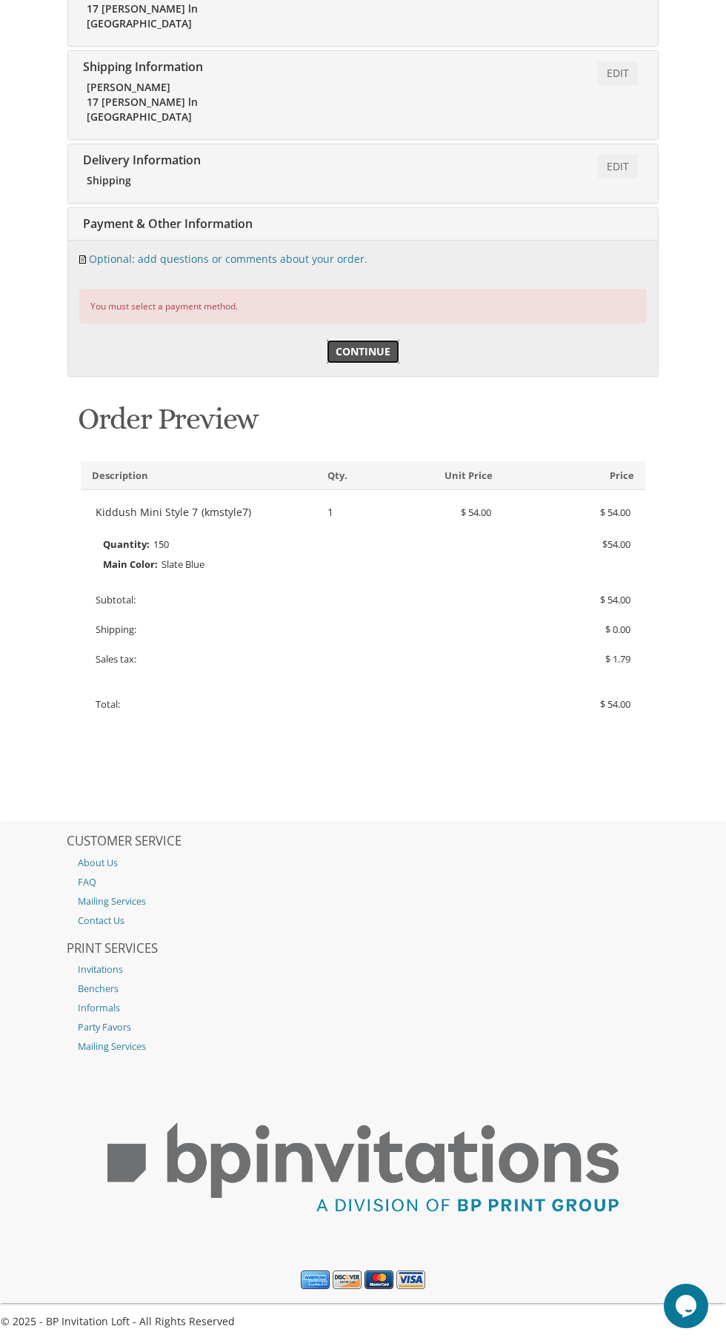
click at [338, 353] on span "Continue" at bounding box center [362, 351] width 55 height 15
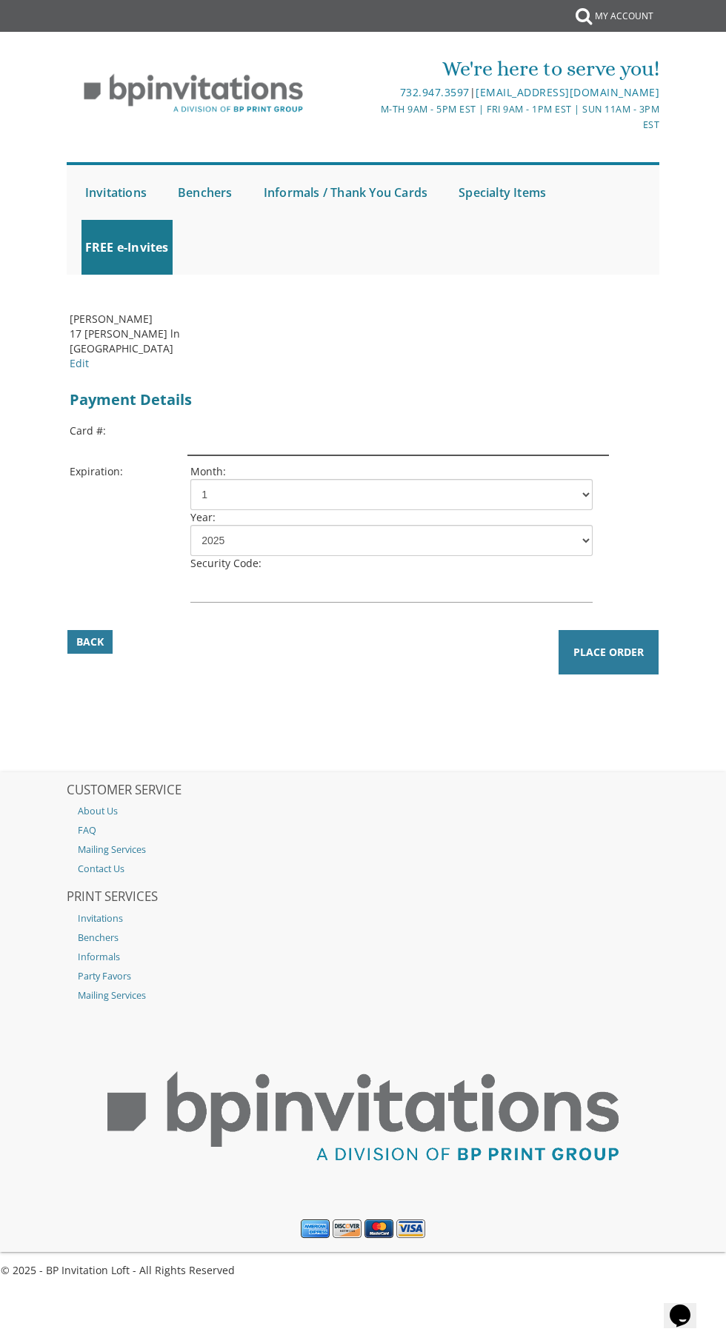
click at [222, 443] on input "text" at bounding box center [398, 439] width 422 height 32
type input "[CREDIT_CARD_NUMBER]"
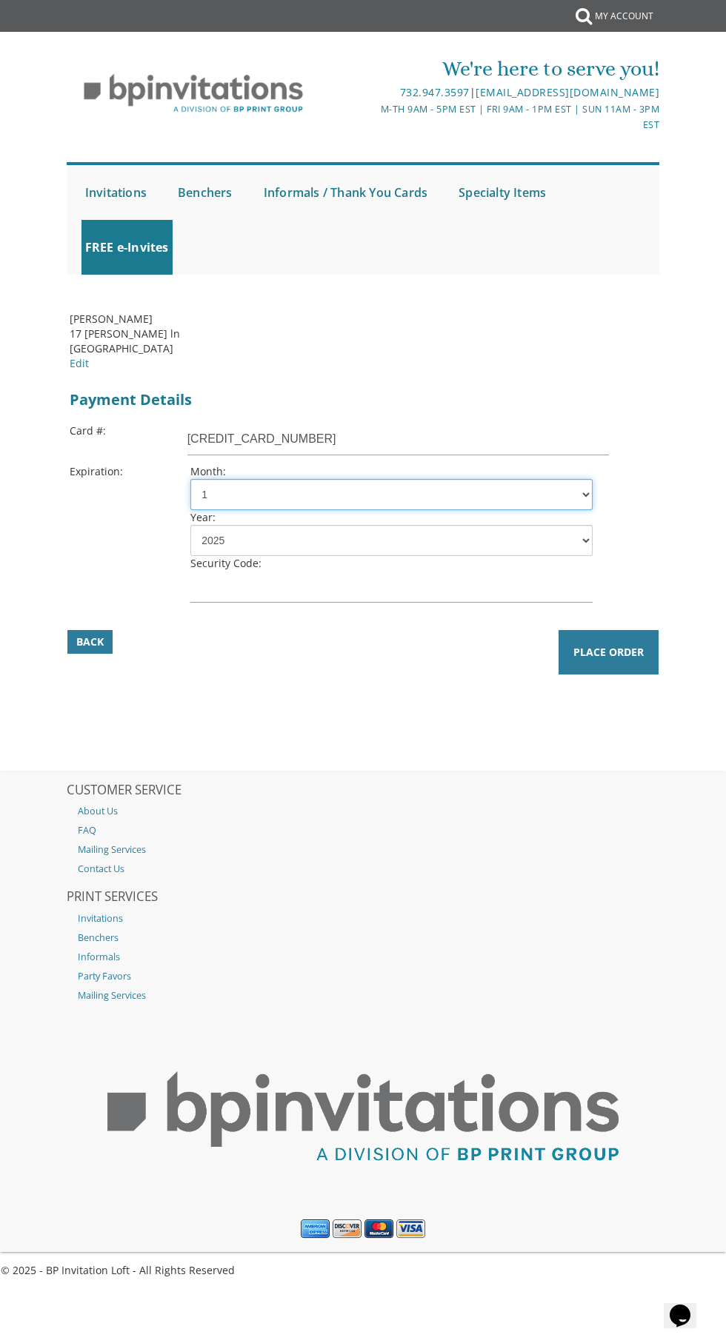
select select "10"
type input "379"
click at [547, 723] on div "Billing Address [PERSON_NAME] 17 [PERSON_NAME] ln [GEOGRAPHIC_DATA] Edit Paymen…" at bounding box center [363, 534] width 617 height 475
click at [567, 640] on button "Place Order" at bounding box center [608, 652] width 100 height 44
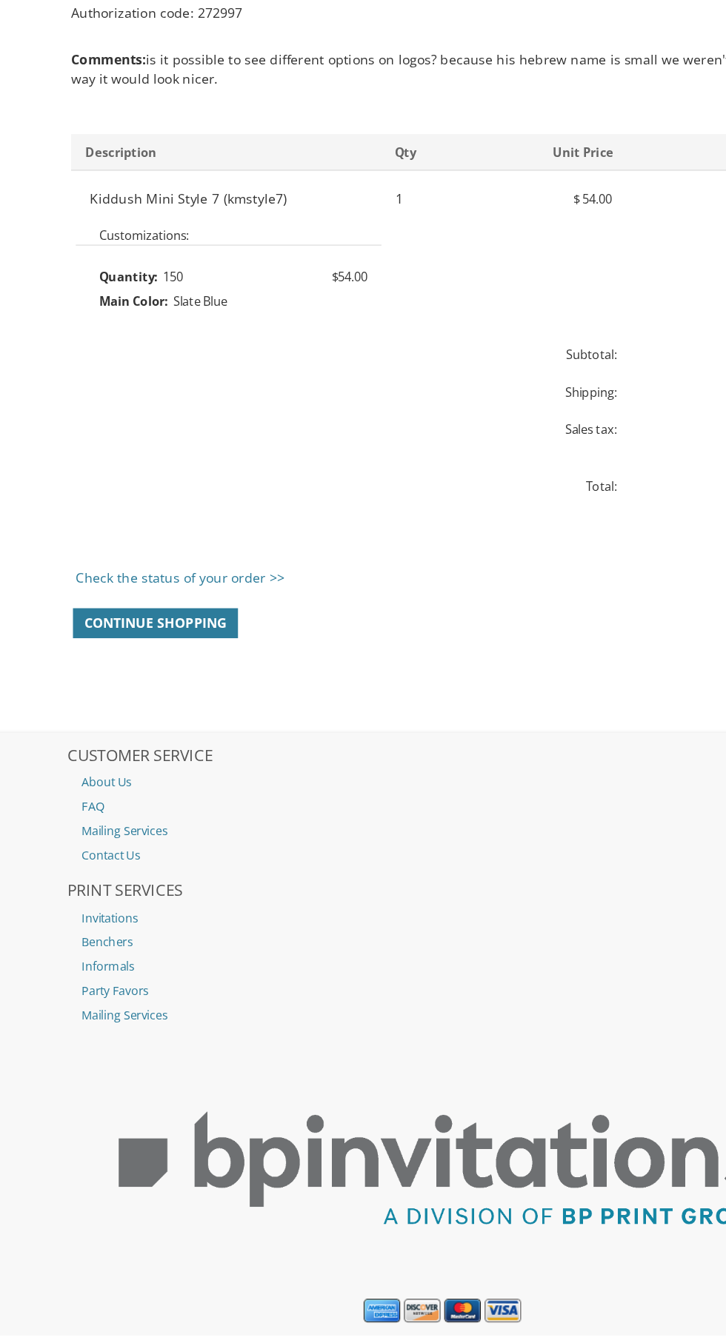
scroll to position [500, 0]
